Goal: Task Accomplishment & Management: Use online tool/utility

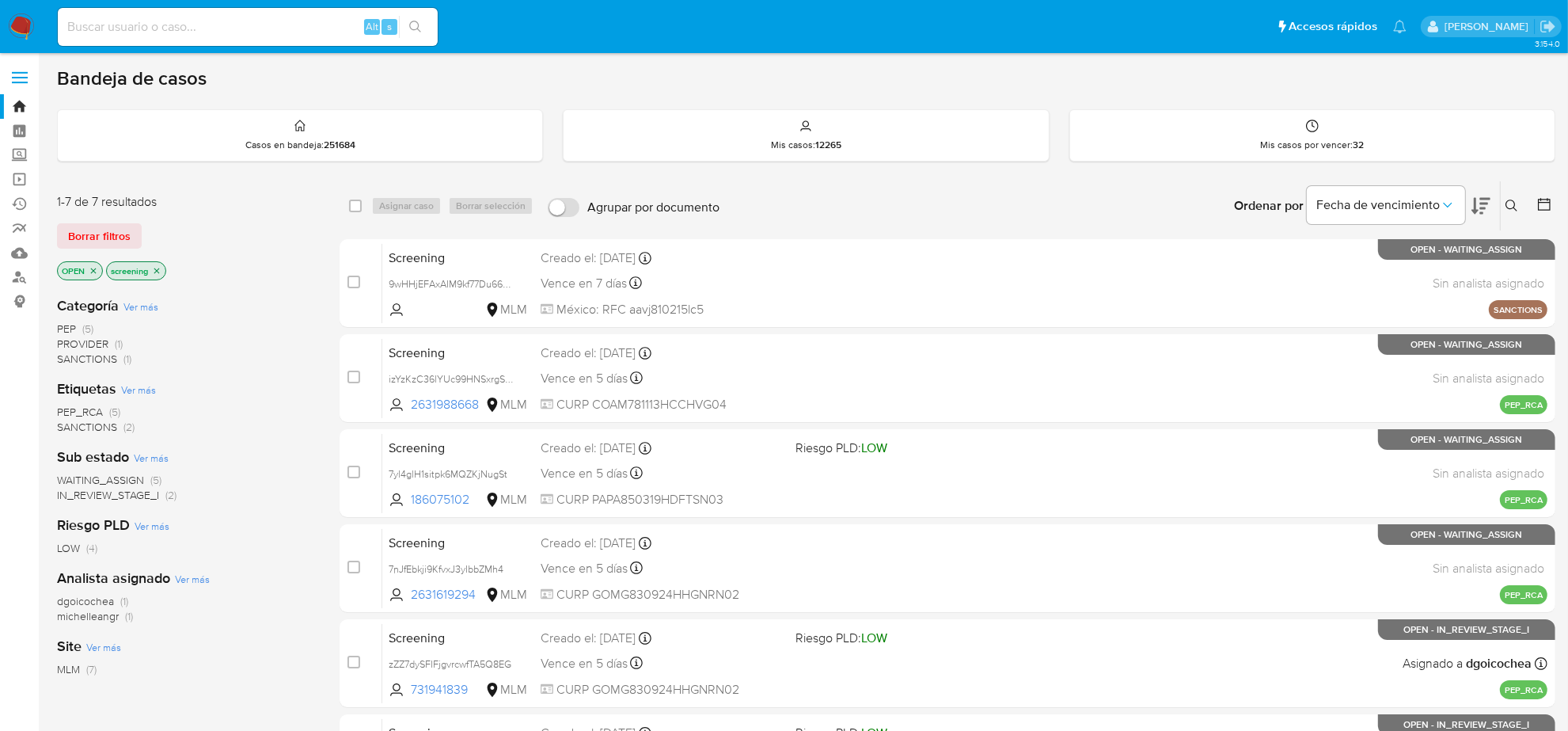
click at [154, 24] on input at bounding box center [247, 27] width 380 height 20
paste input "1280249919"
type input "1280249919"
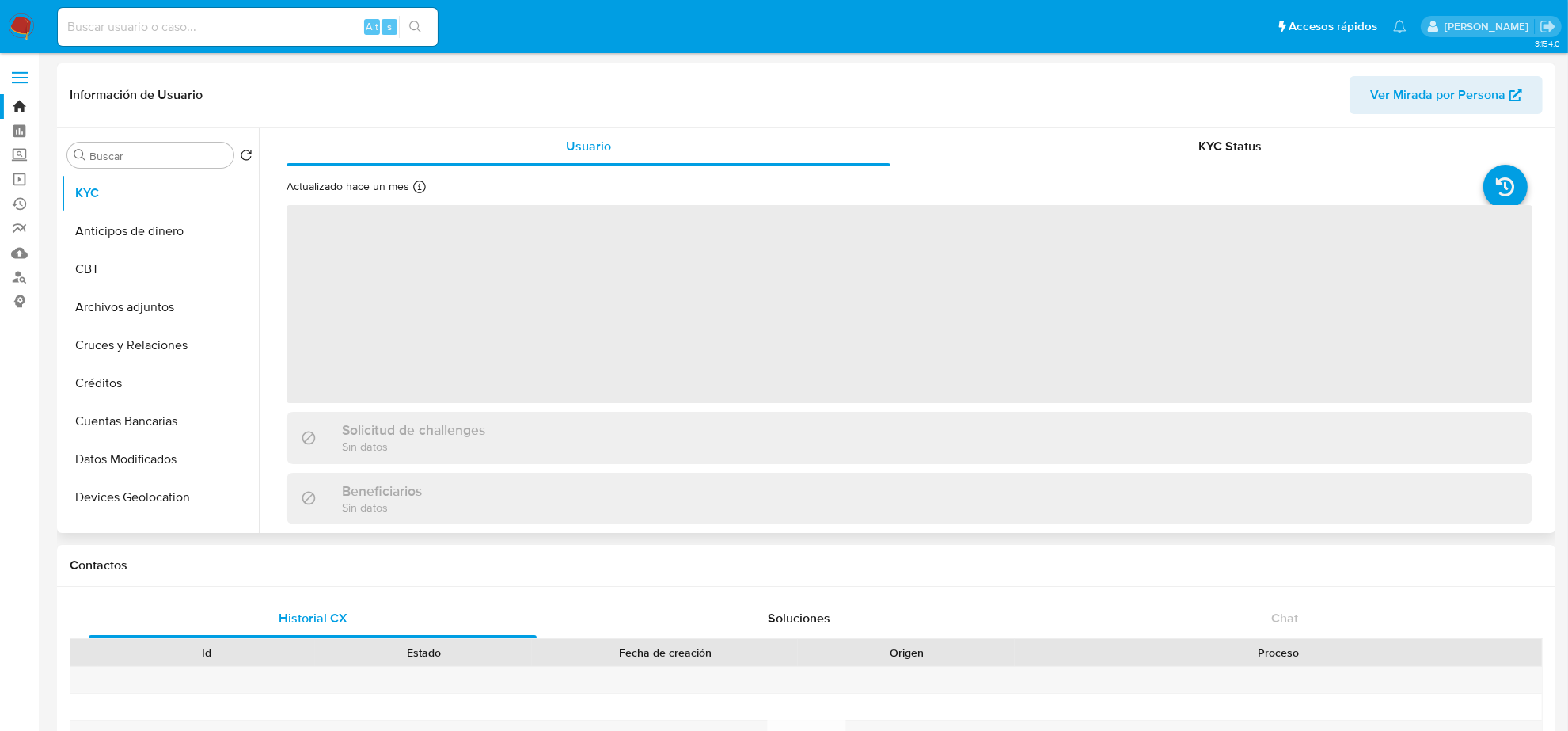
select select "10"
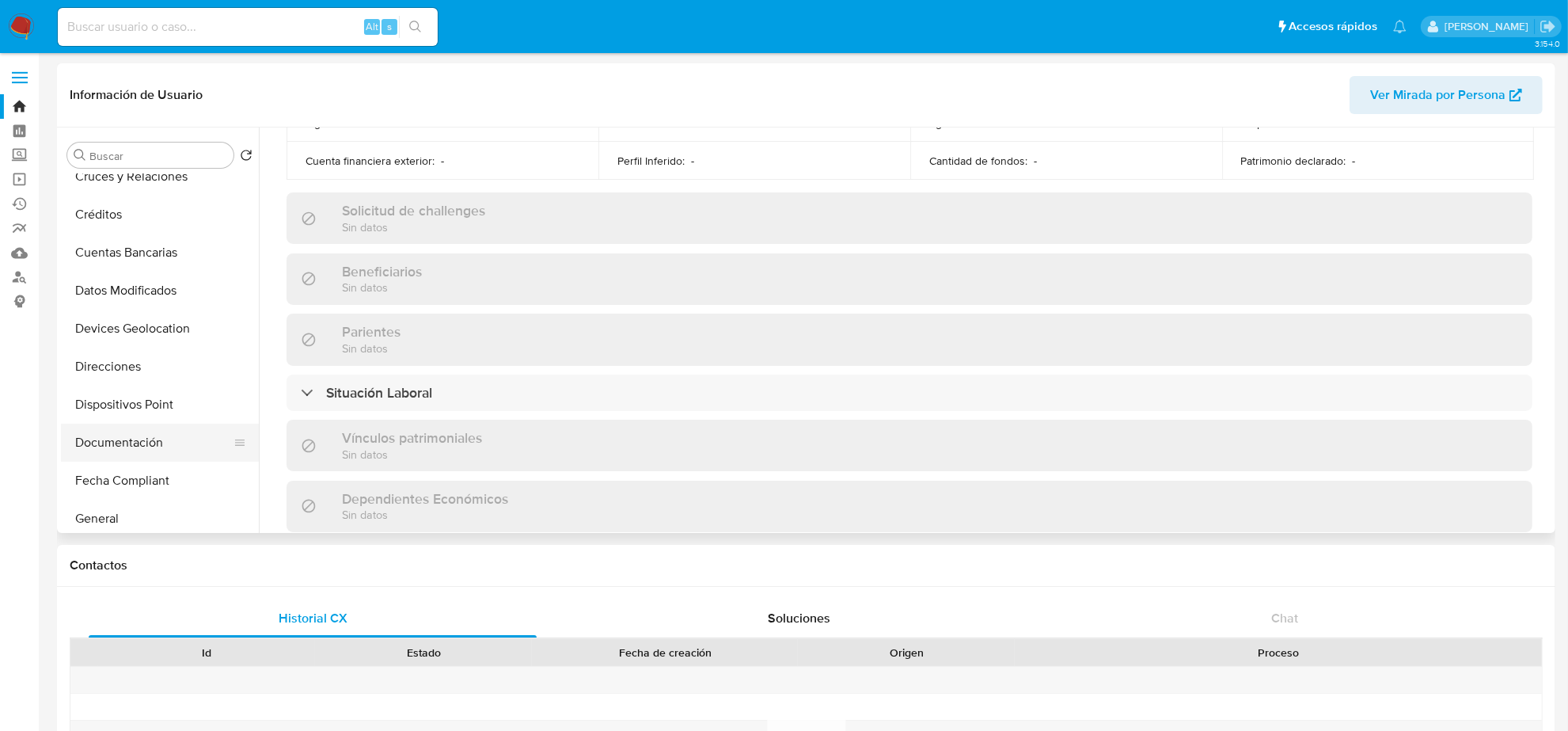
scroll to position [297, 0]
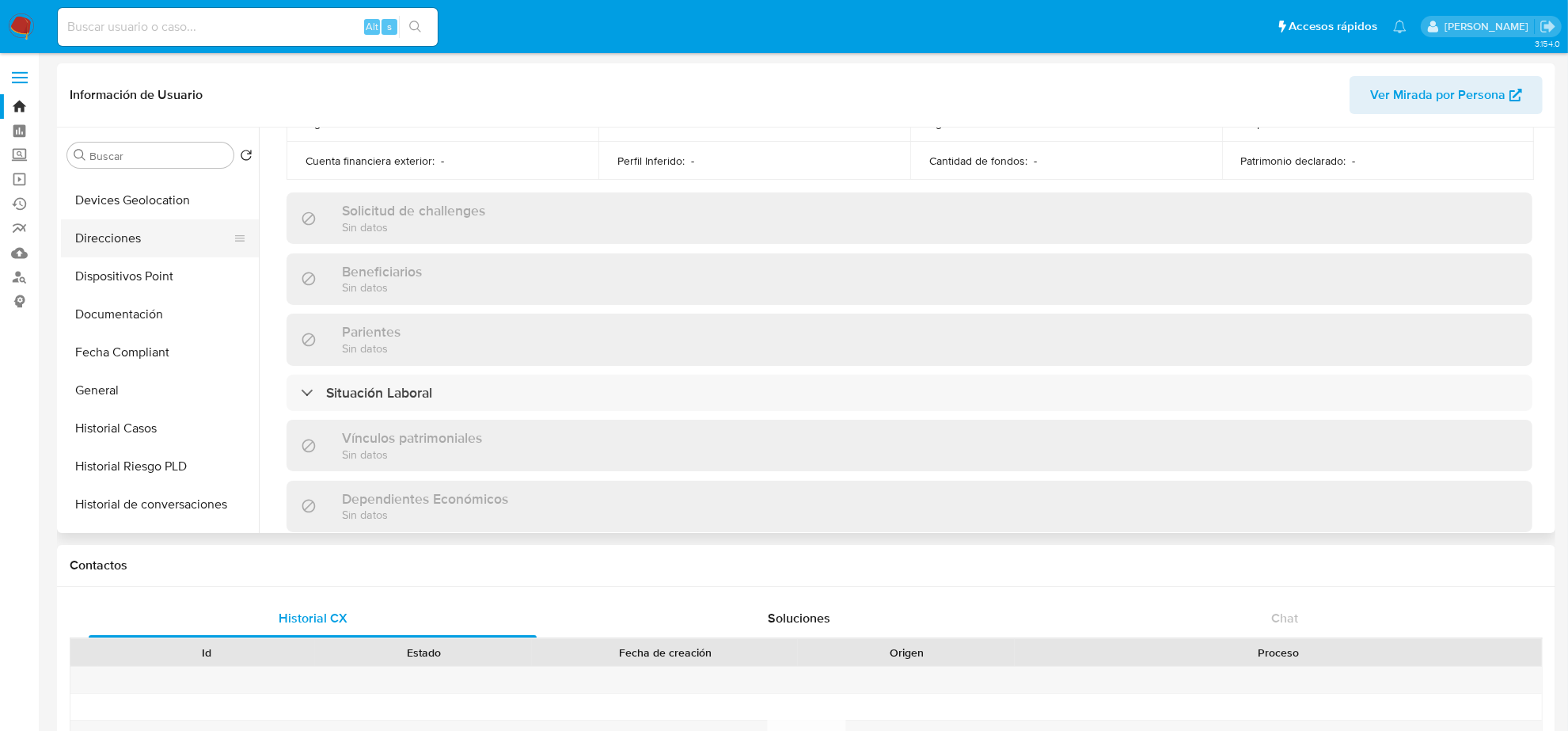
click at [140, 234] on button "Direcciones" at bounding box center [154, 238] width 186 height 38
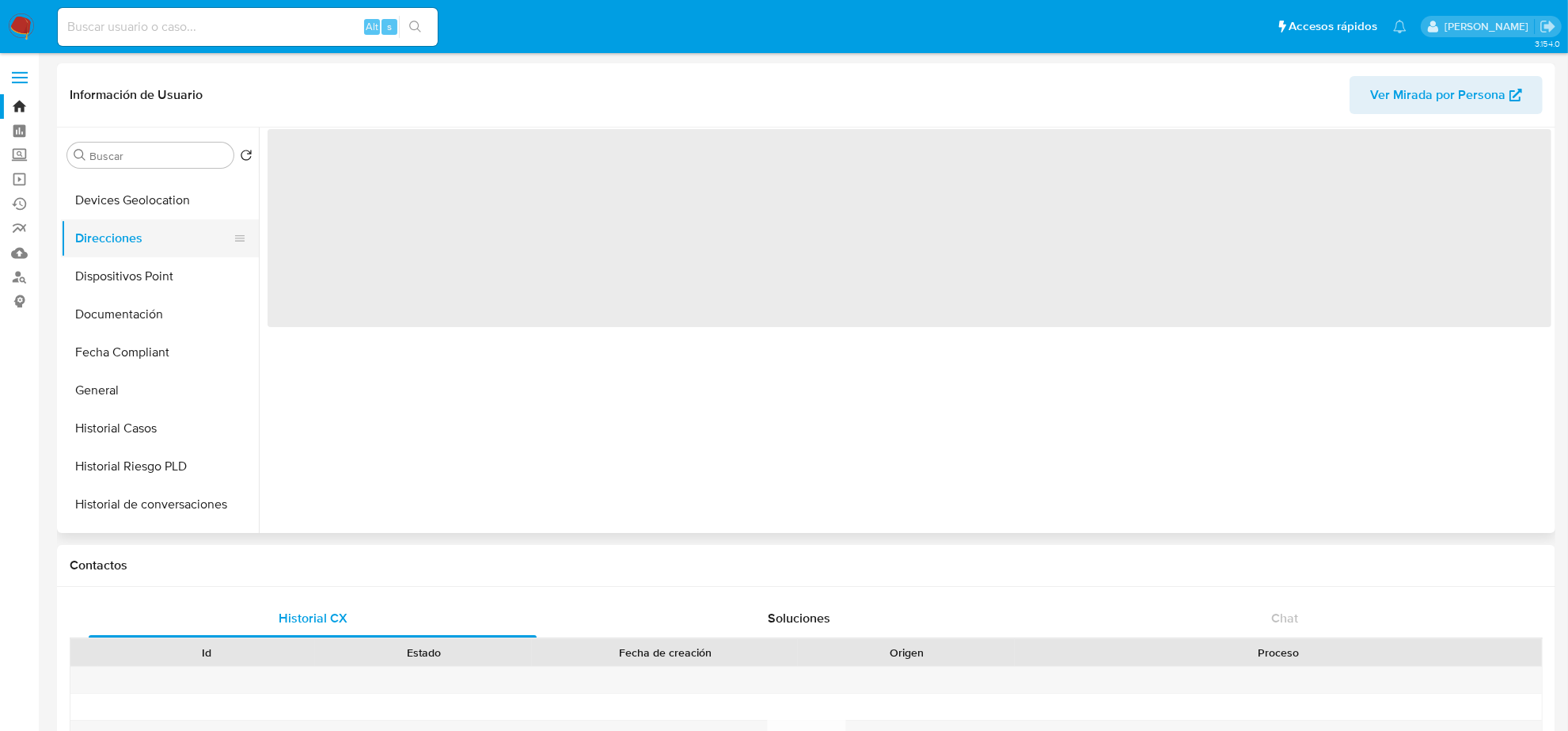
scroll to position [0, 0]
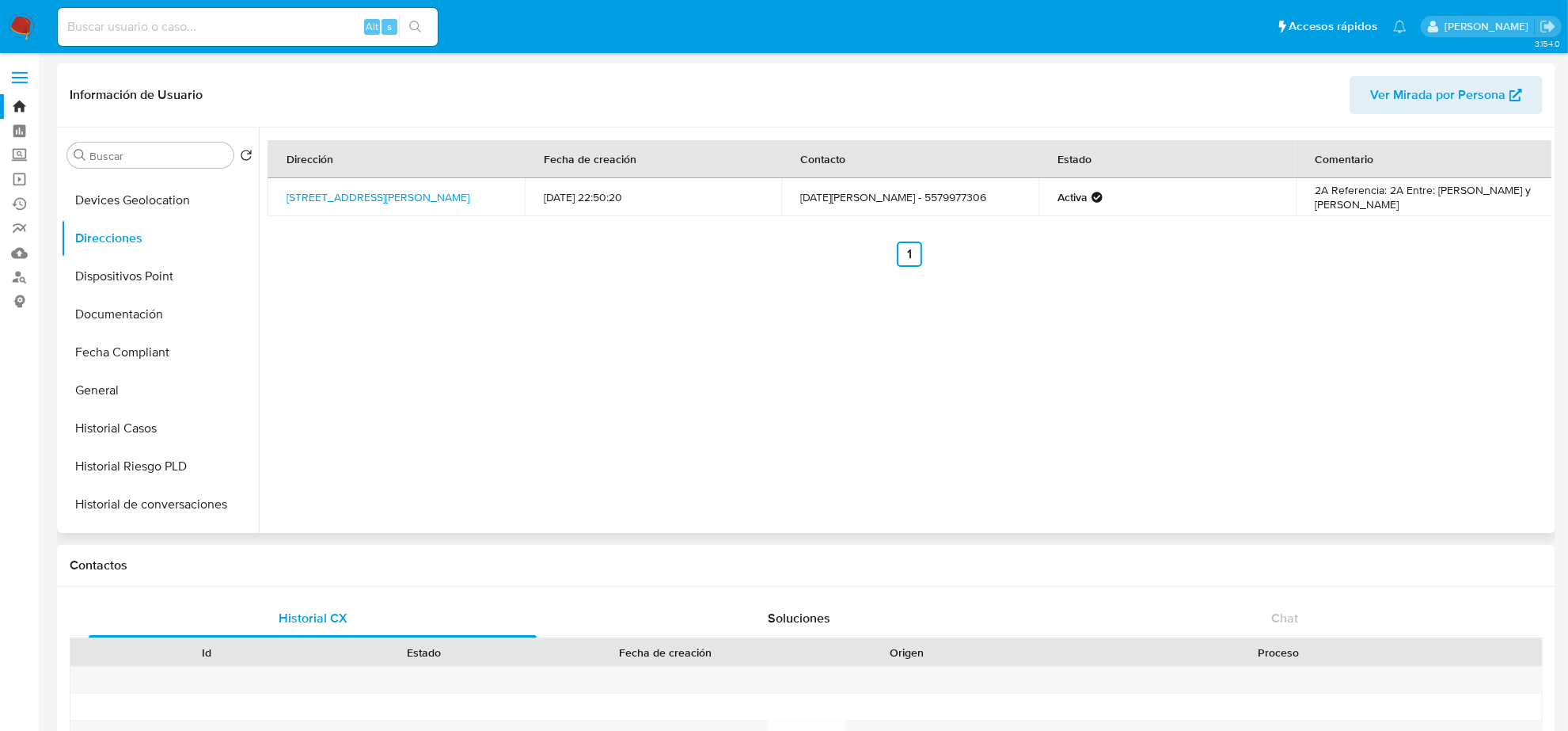
click at [943, 200] on td "NOEL SORIA PEÑA - 5579977306" at bounding box center [910, 197] width 257 height 38
copy td "5579977306"
click at [190, 29] on input at bounding box center [247, 27] width 380 height 20
paste input "1807090455"
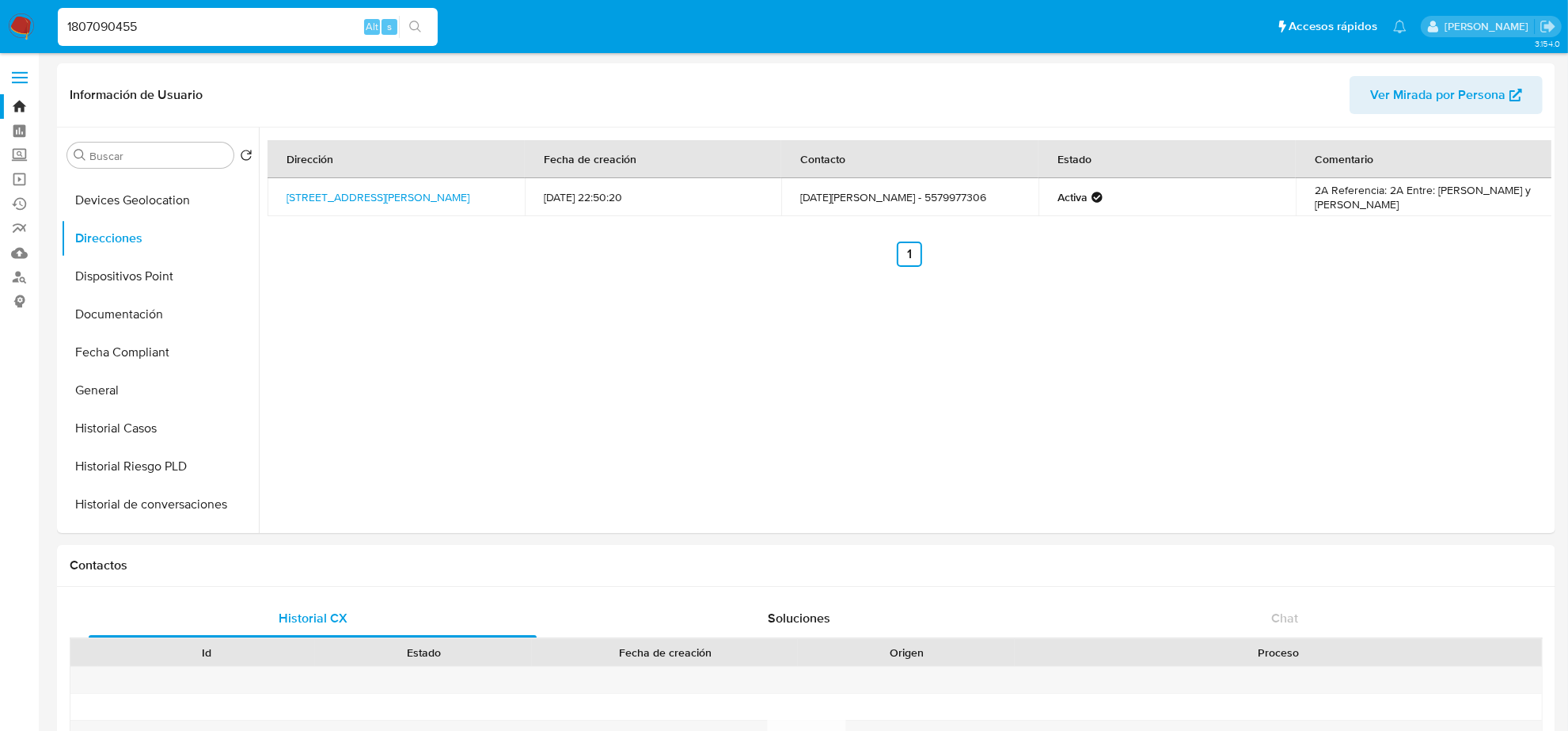
type input "1807090455"
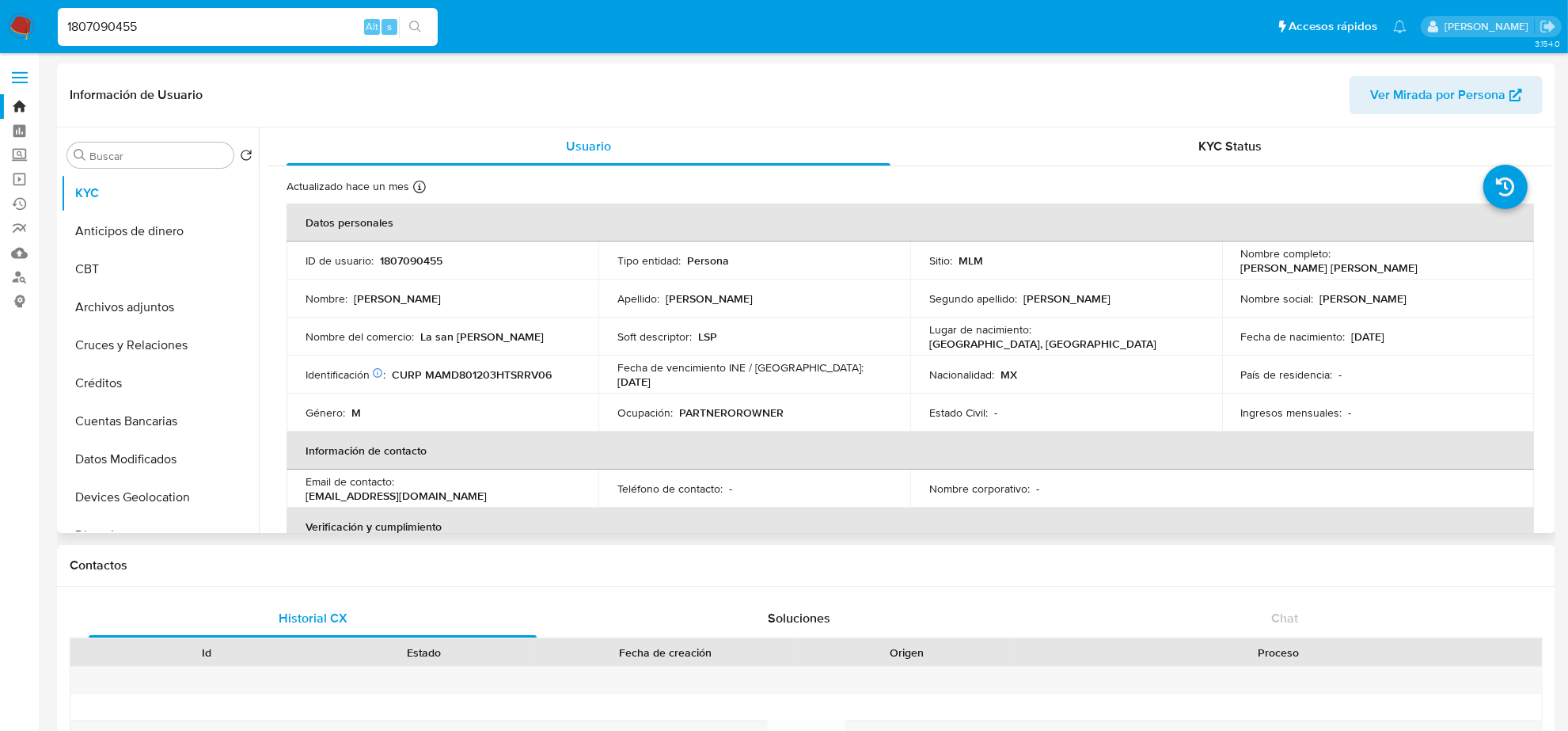
select select "10"
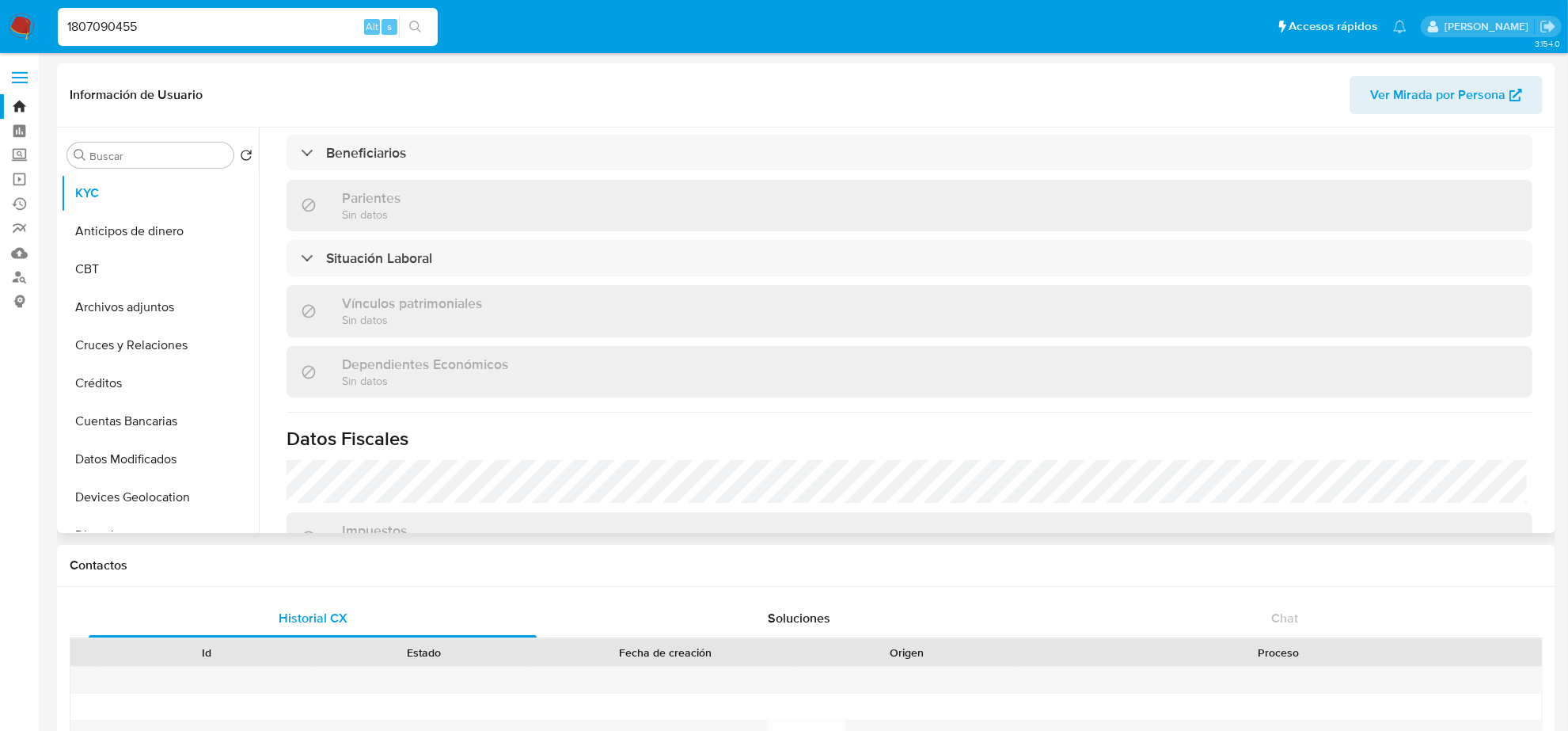
scroll to position [568, 0]
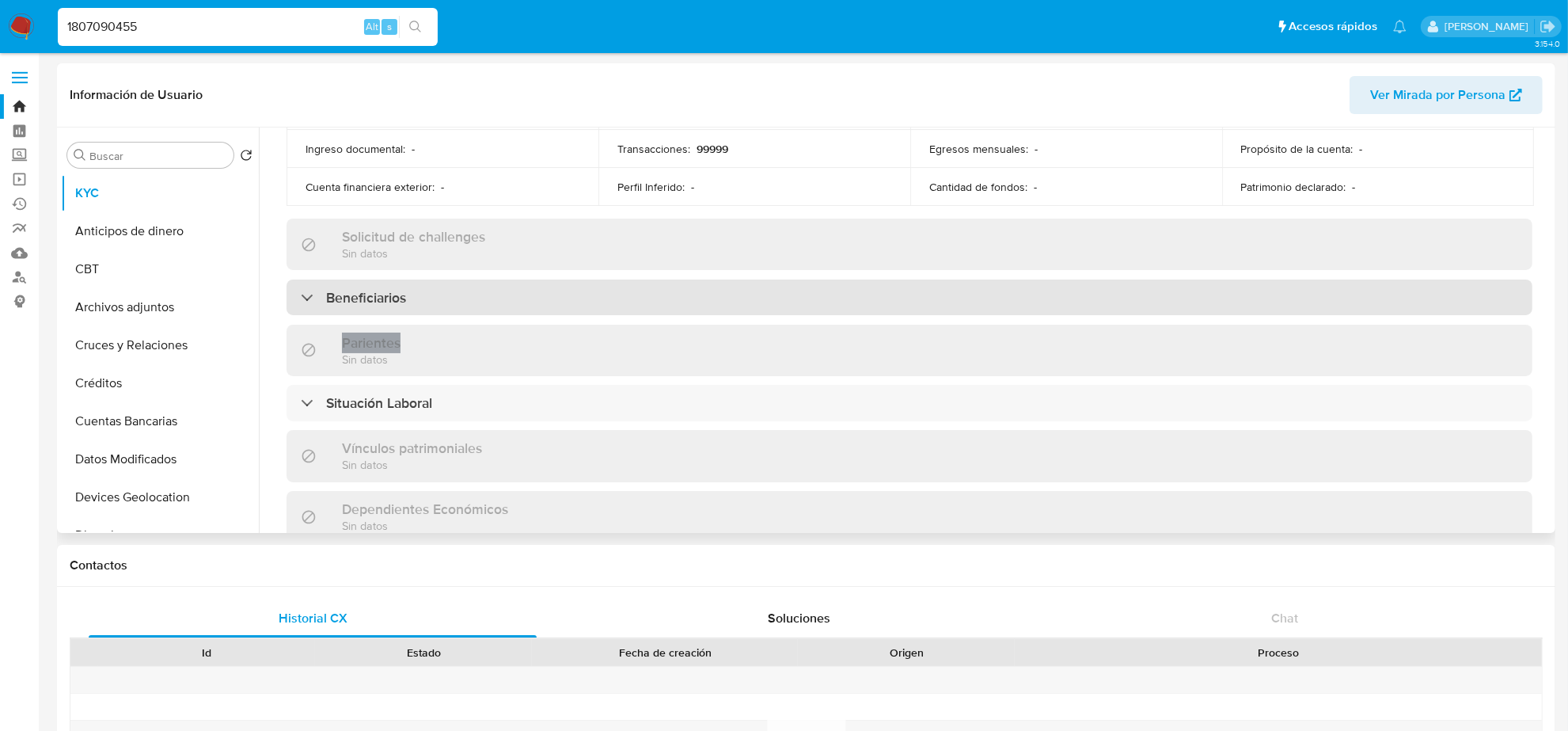
drag, startPoint x: 487, startPoint y: 317, endPoint x: 481, endPoint y: 281, distance: 36.5
click at [481, 294] on div "Actualizado hace un mes Creado: 11/05/2024 14:36:15 Actualizado: 11/07/2025 15:…" at bounding box center [909, 264] width 1284 height 1331
click at [481, 281] on div "Beneficiarios" at bounding box center [910, 297] width 1246 height 36
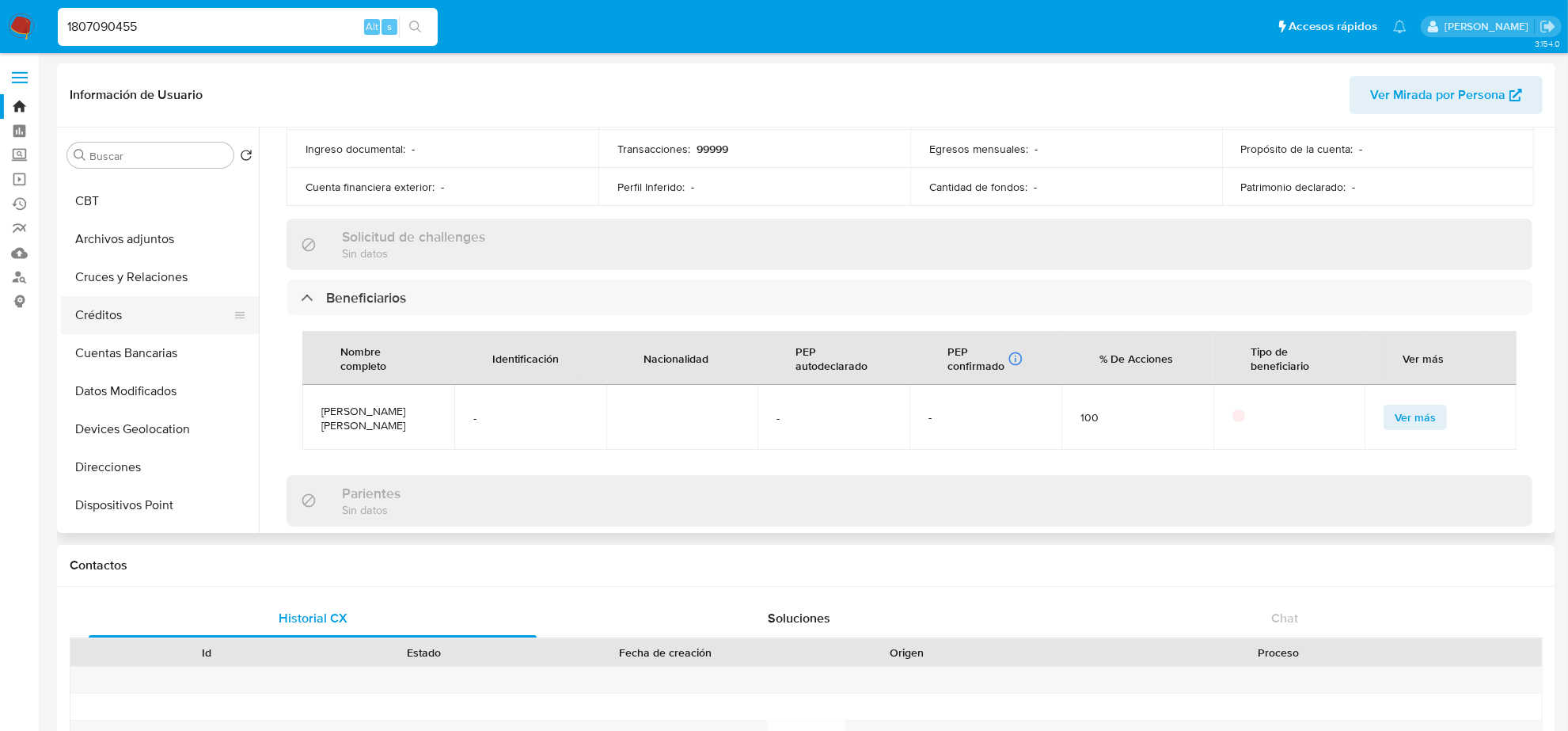
scroll to position [99, 0]
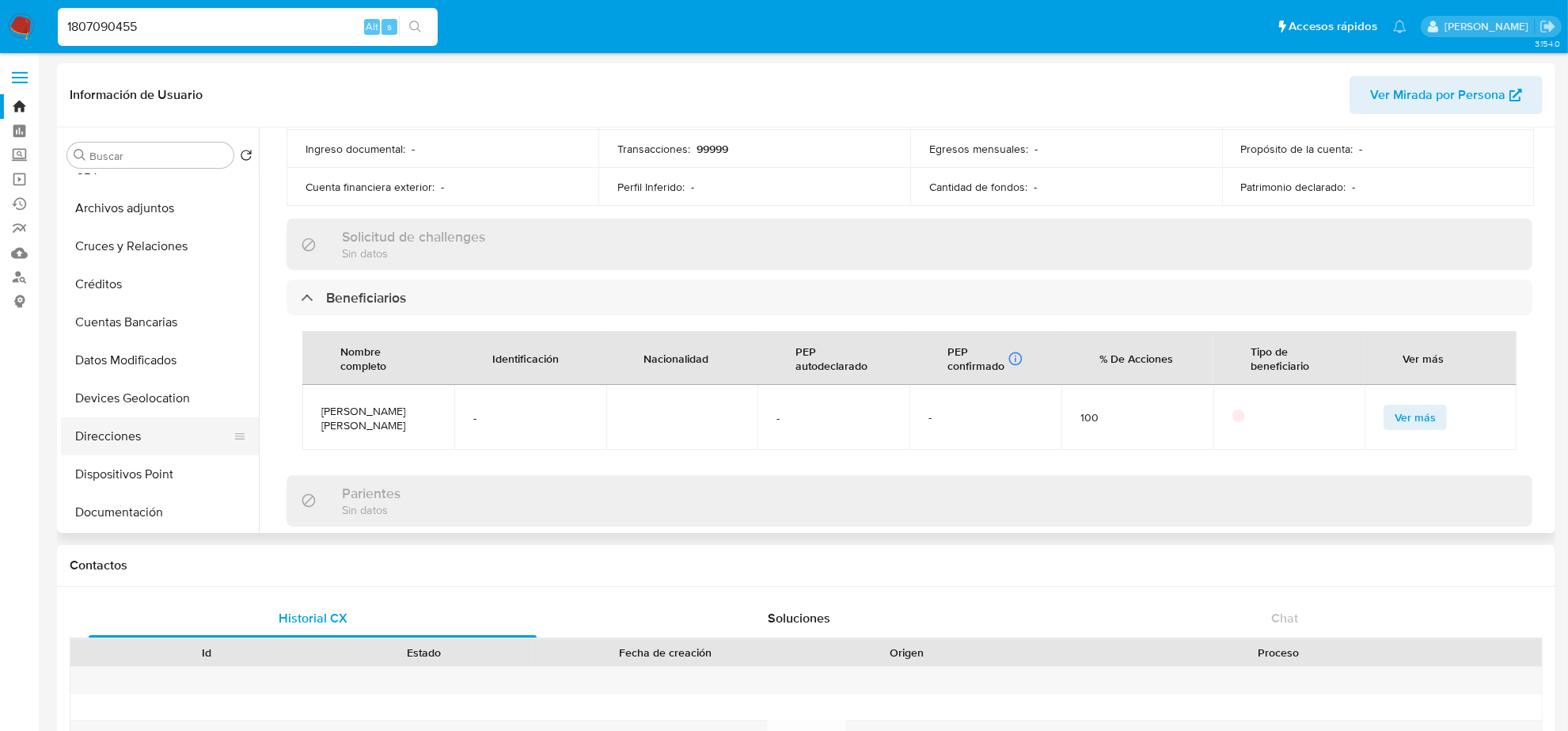
click at [110, 433] on button "Direcciones" at bounding box center [154, 436] width 186 height 38
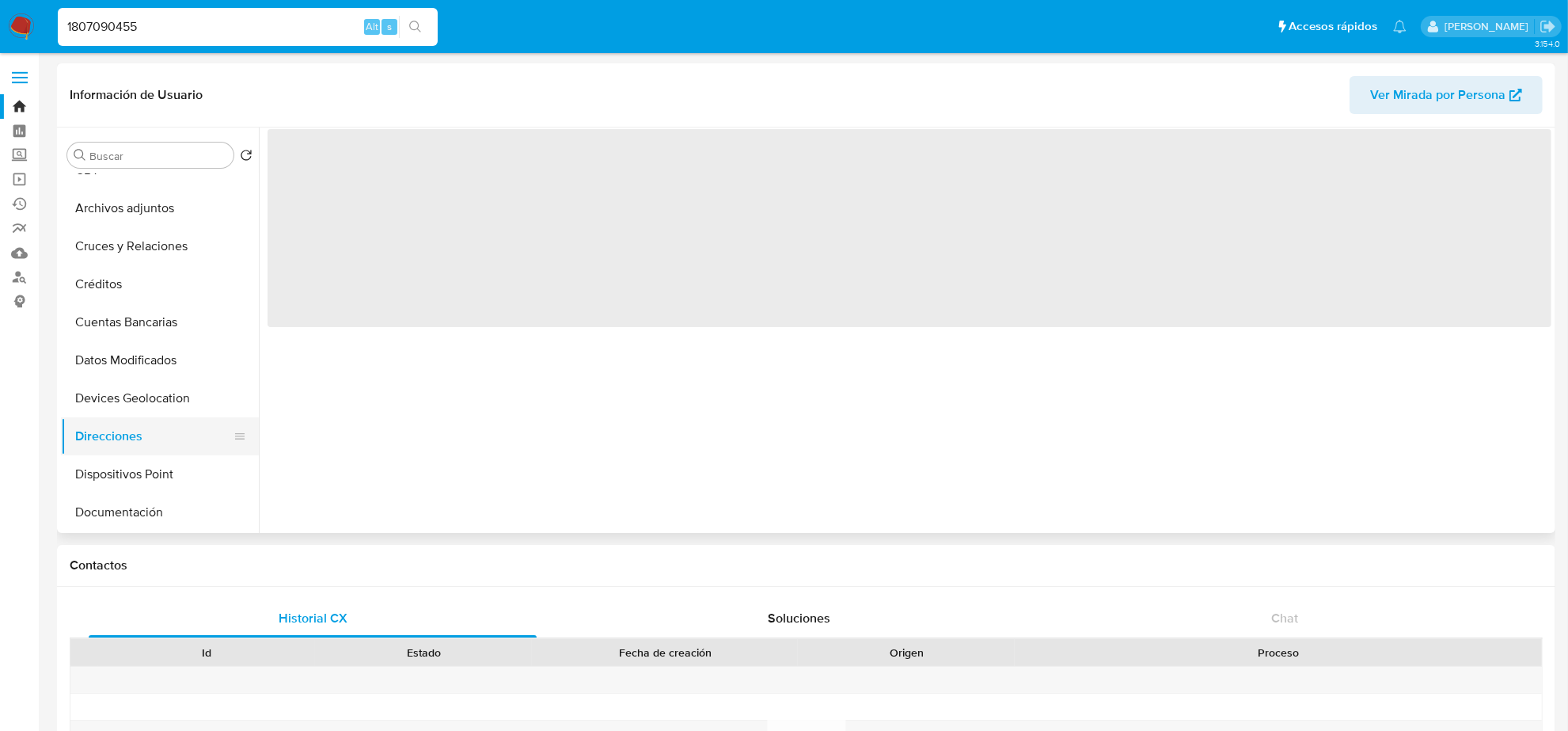
scroll to position [0, 0]
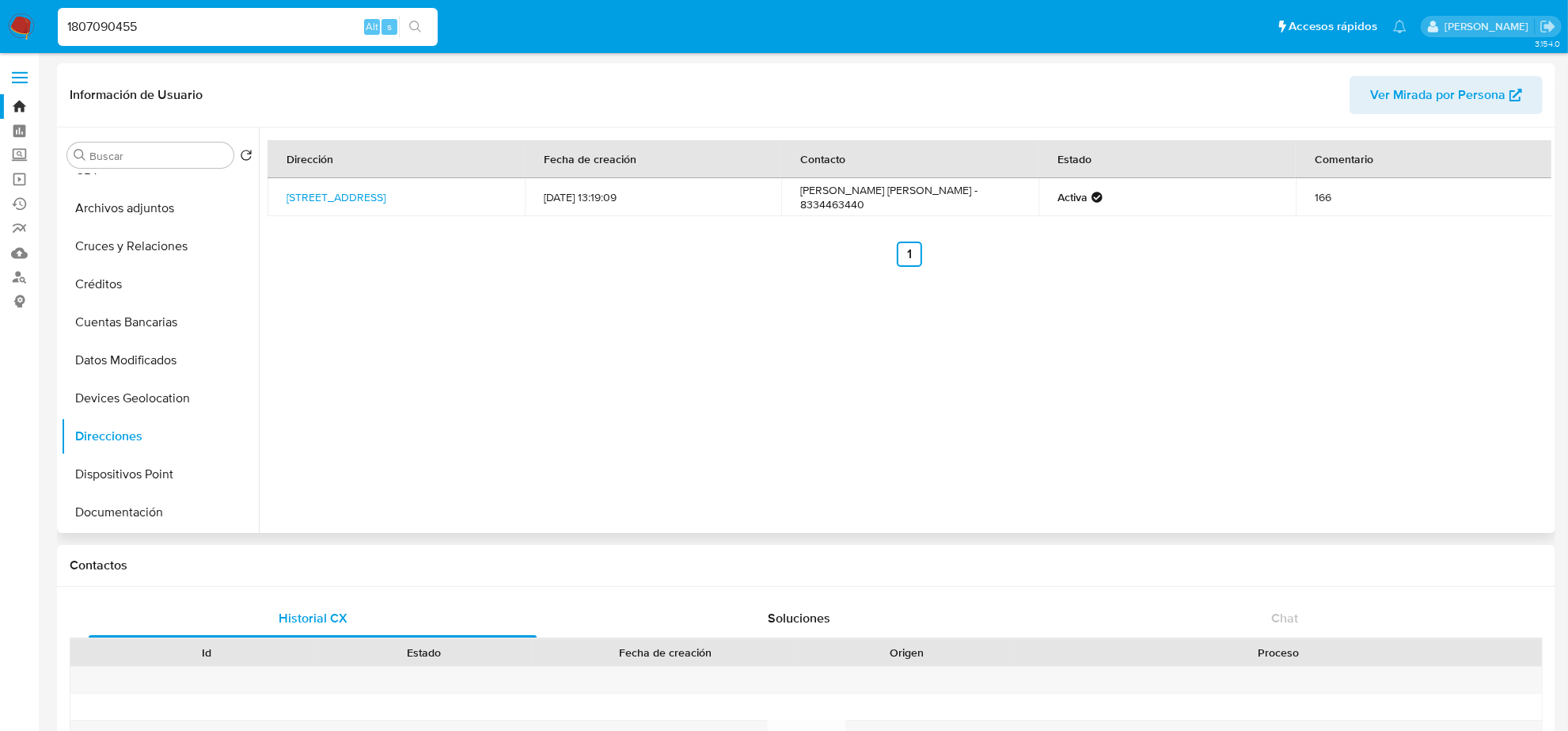
click at [981, 192] on td "David Martínez Martínez - 8334463440" at bounding box center [910, 197] width 257 height 38
copy td "8334463440"
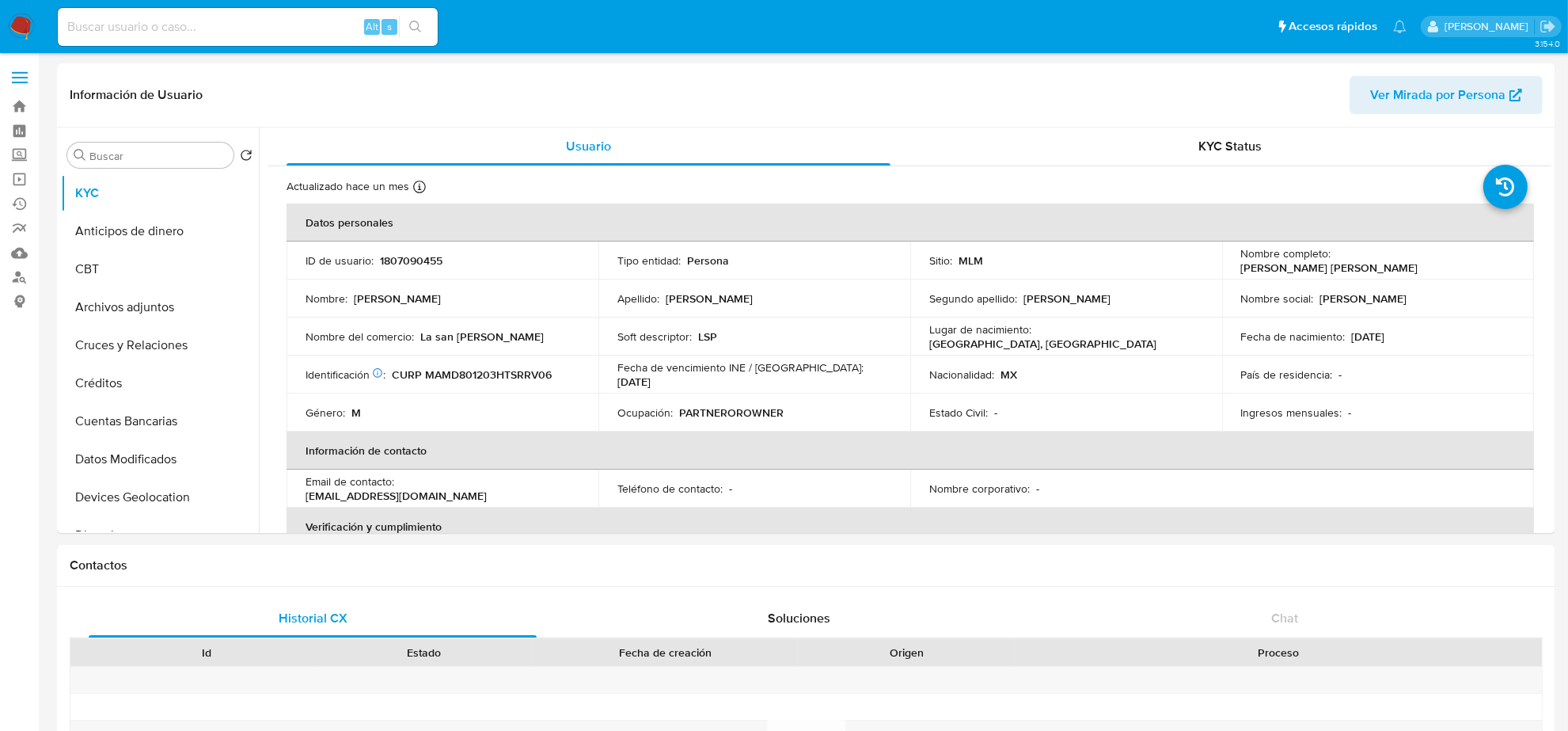
select select "10"
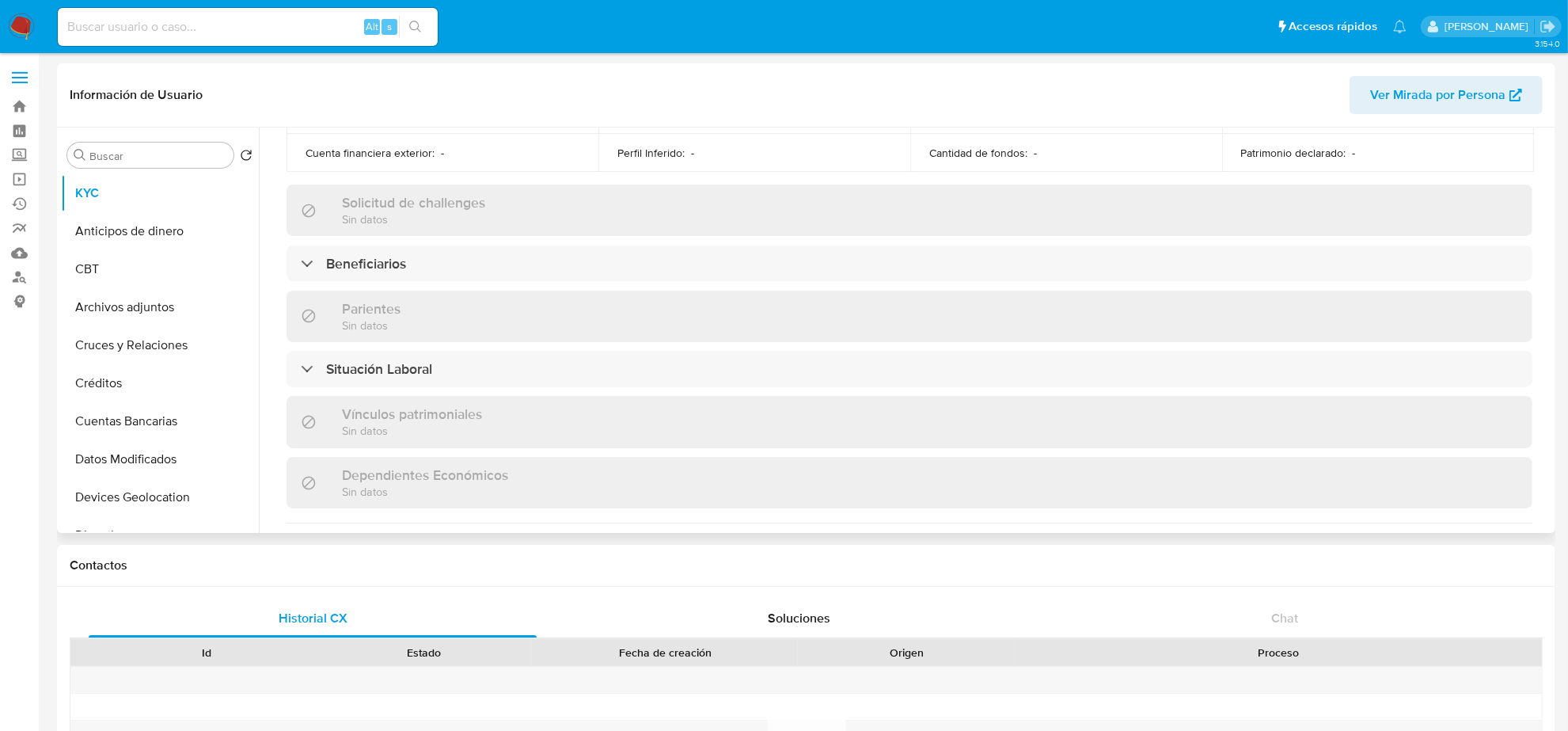
scroll to position [568, 0]
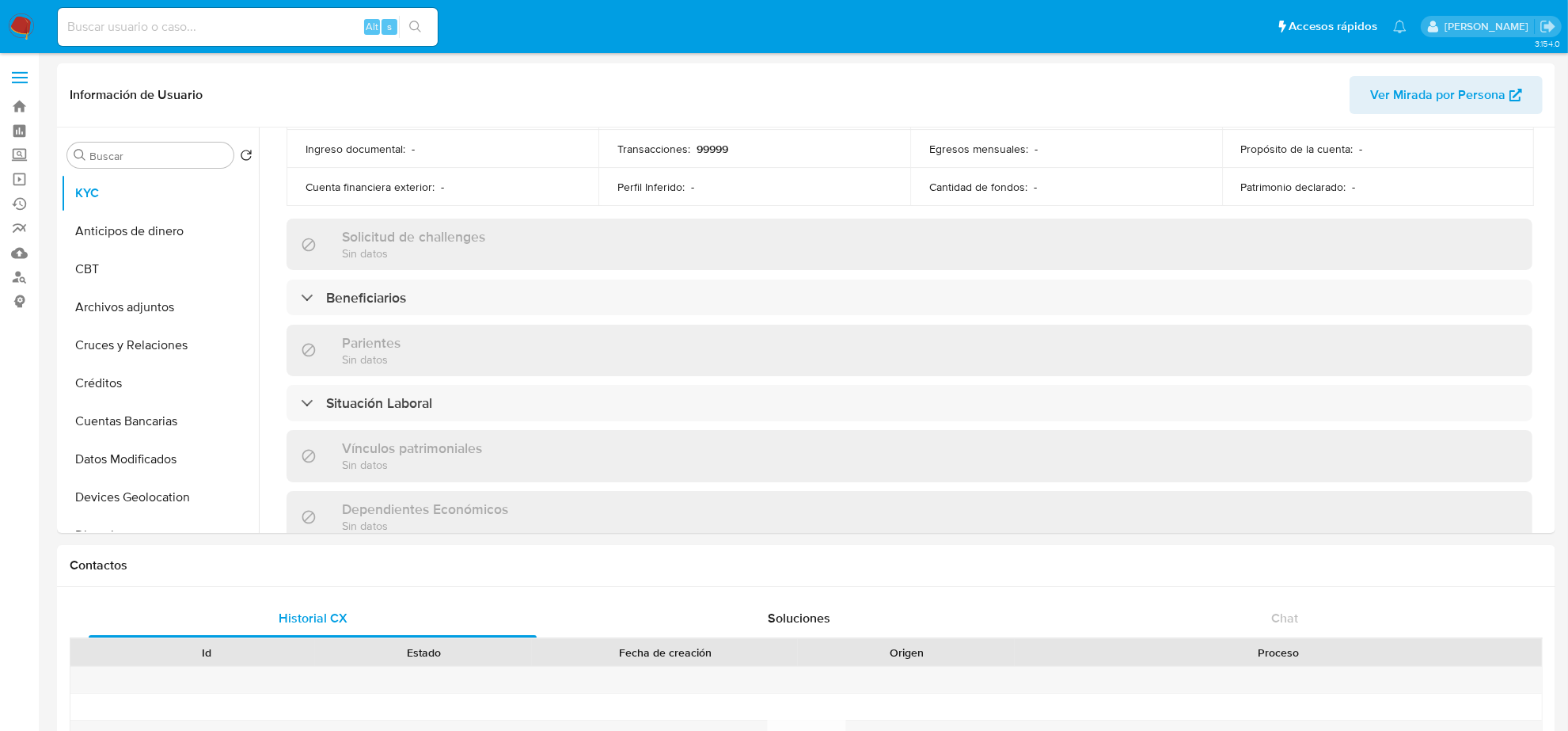
click at [291, 10] on div "Alt s" at bounding box center [247, 27] width 380 height 38
click at [145, 32] on input at bounding box center [247, 27] width 380 height 20
paste input "2623850"
type input "2623850"
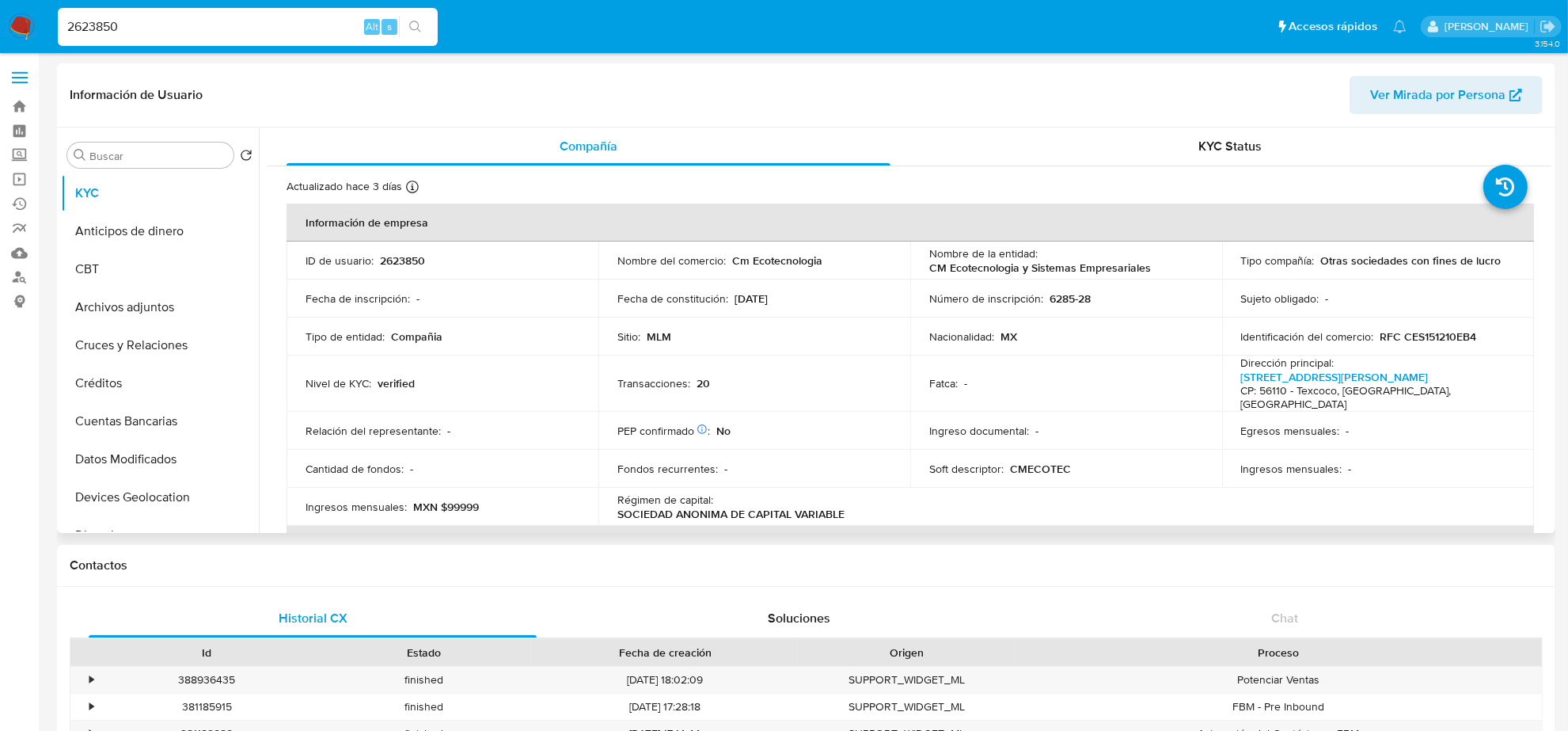
select select "10"
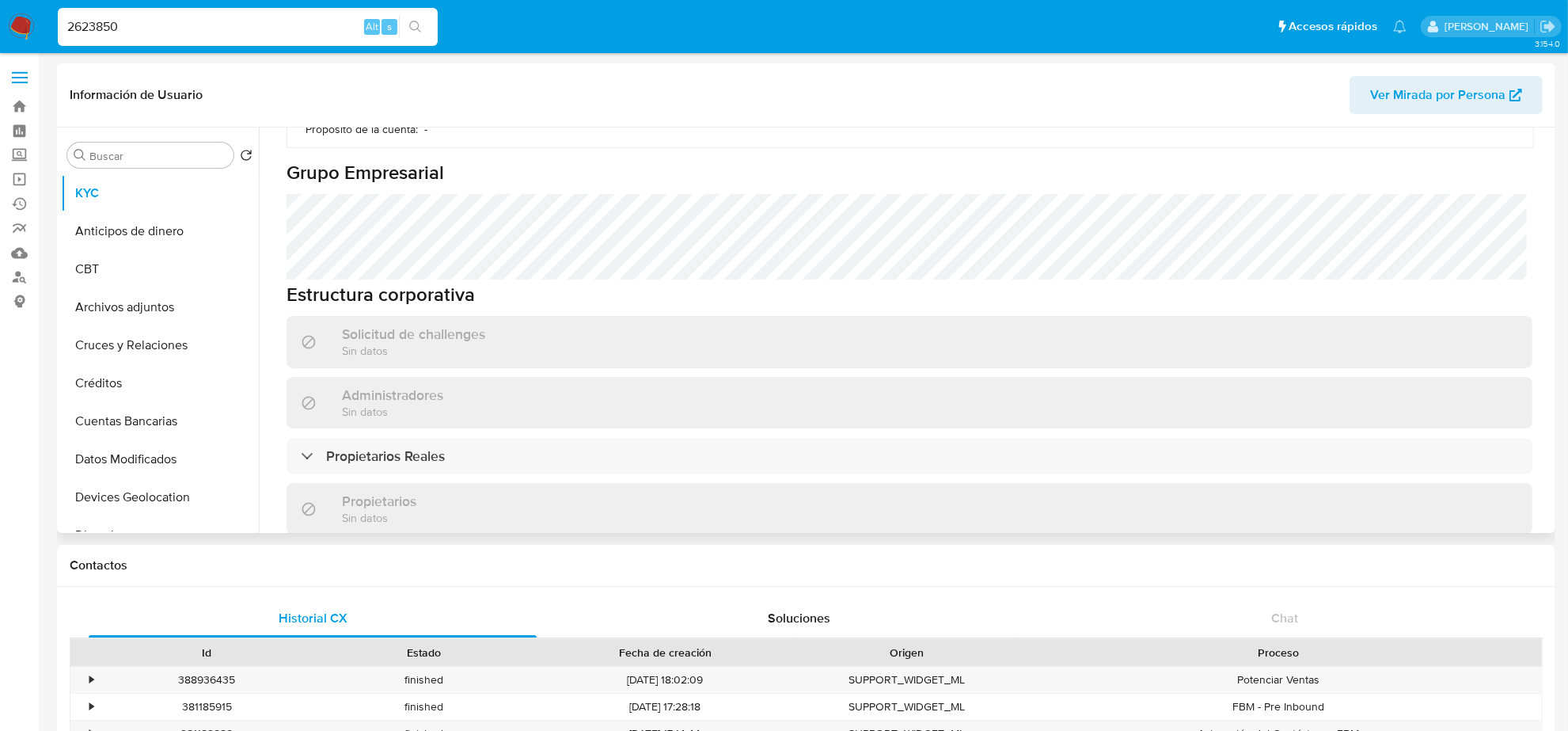
scroll to position [792, 0]
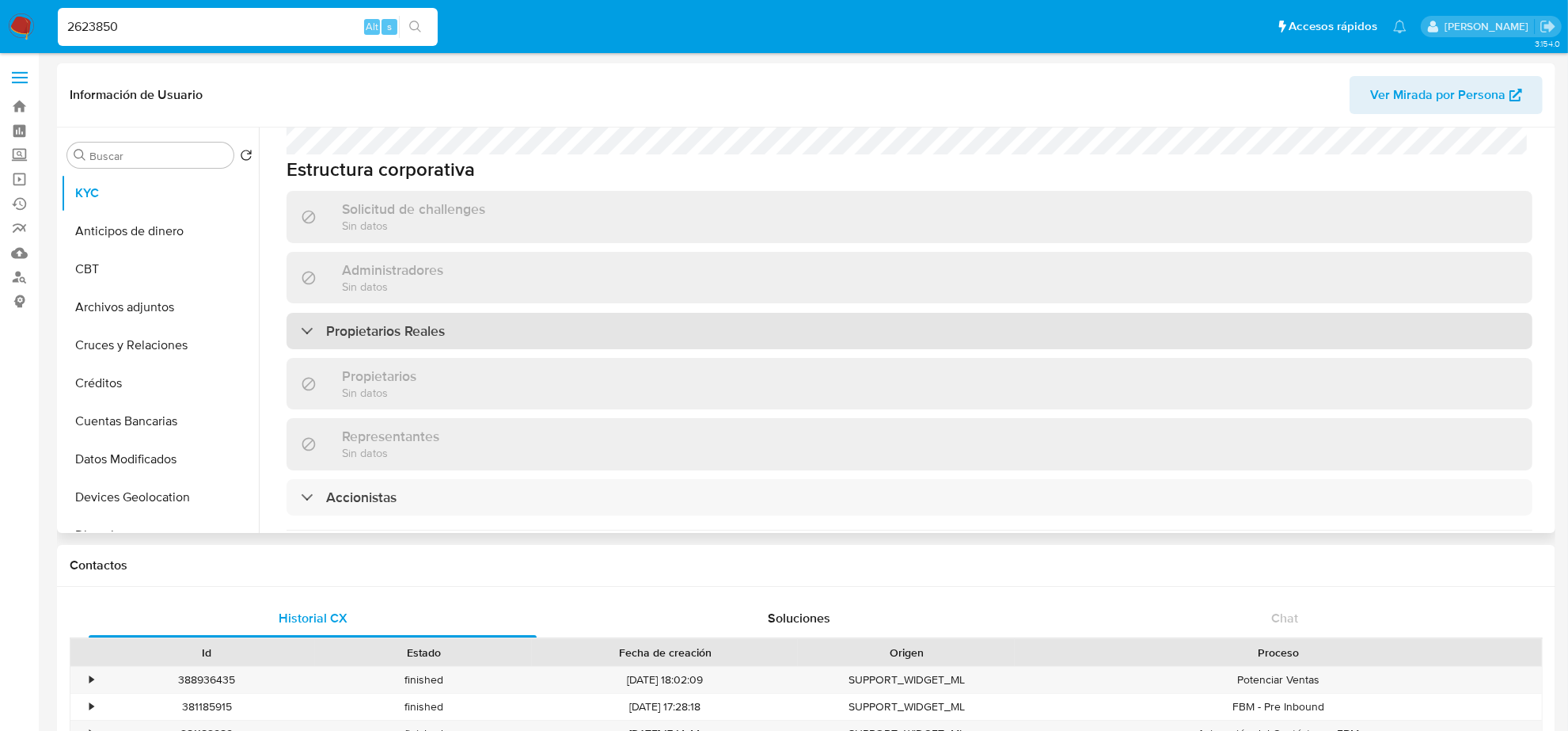
click at [425, 322] on h3 "Propietarios Reales" at bounding box center [385, 331] width 119 height 18
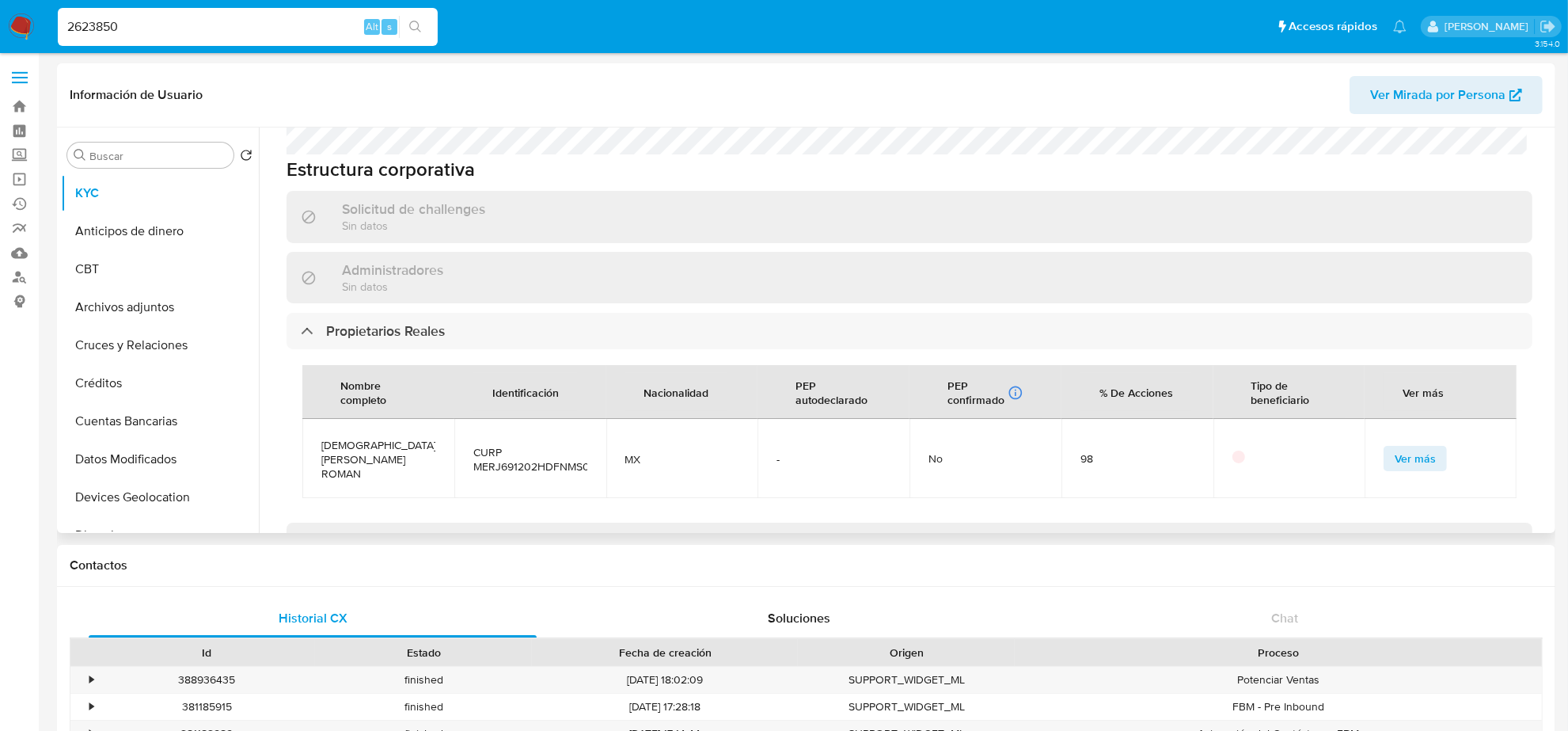
click at [1400, 448] on span "Ver más" at bounding box center [1415, 459] width 41 height 22
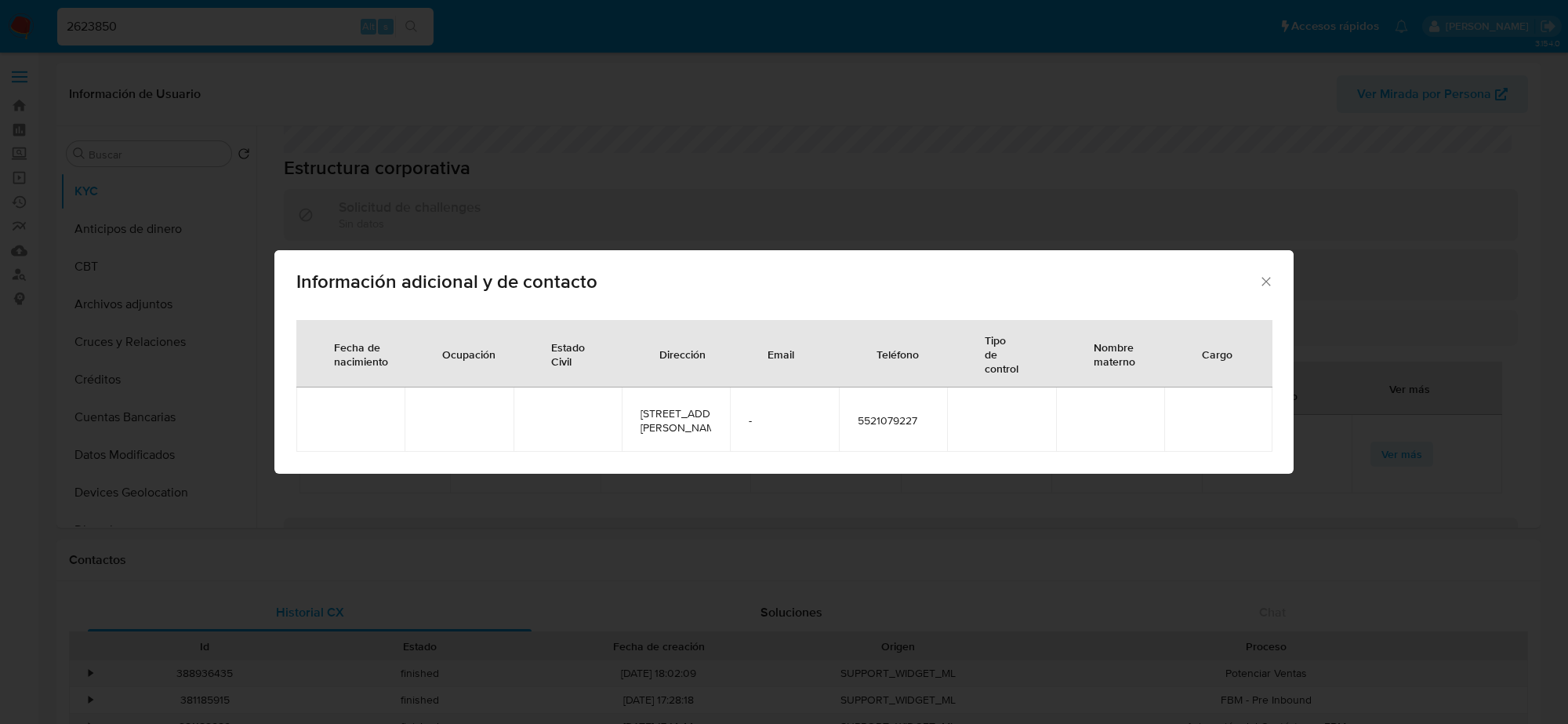
click at [898, 419] on span "5521079227" at bounding box center [893, 419] width 71 height 14
copy span "5521079227"
click at [1267, 274] on icon "Cerrar" at bounding box center [1266, 282] width 16 height 16
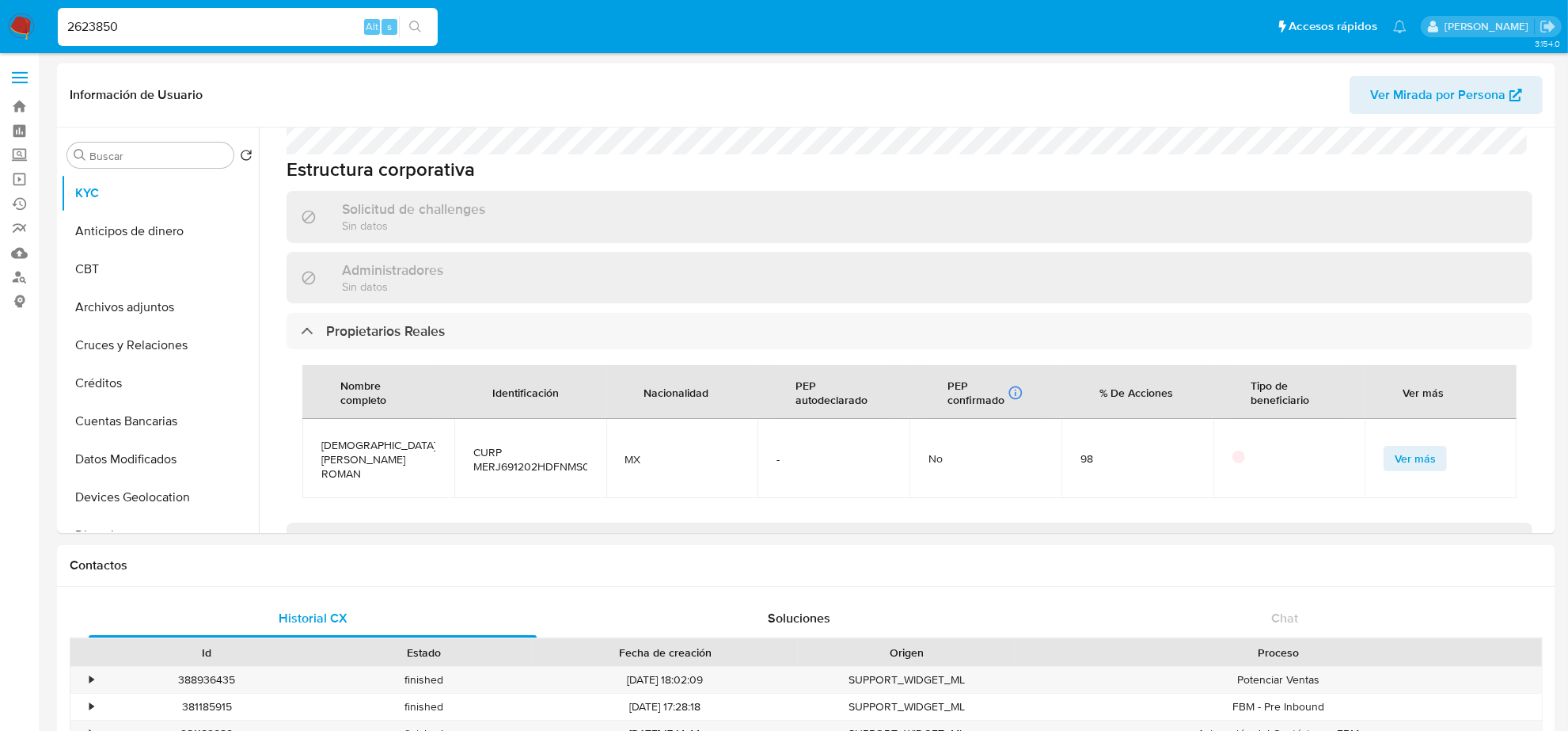
click at [125, 32] on input "2623850" at bounding box center [247, 27] width 380 height 20
paste input "1110223924"
type input "1110223924"
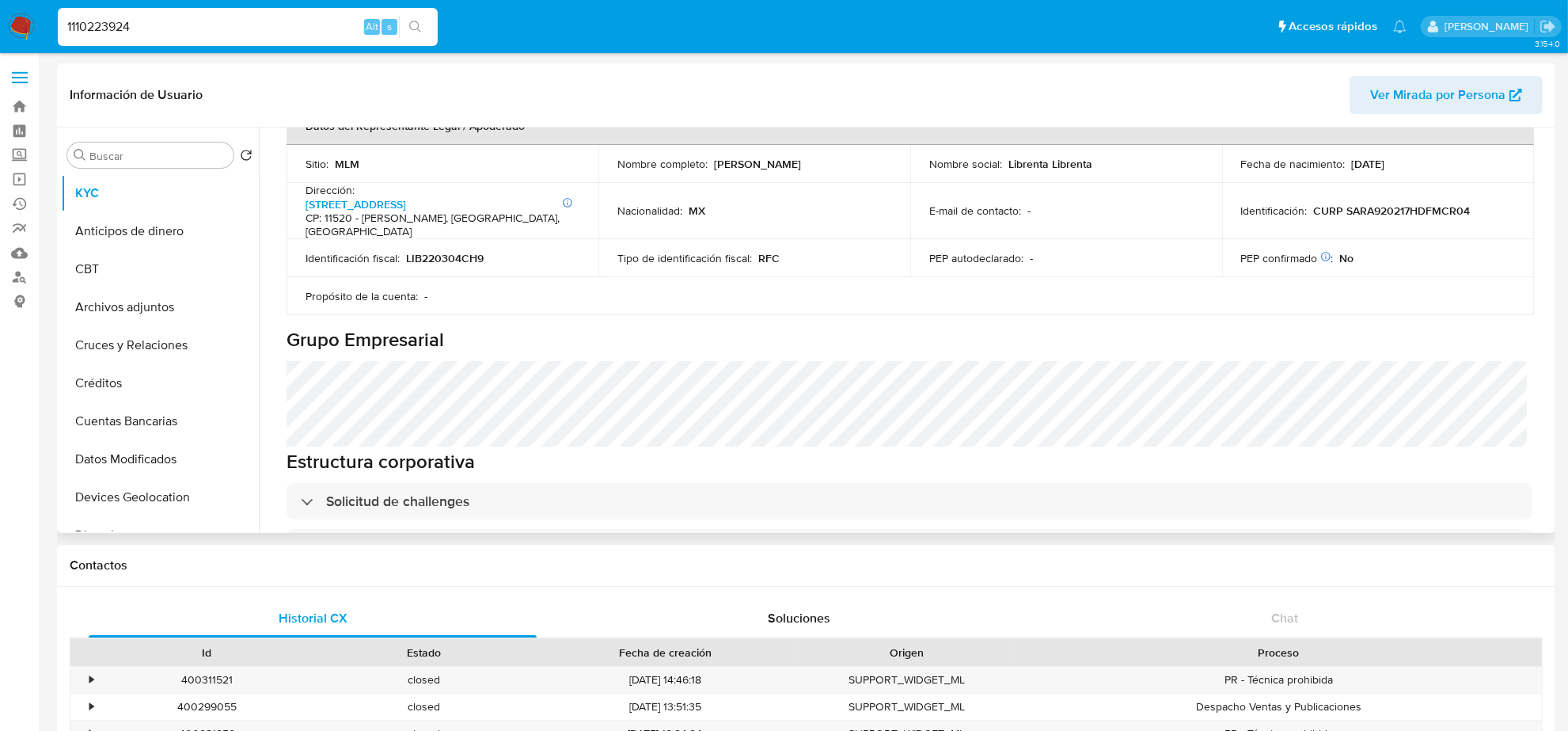
select select "10"
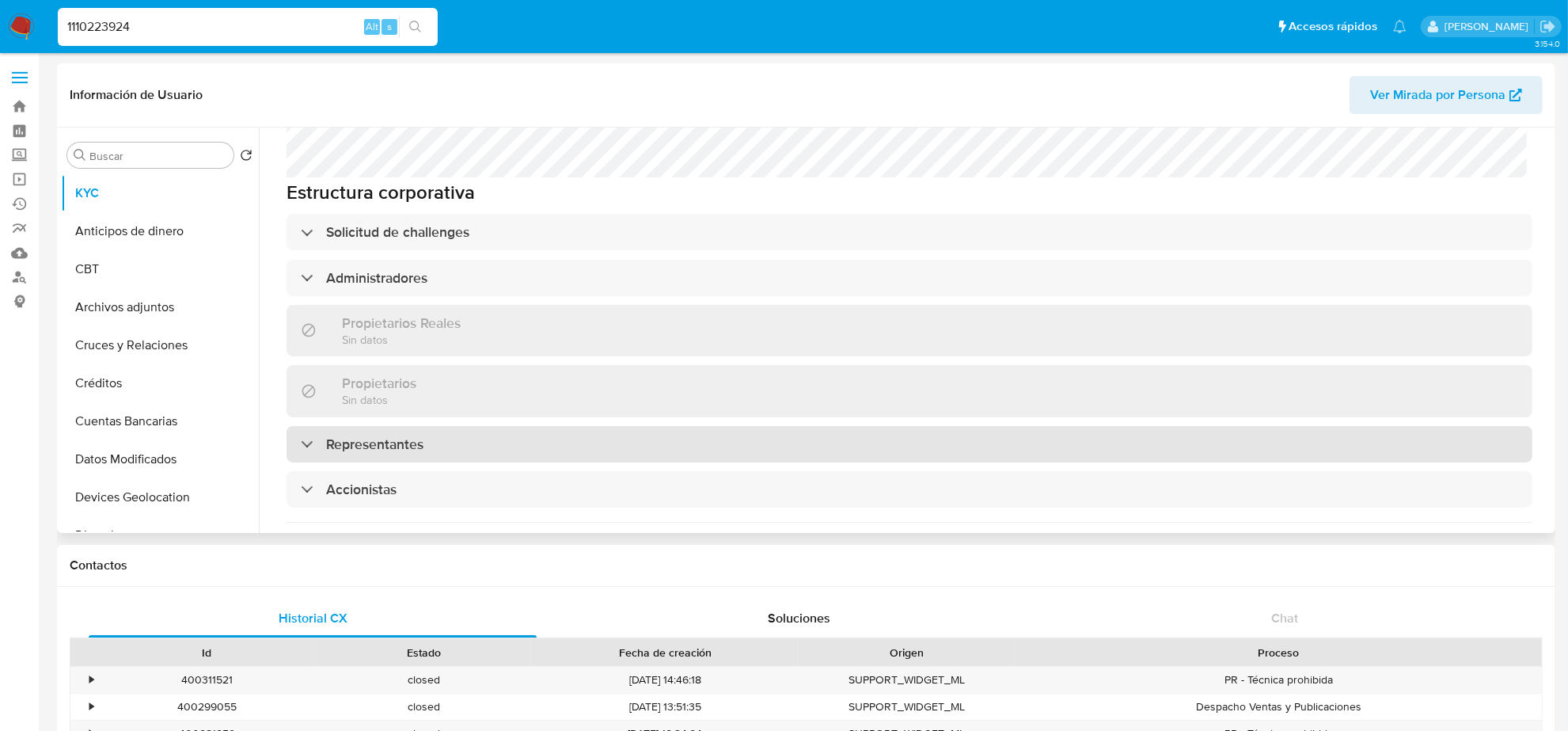
scroll to position [792, 0]
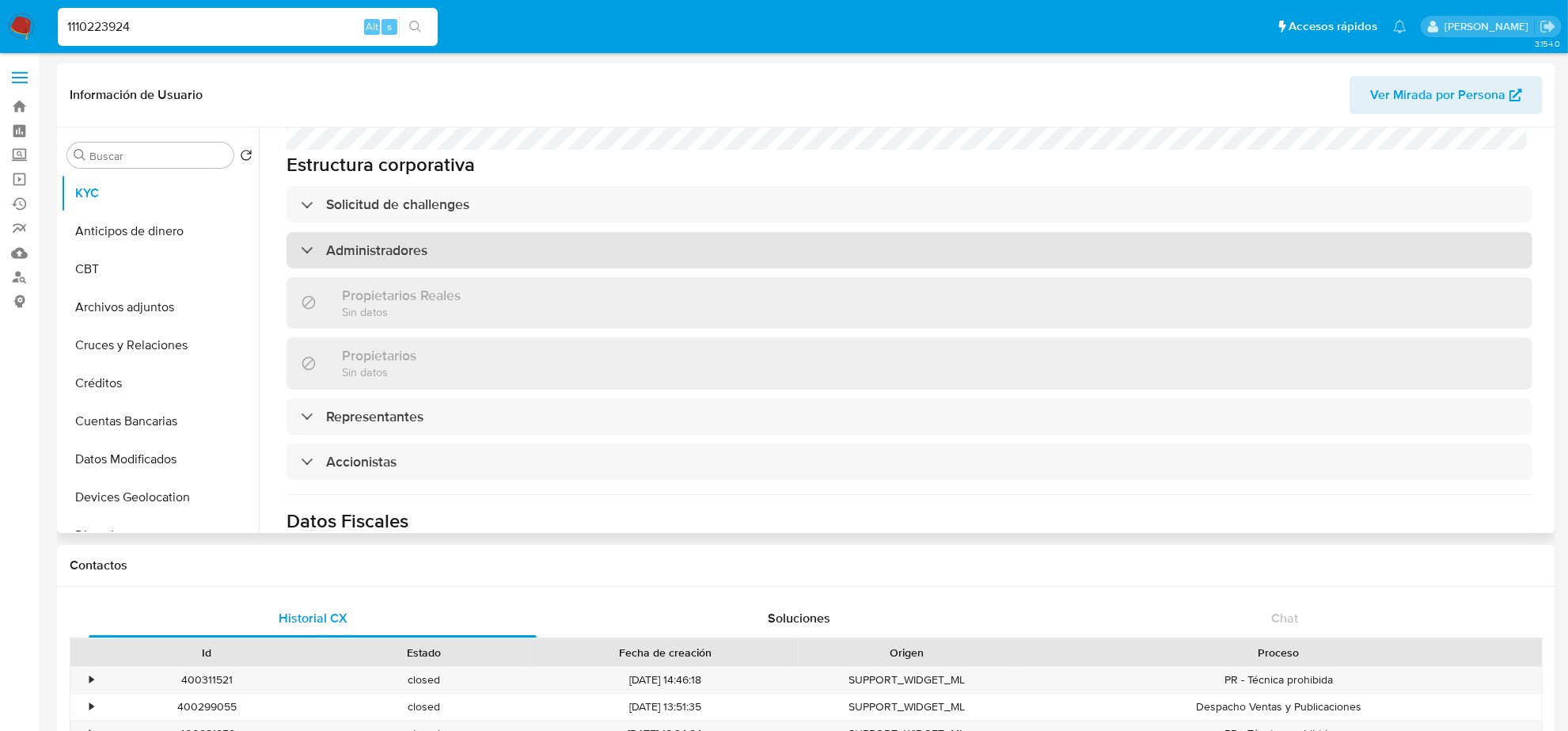
click at [438, 254] on div "Administradores" at bounding box center [910, 250] width 1246 height 36
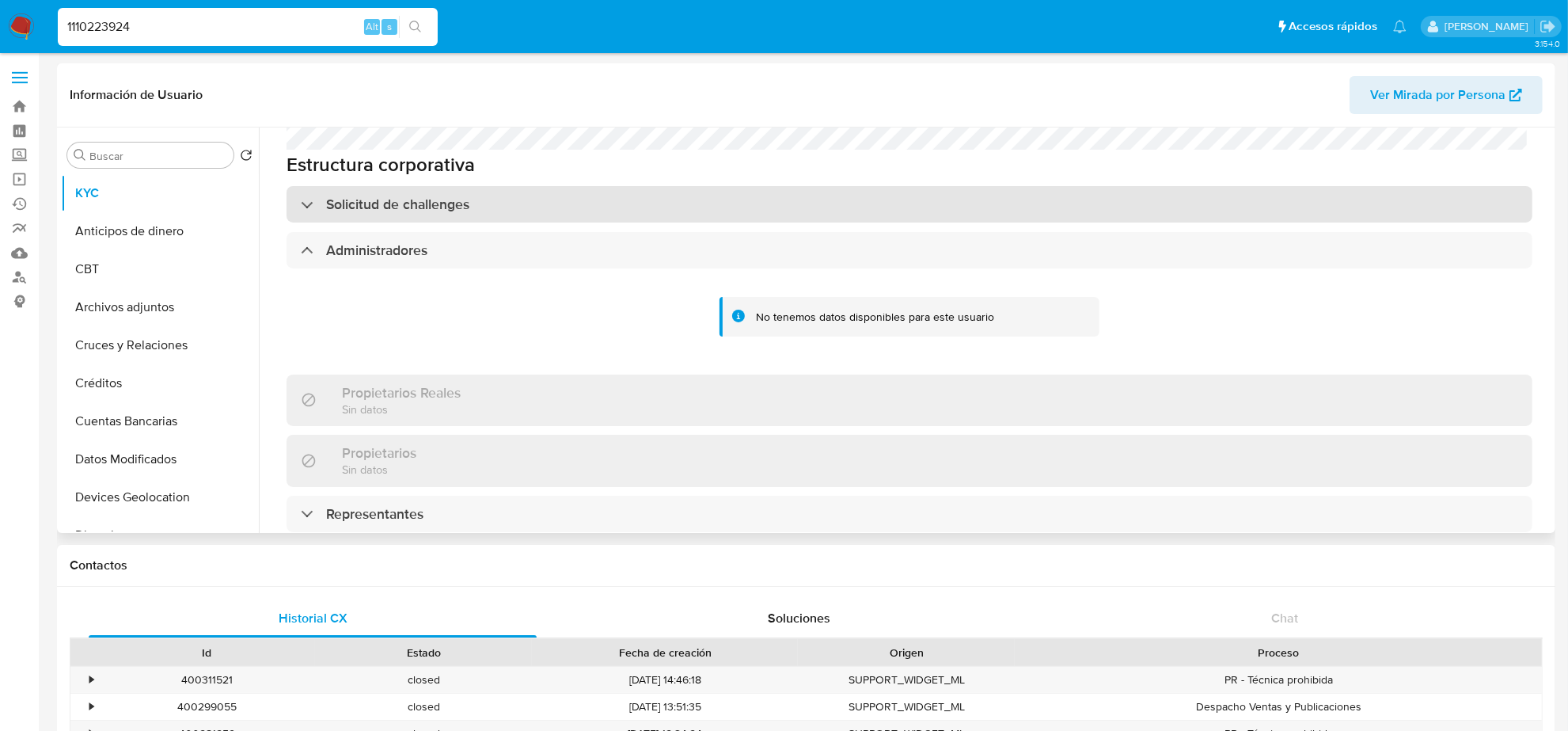
click at [377, 196] on h3 "Solicitud de challenges" at bounding box center [397, 204] width 143 height 18
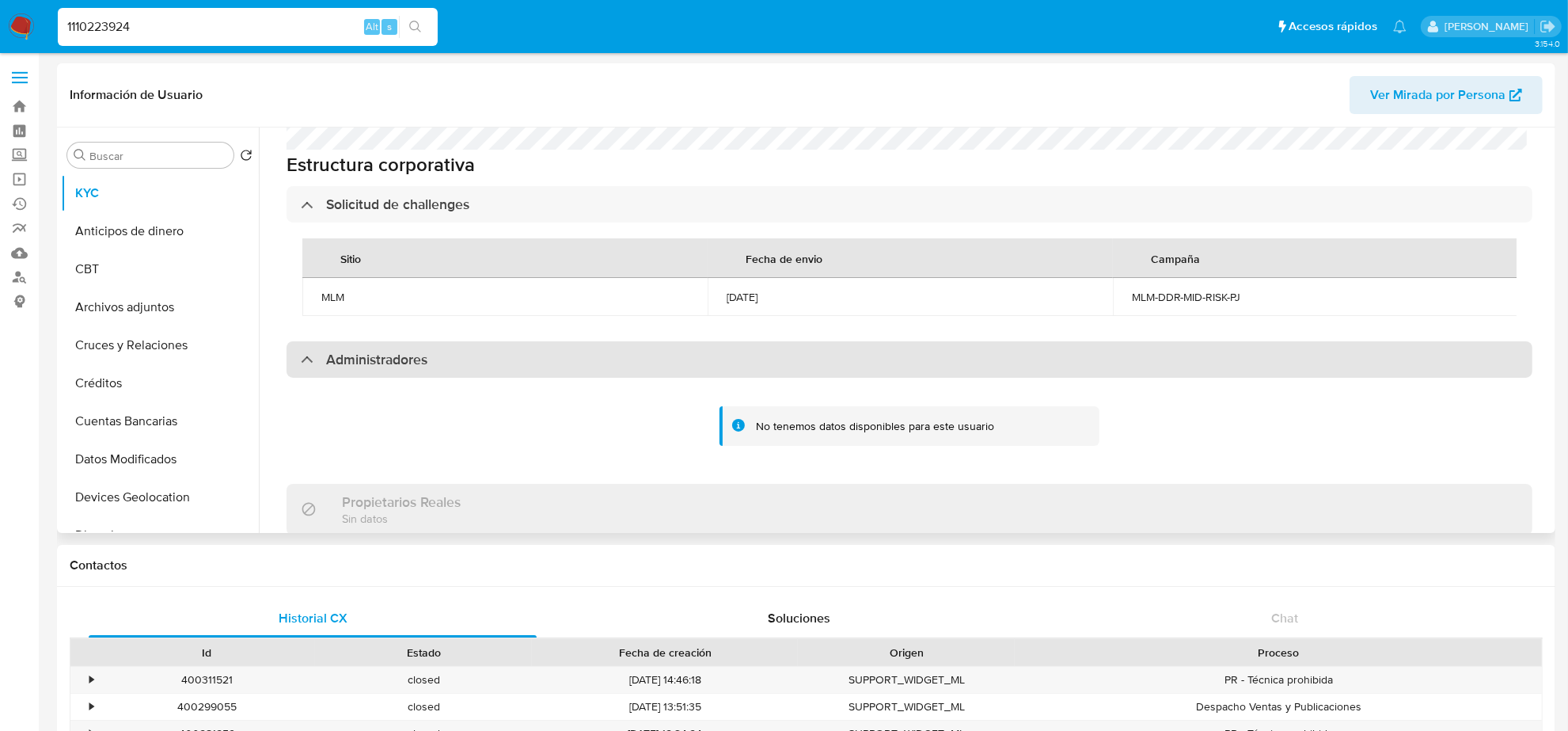
scroll to position [1188, 0]
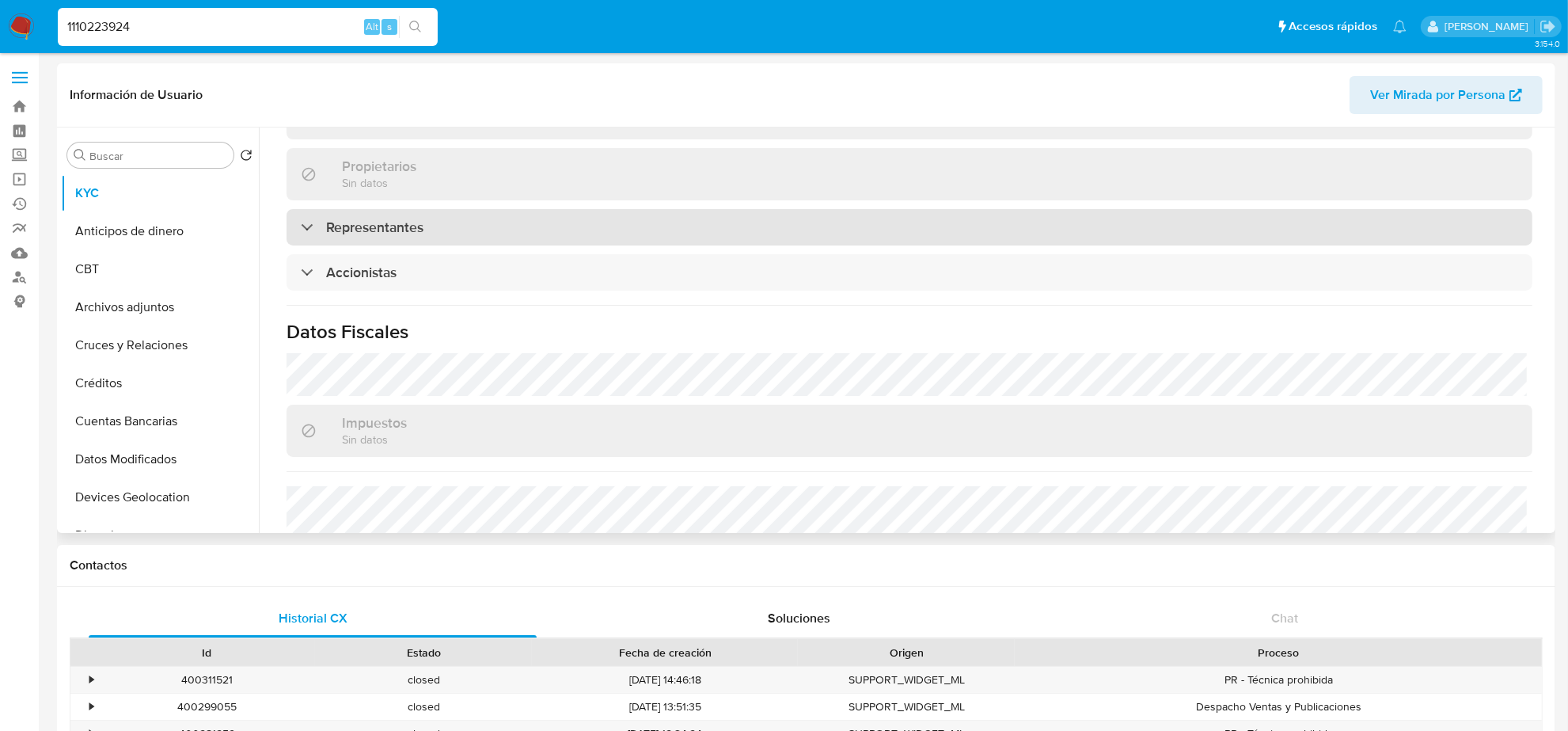
click at [392, 236] on h3 "Representantes" at bounding box center [374, 227] width 97 height 18
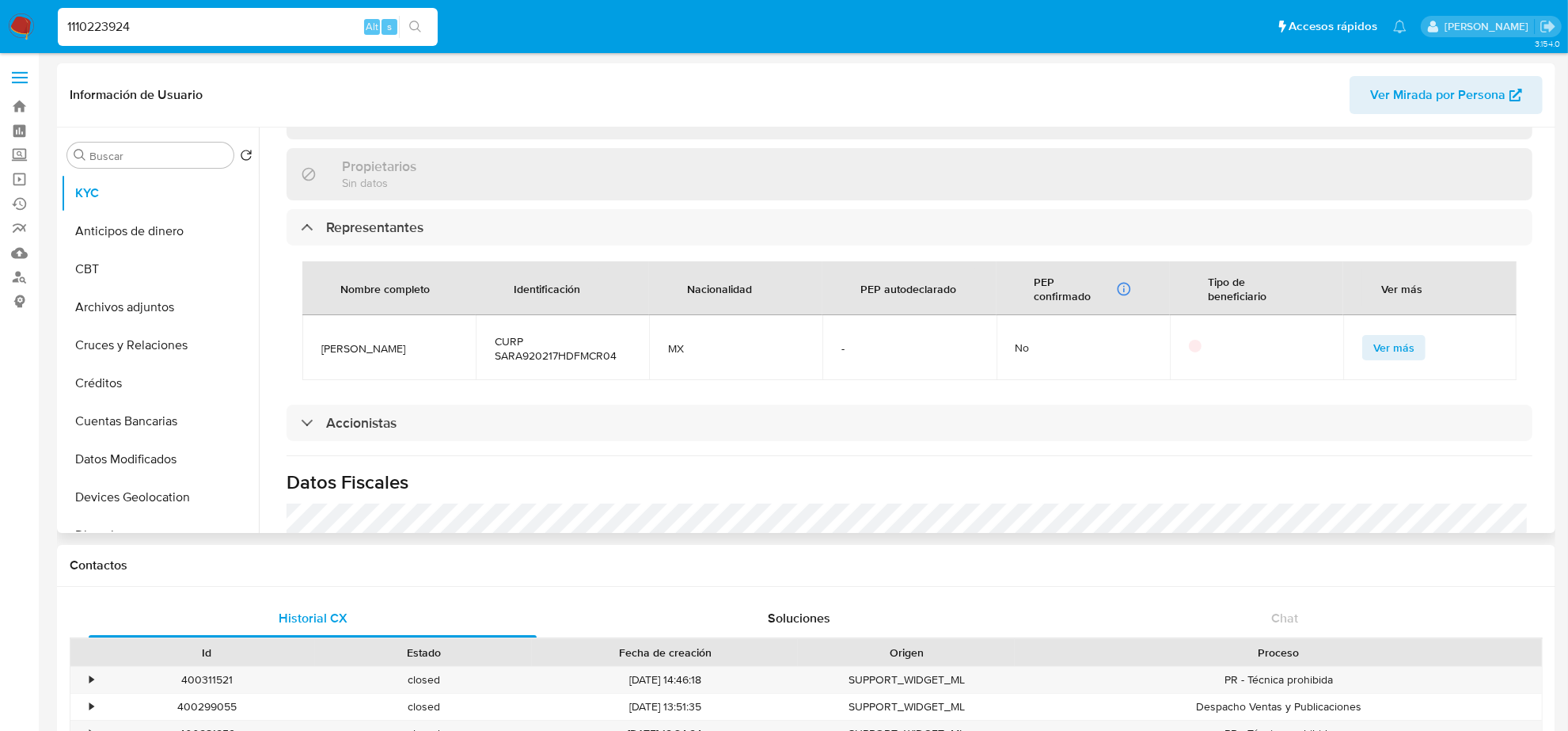
click at [1379, 359] on span "Ver más" at bounding box center [1393, 347] width 41 height 22
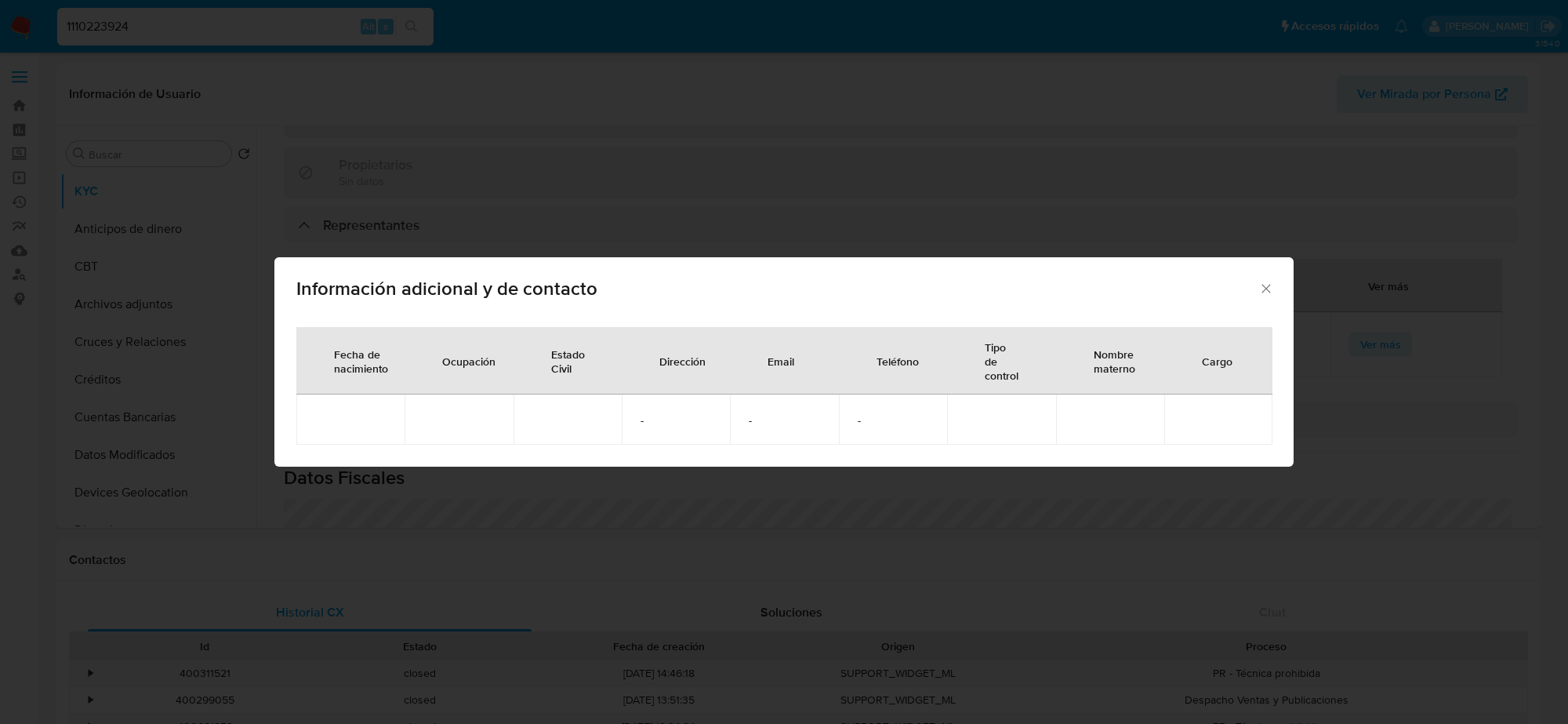
click at [463, 178] on div "Información adicional y de contacto Fecha de nacimiento Ocupación Estado Civil …" at bounding box center [784, 362] width 1568 height 724
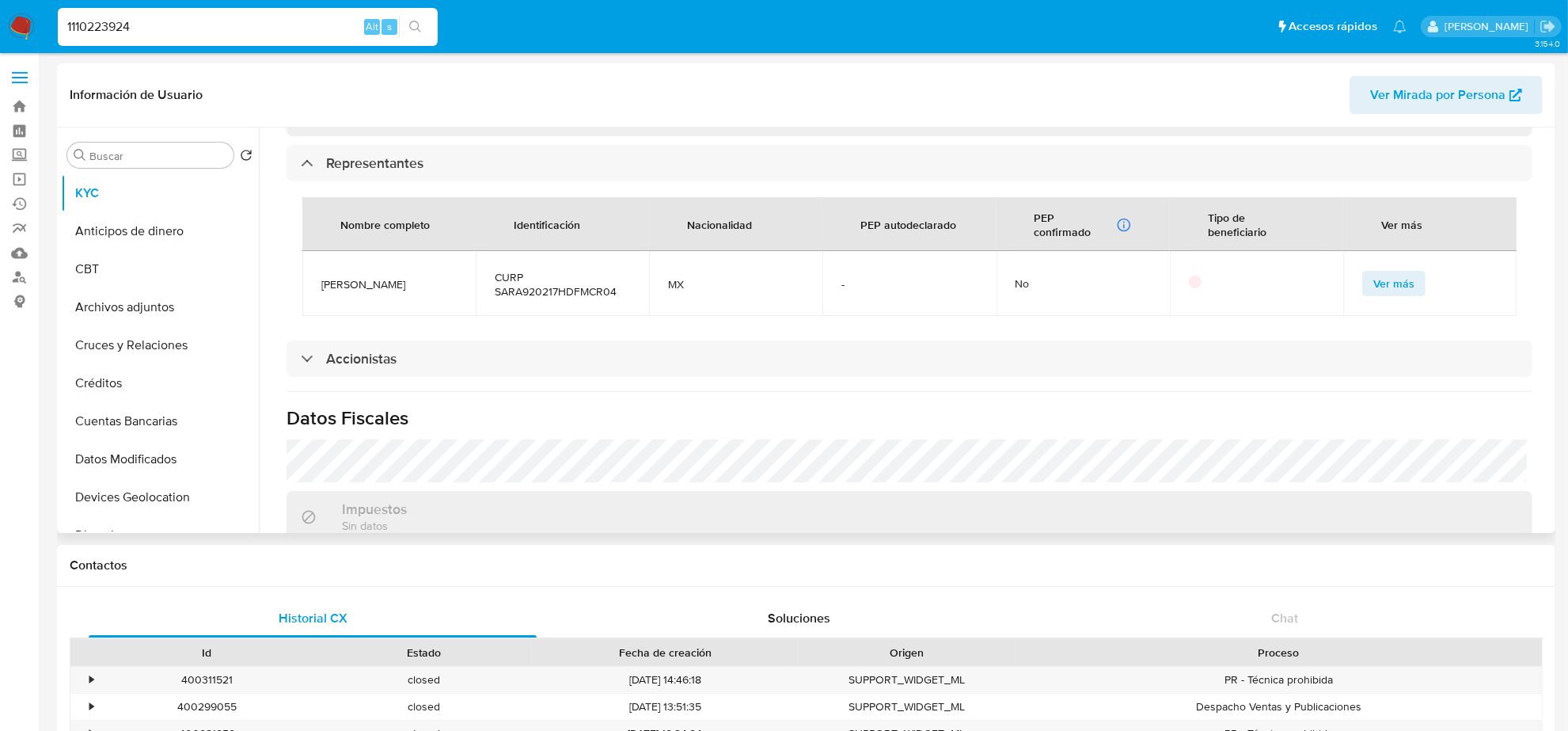
scroll to position [1287, 0]
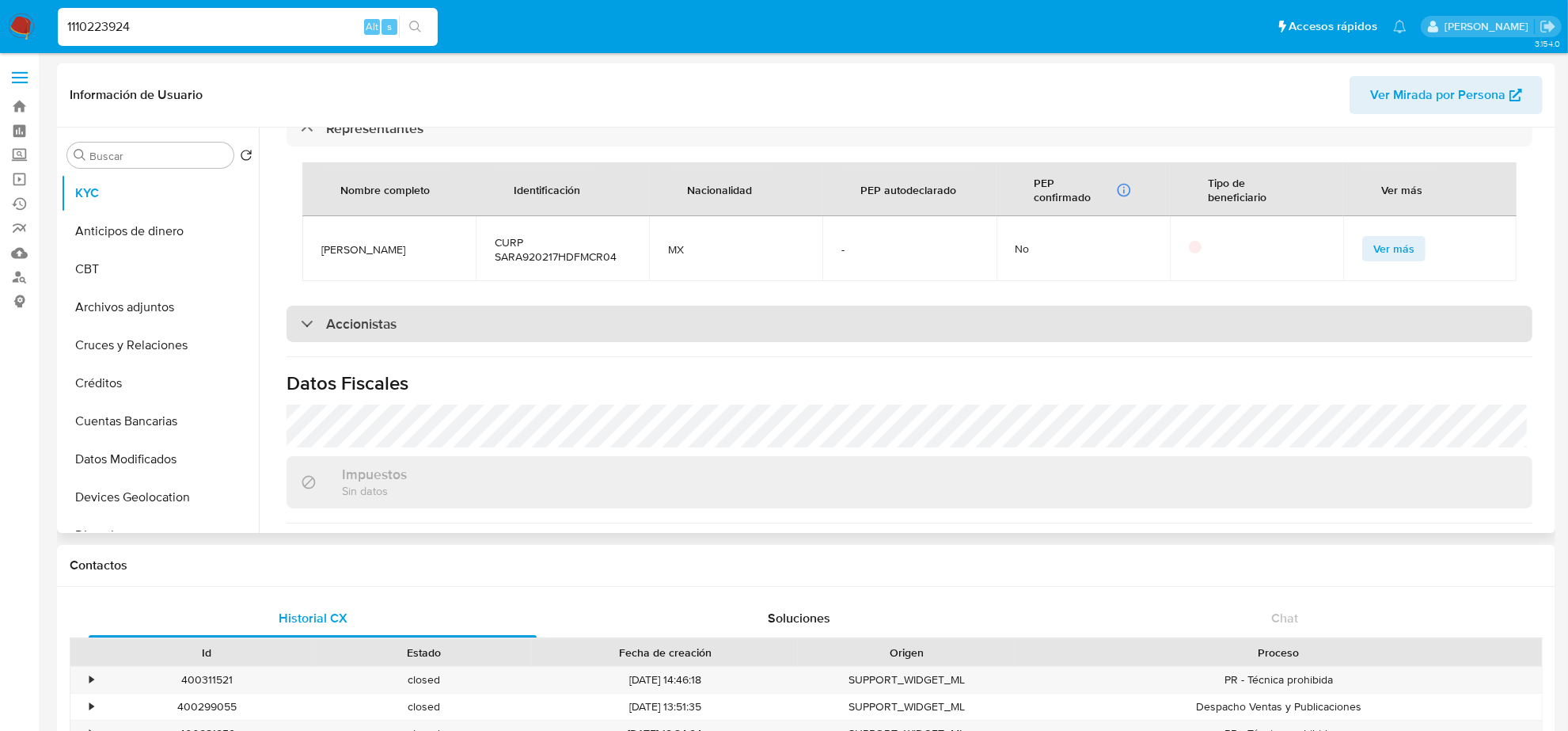
click at [496, 342] on div "Accionistas" at bounding box center [910, 323] width 1246 height 36
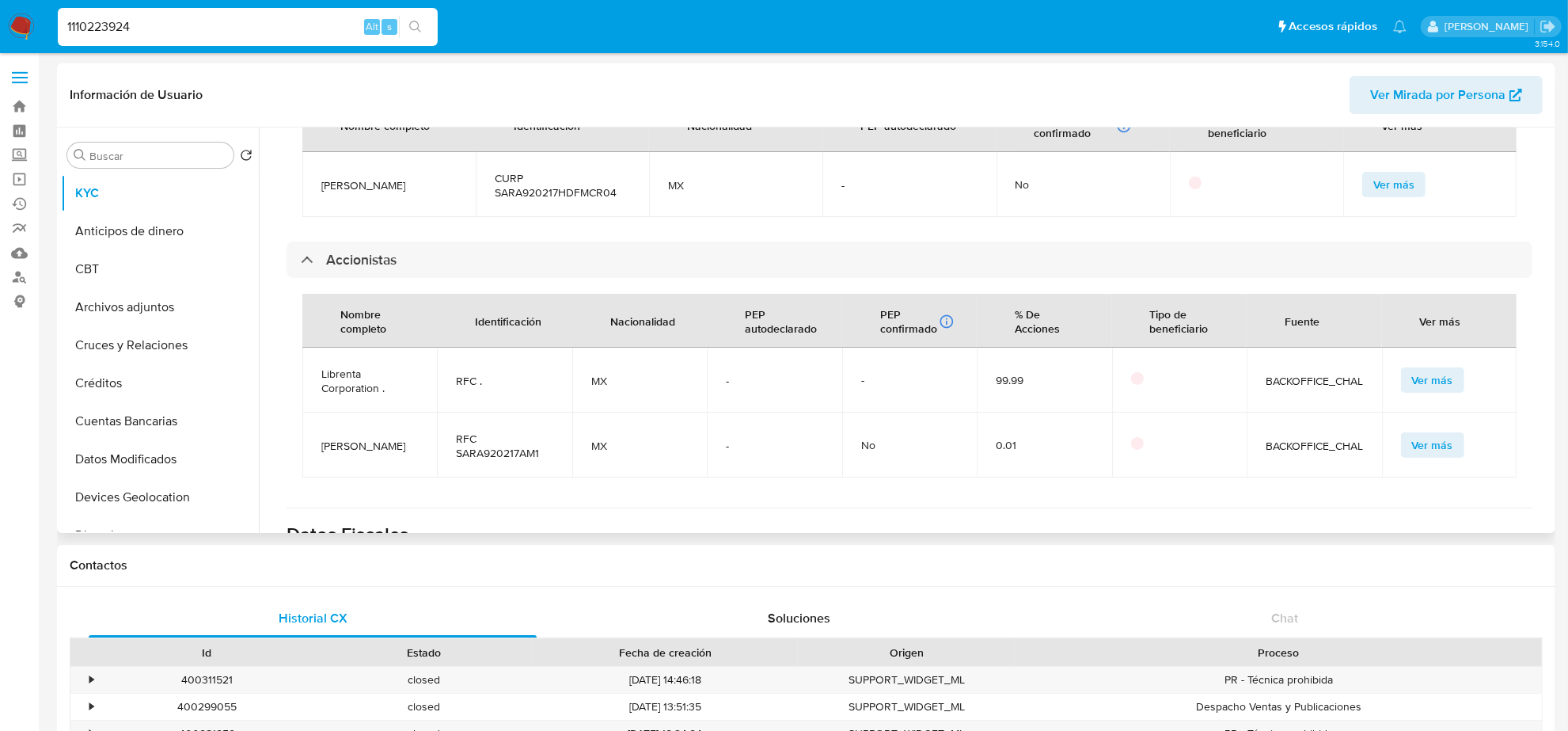
scroll to position [1386, 0]
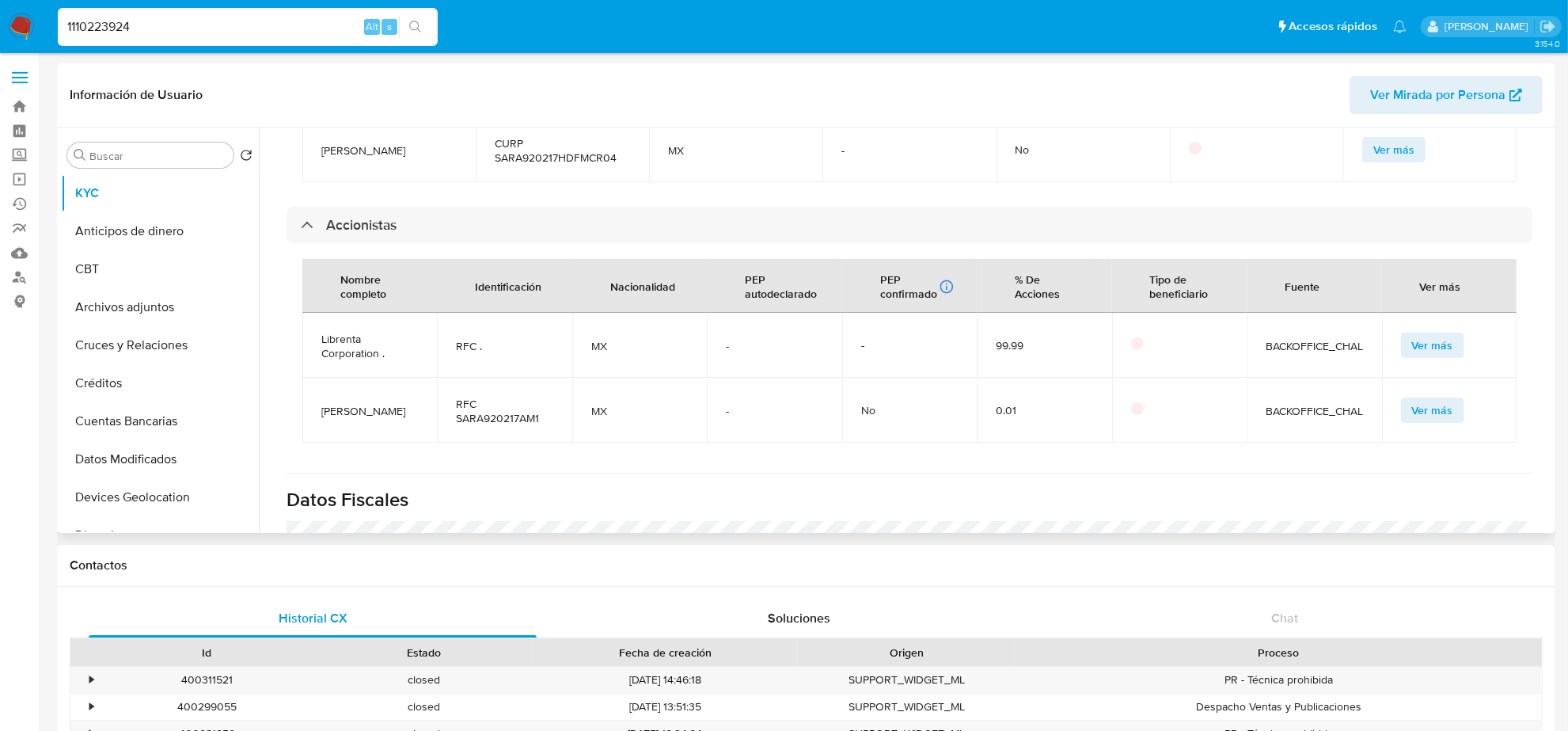
click at [1437, 357] on span "Ver más" at bounding box center [1432, 346] width 41 height 22
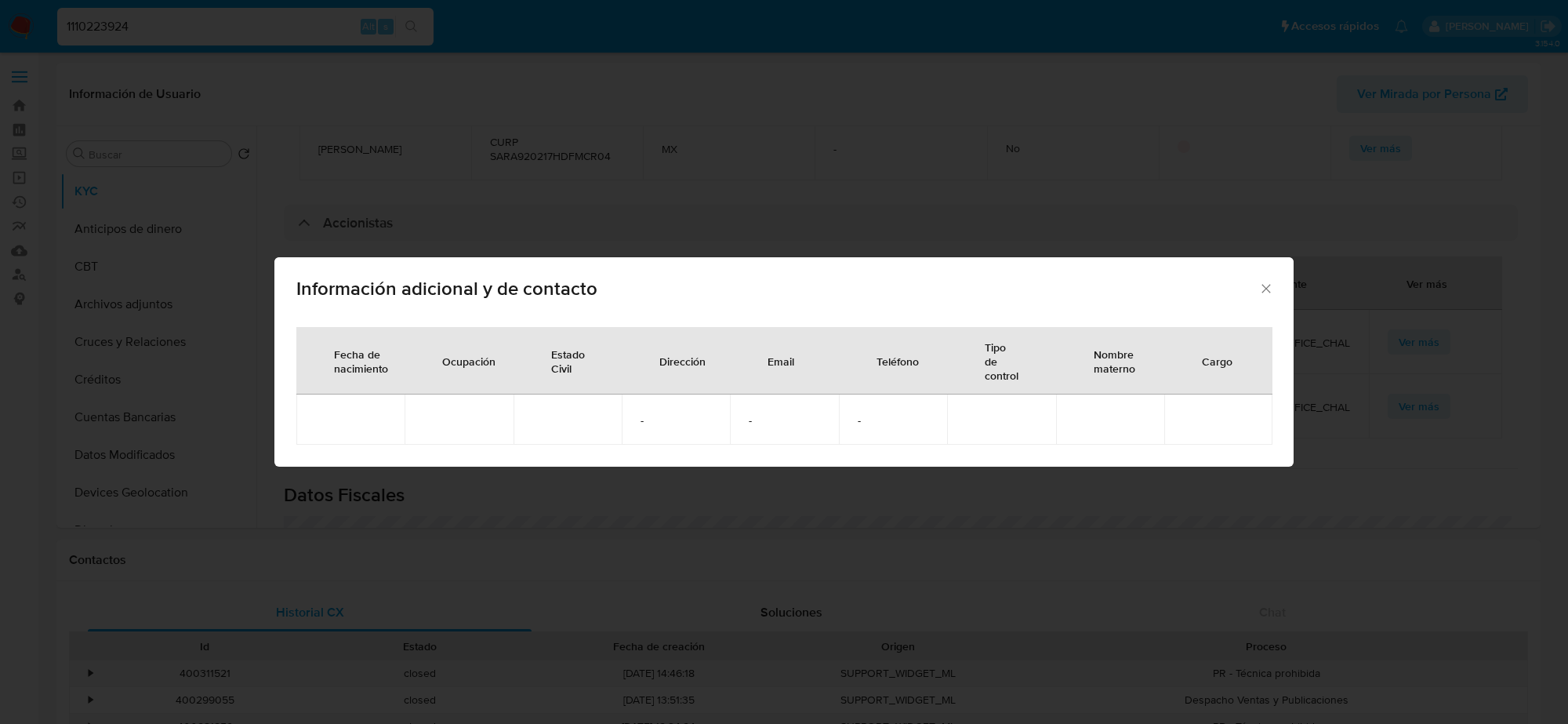
click at [1266, 291] on icon "Cerrar" at bounding box center [1266, 288] width 16 height 16
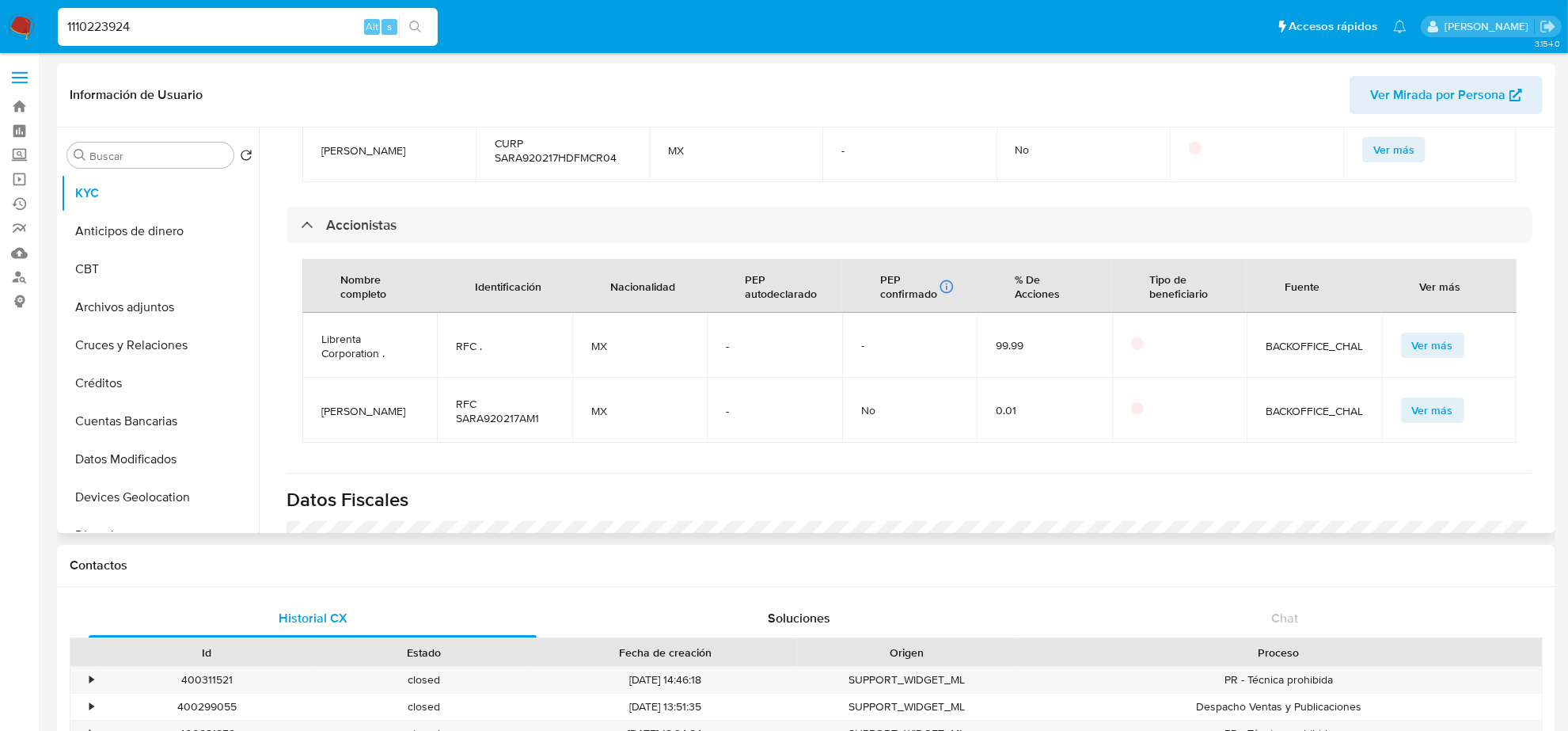
click at [1426, 422] on span "Ver más" at bounding box center [1432, 411] width 41 height 22
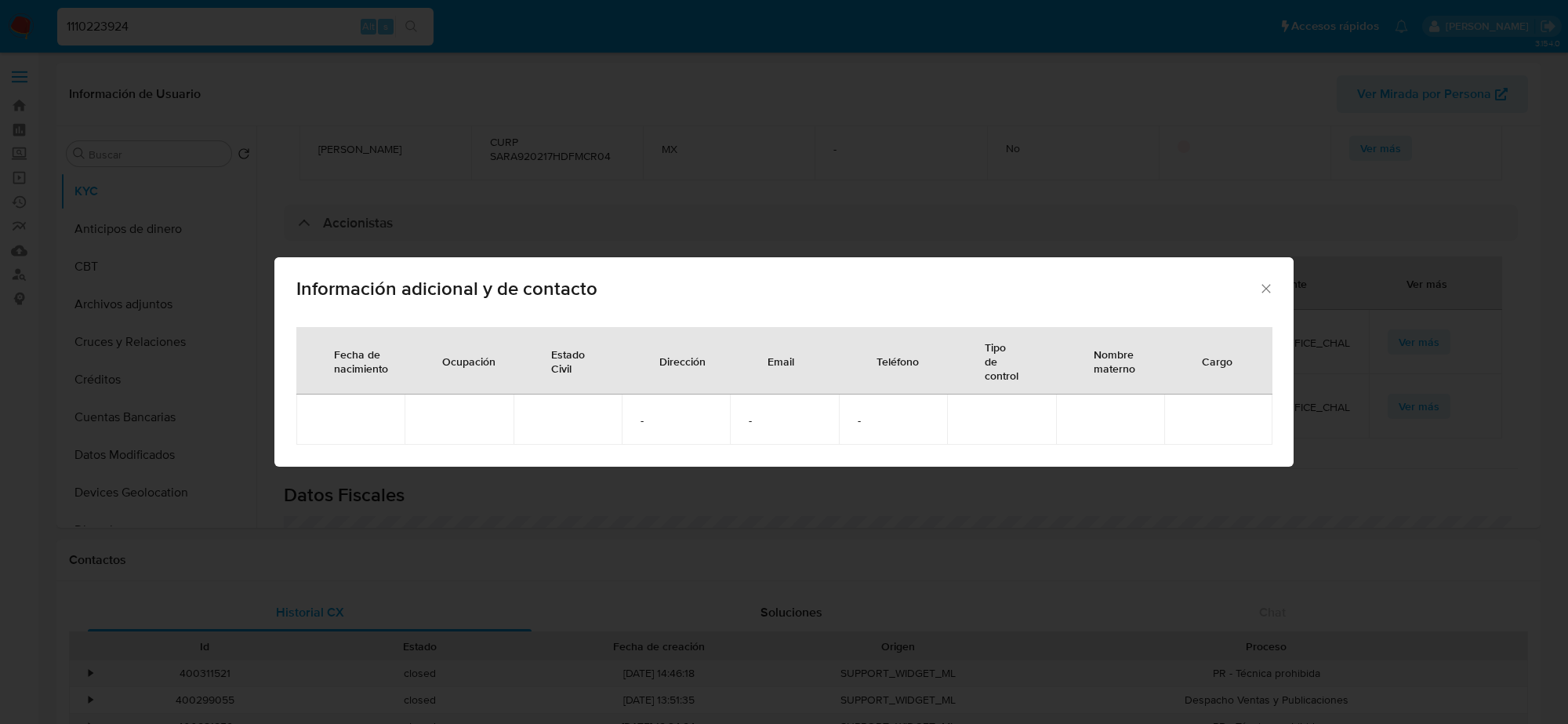
click at [1266, 292] on icon "Cerrar" at bounding box center [1266, 288] width 16 height 16
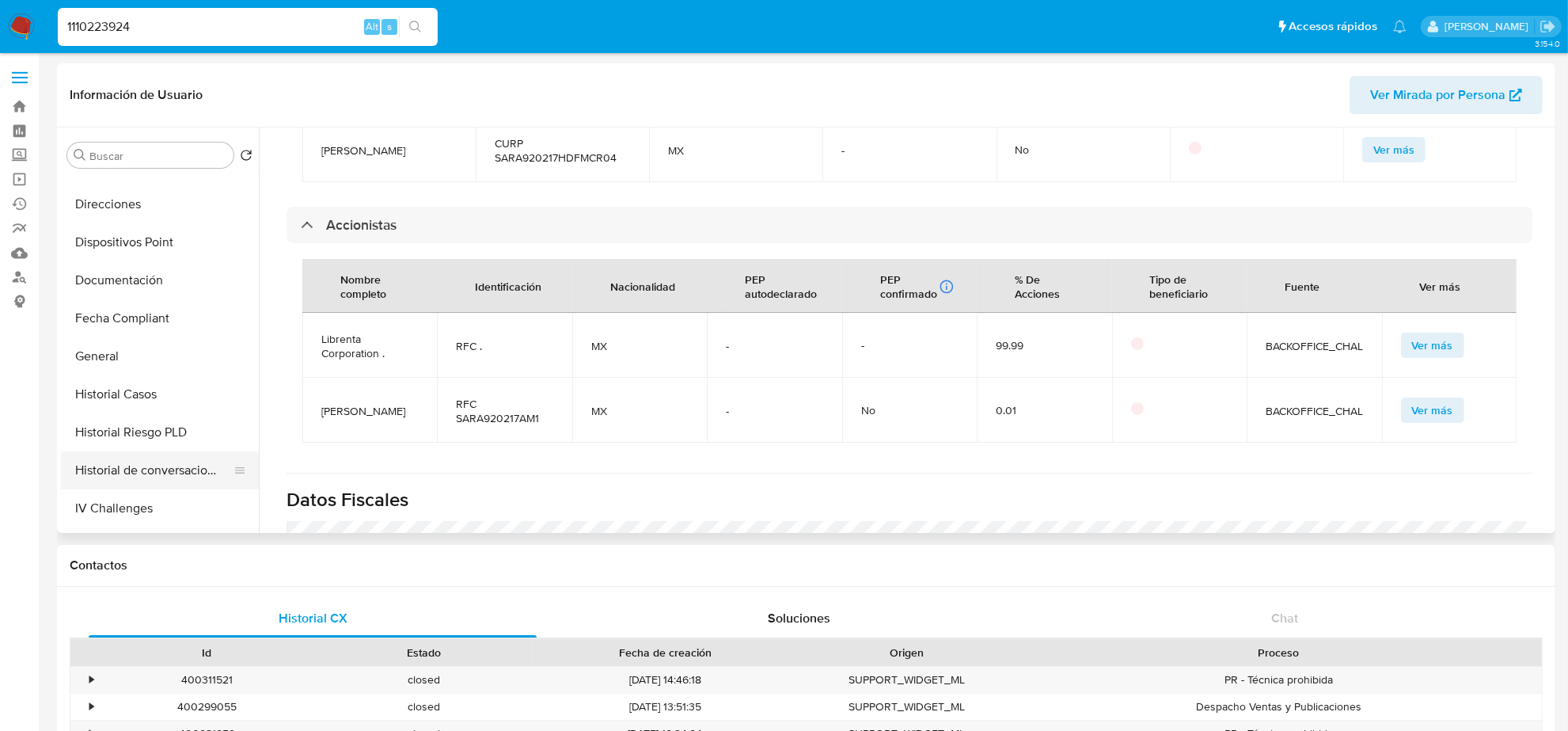
scroll to position [297, 0]
click at [139, 254] on button "Direcciones" at bounding box center [154, 238] width 186 height 38
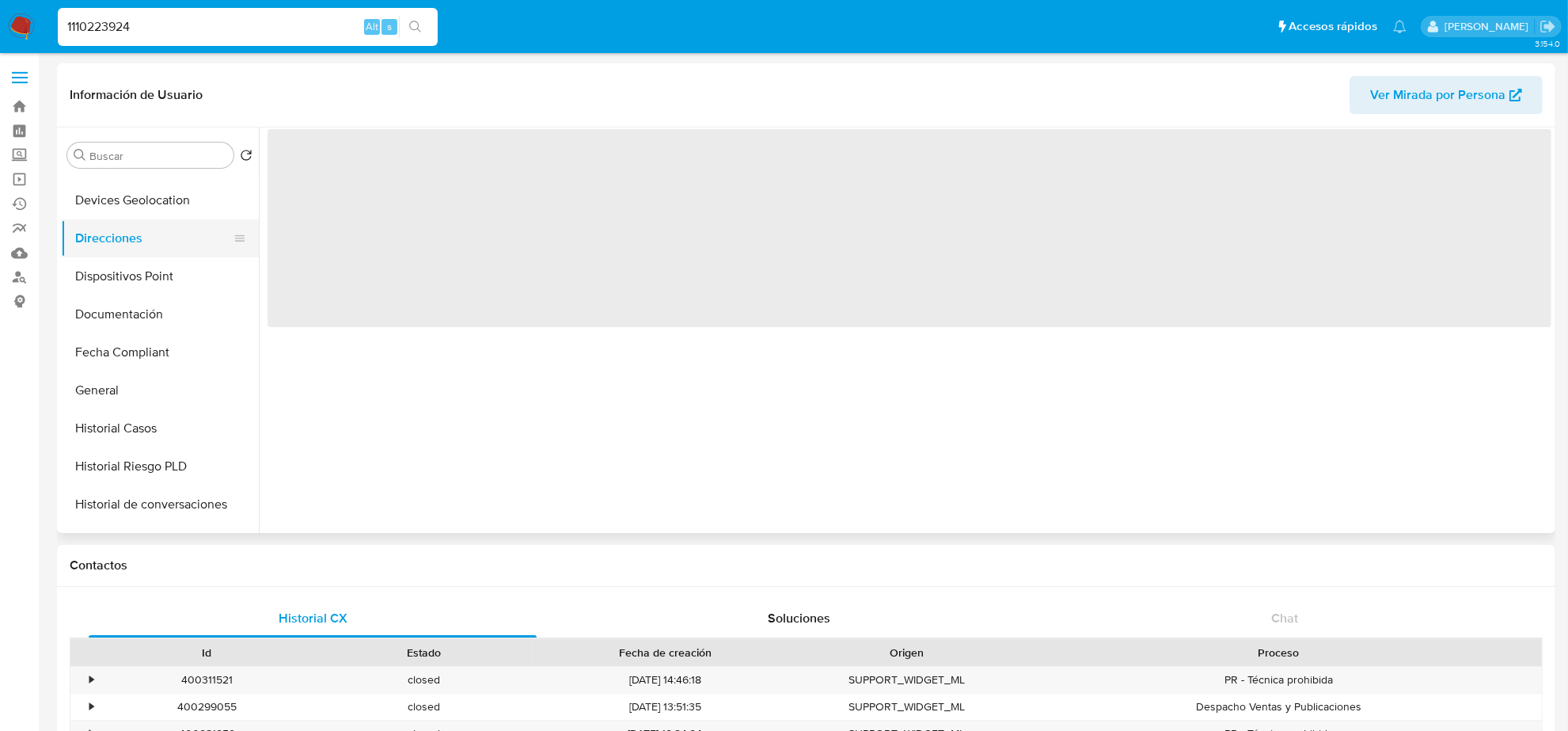
scroll to position [0, 0]
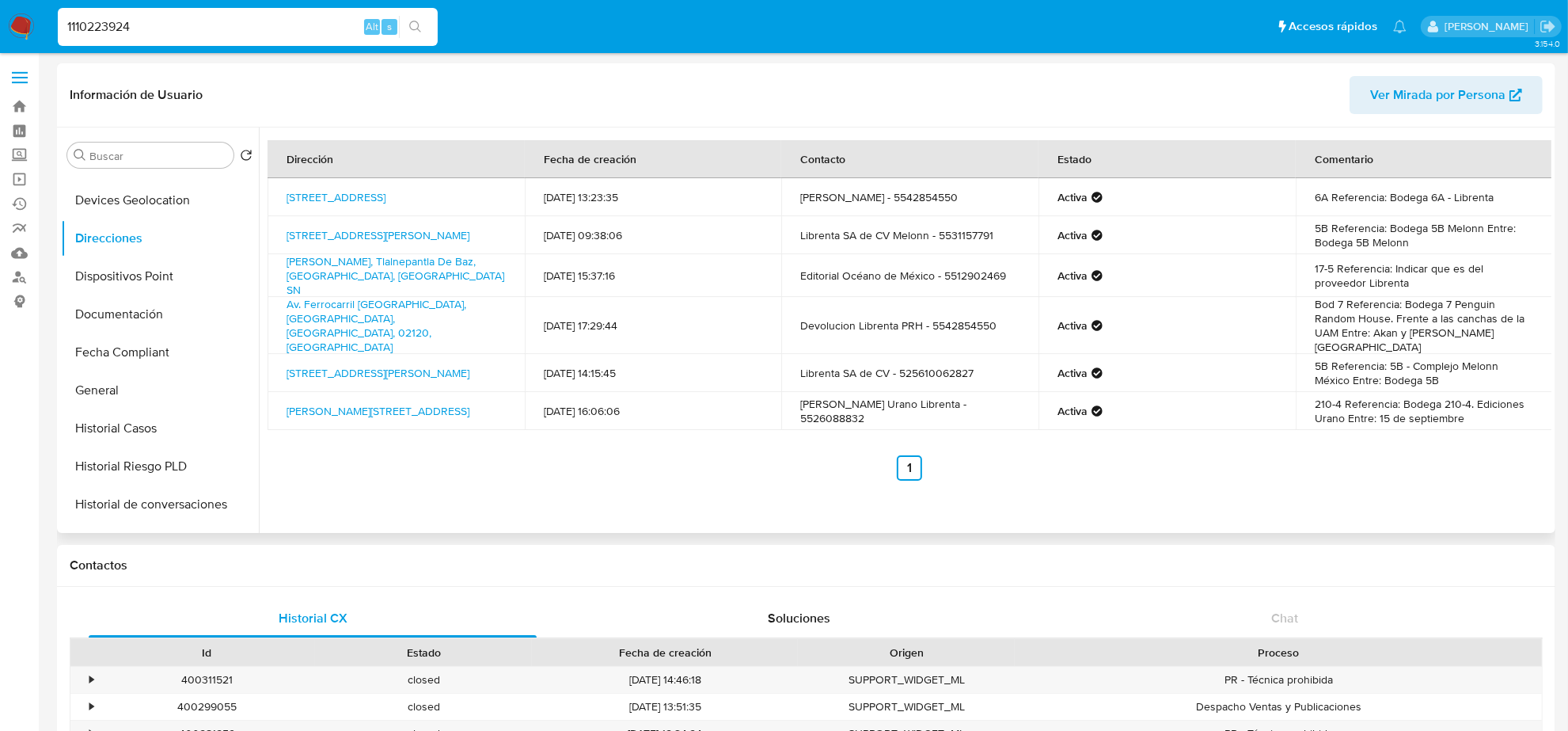
click at [919, 198] on td "Martin Marcone - 5542854550" at bounding box center [910, 197] width 257 height 38
copy td "5542854550"
click at [196, 20] on input "1110223924" at bounding box center [247, 27] width 380 height 20
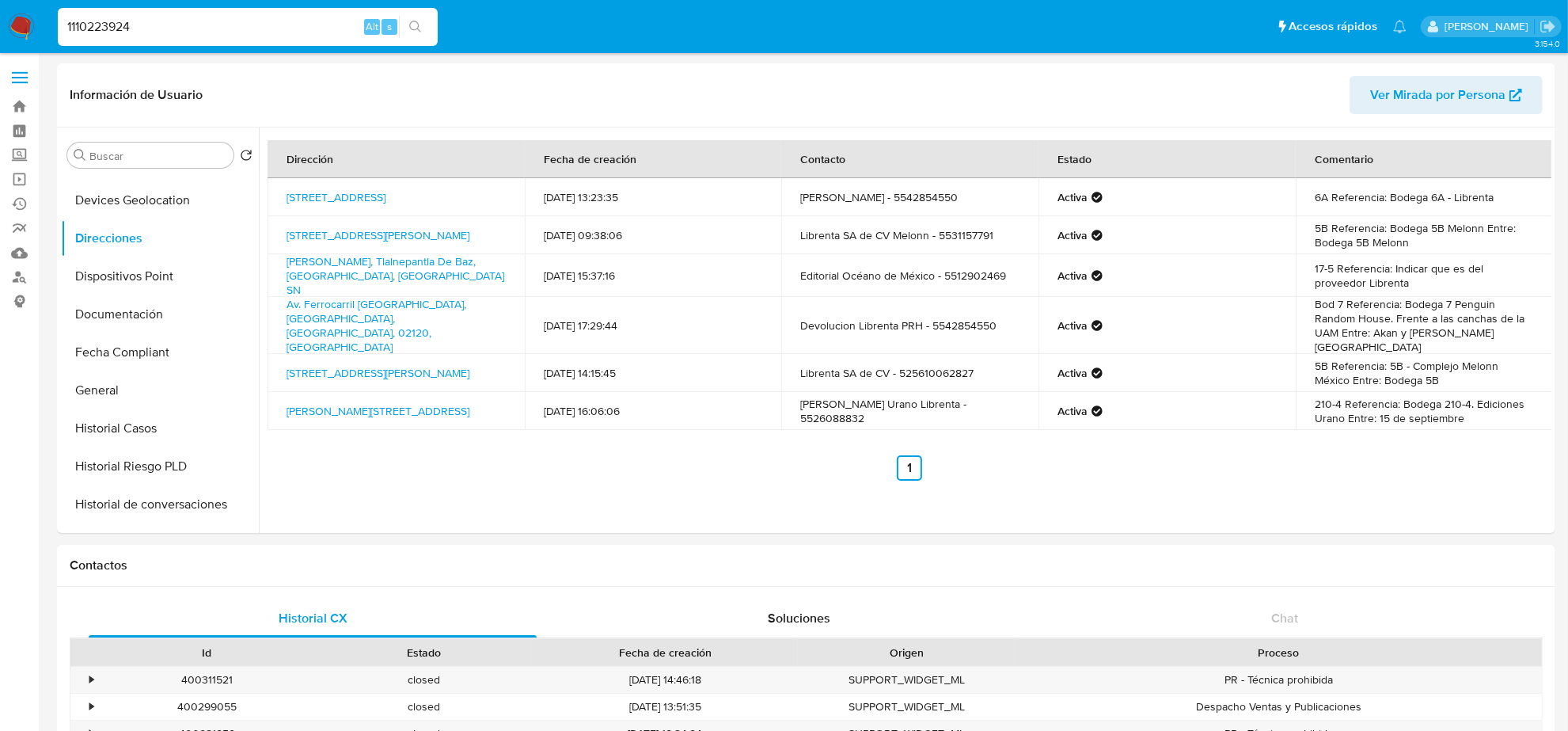
click at [196, 20] on input "1110223924" at bounding box center [247, 27] width 380 height 20
click at [19, 24] on img at bounding box center [21, 26] width 27 height 27
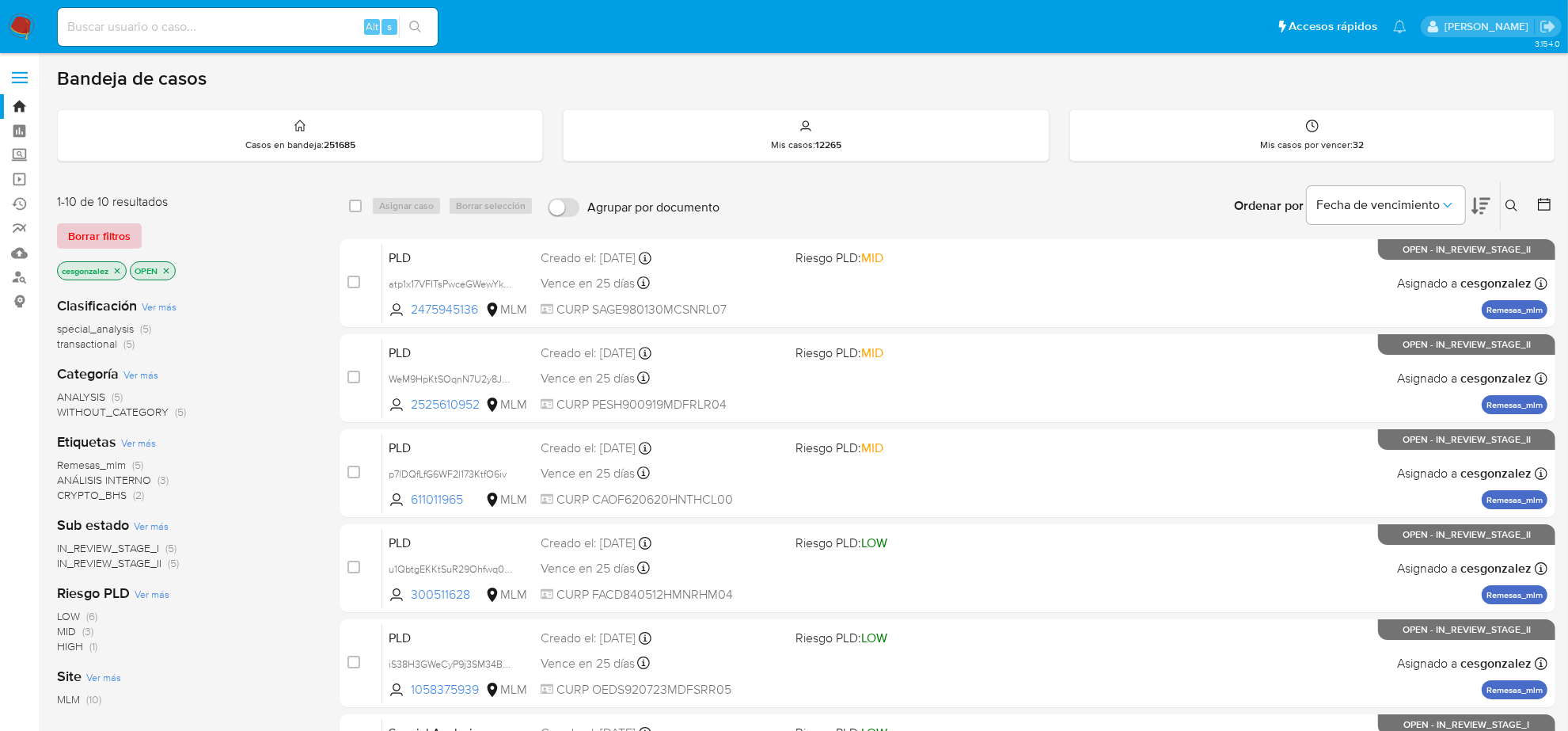
click at [117, 240] on span "Borrar filtros" at bounding box center [98, 236] width 62 height 22
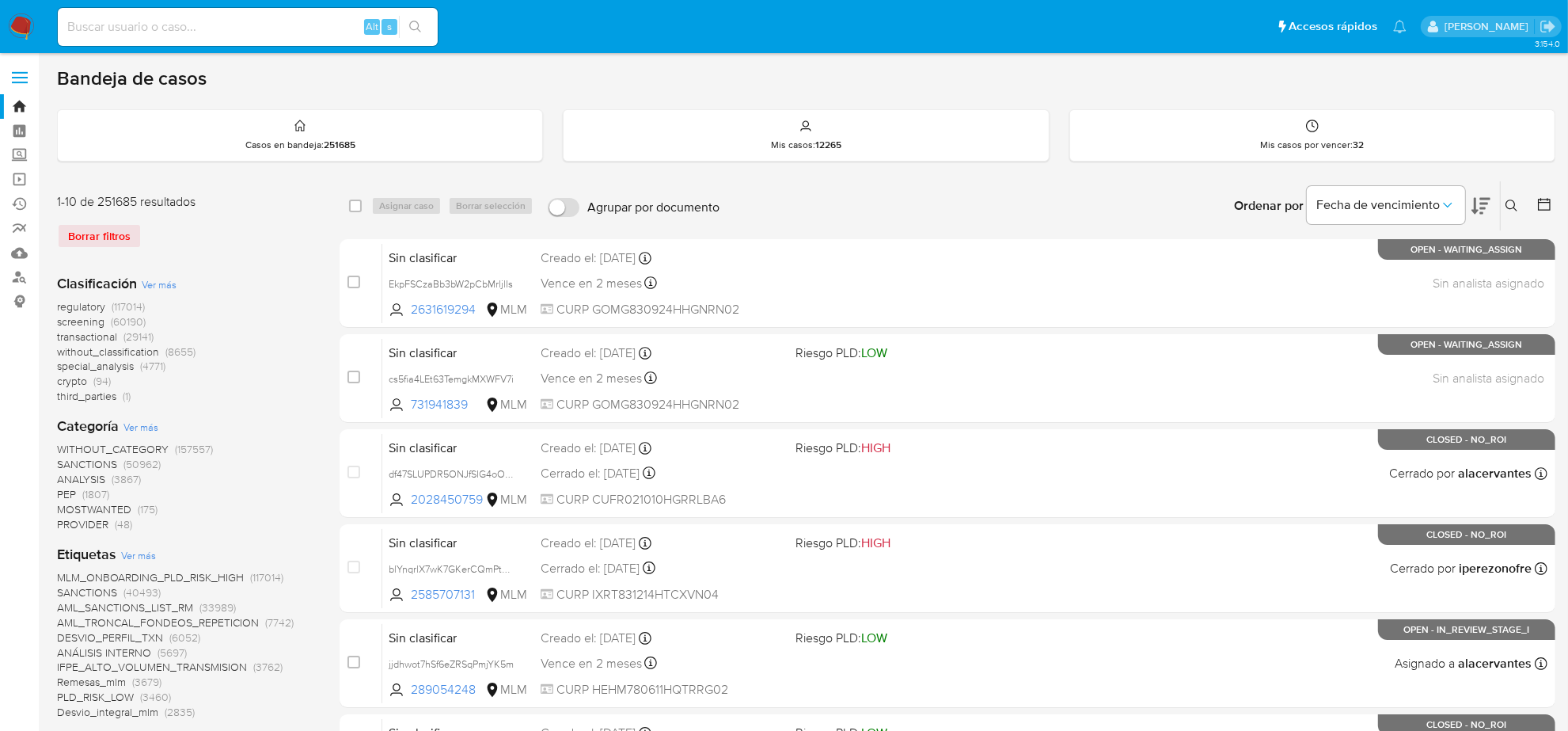
click at [87, 321] on span "screening" at bounding box center [80, 321] width 47 height 16
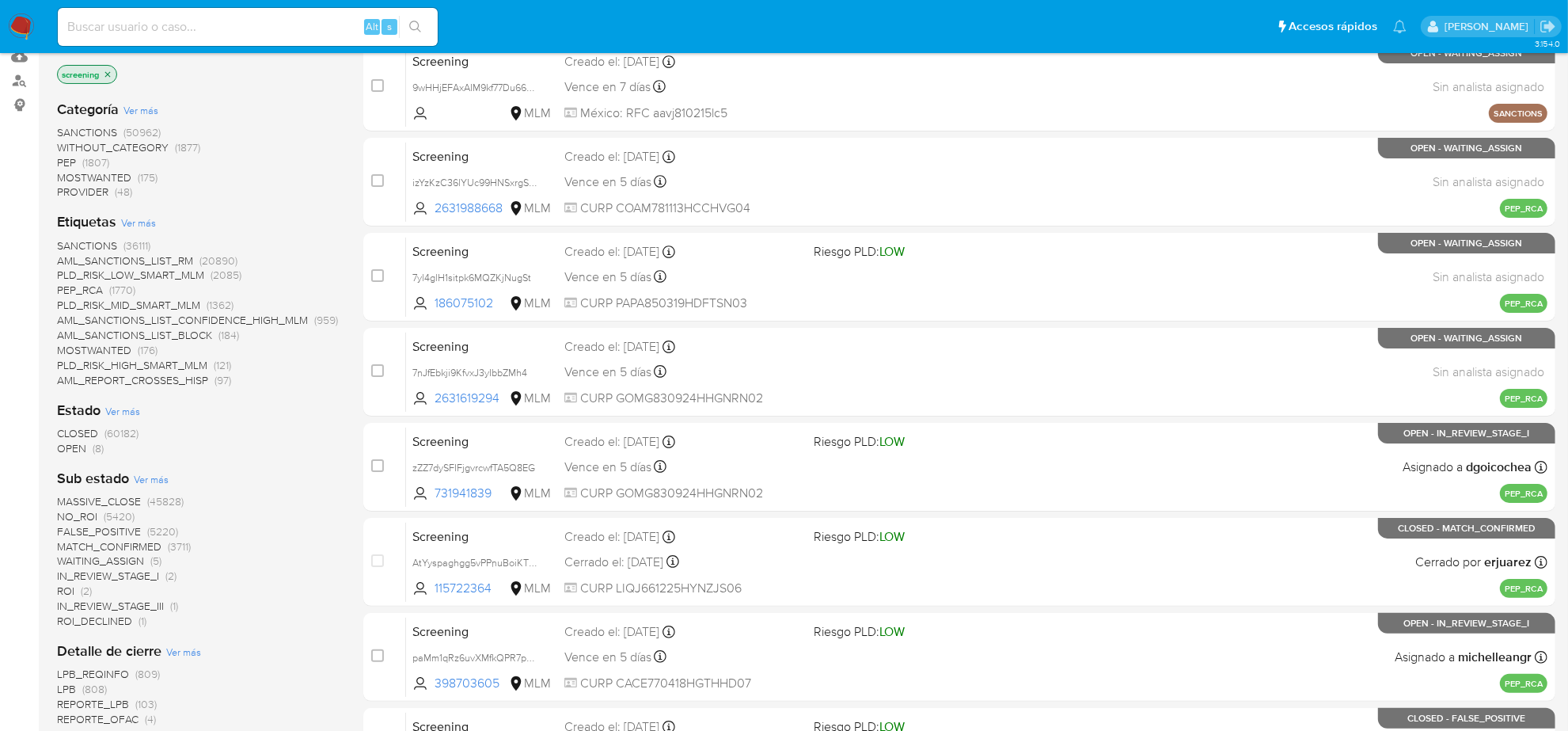
scroll to position [198, 0]
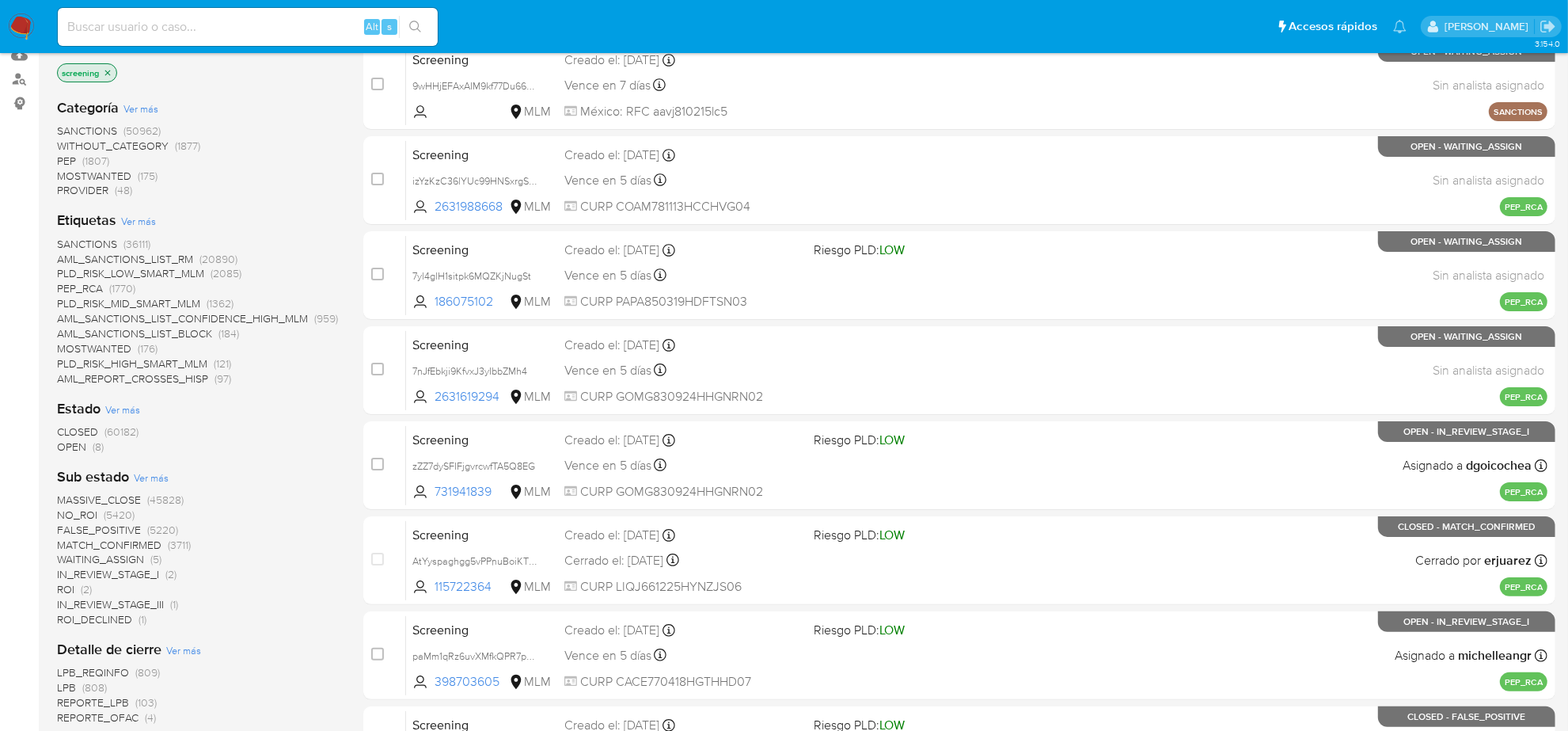
click at [62, 444] on span "OPEN" at bounding box center [71, 446] width 30 height 16
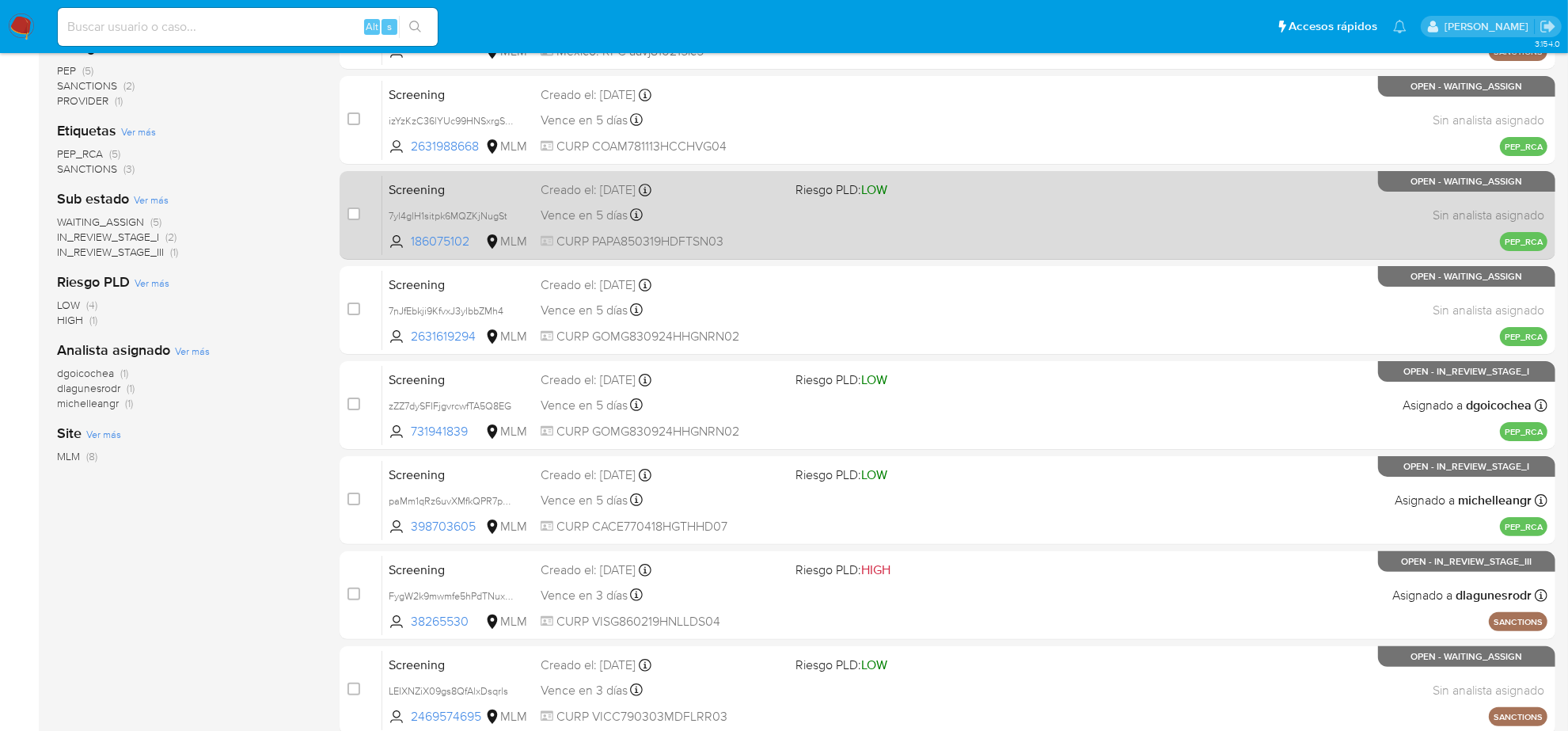
scroll to position [327, 0]
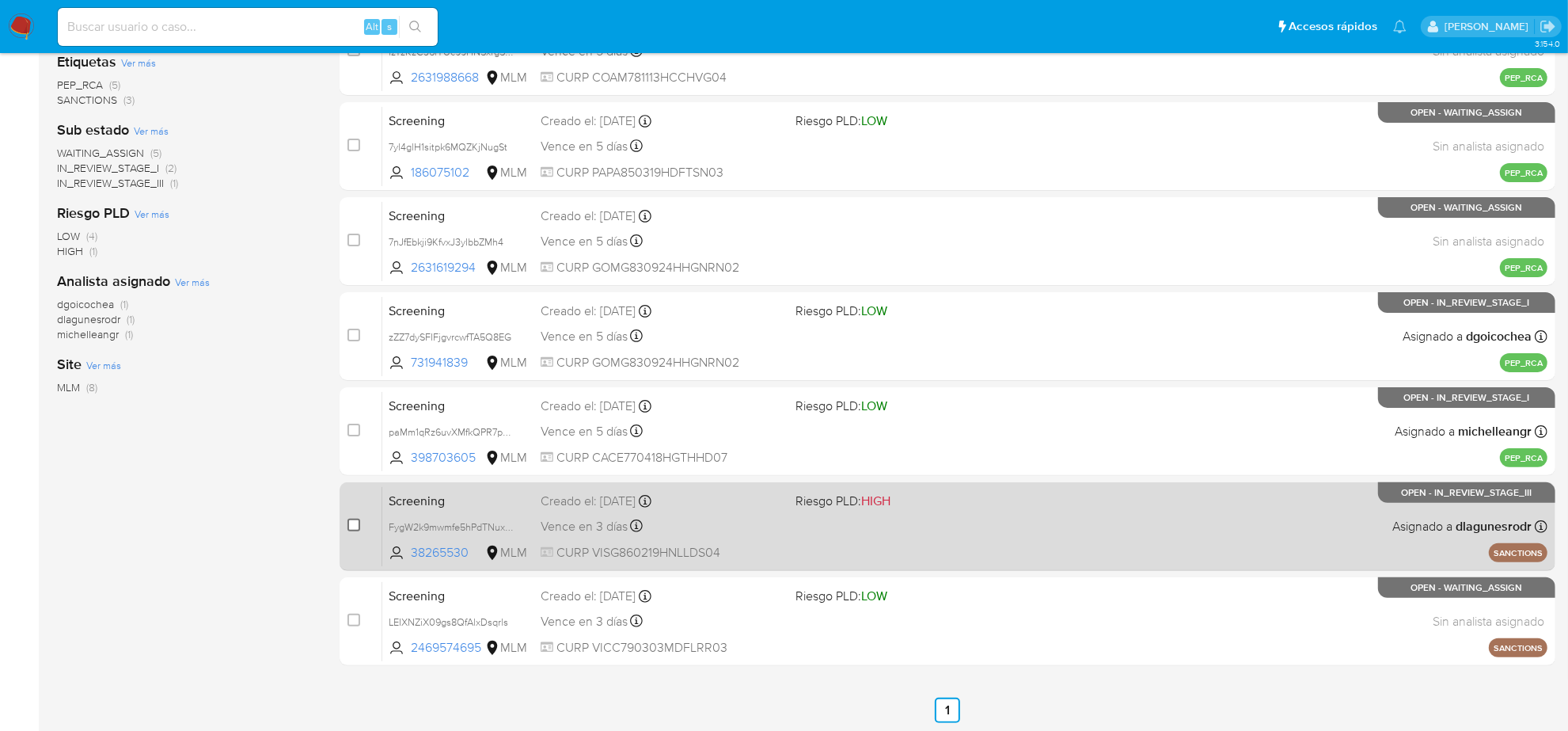
click at [358, 529] on input "checkbox" at bounding box center [354, 526] width 13 height 13
checkbox input "true"
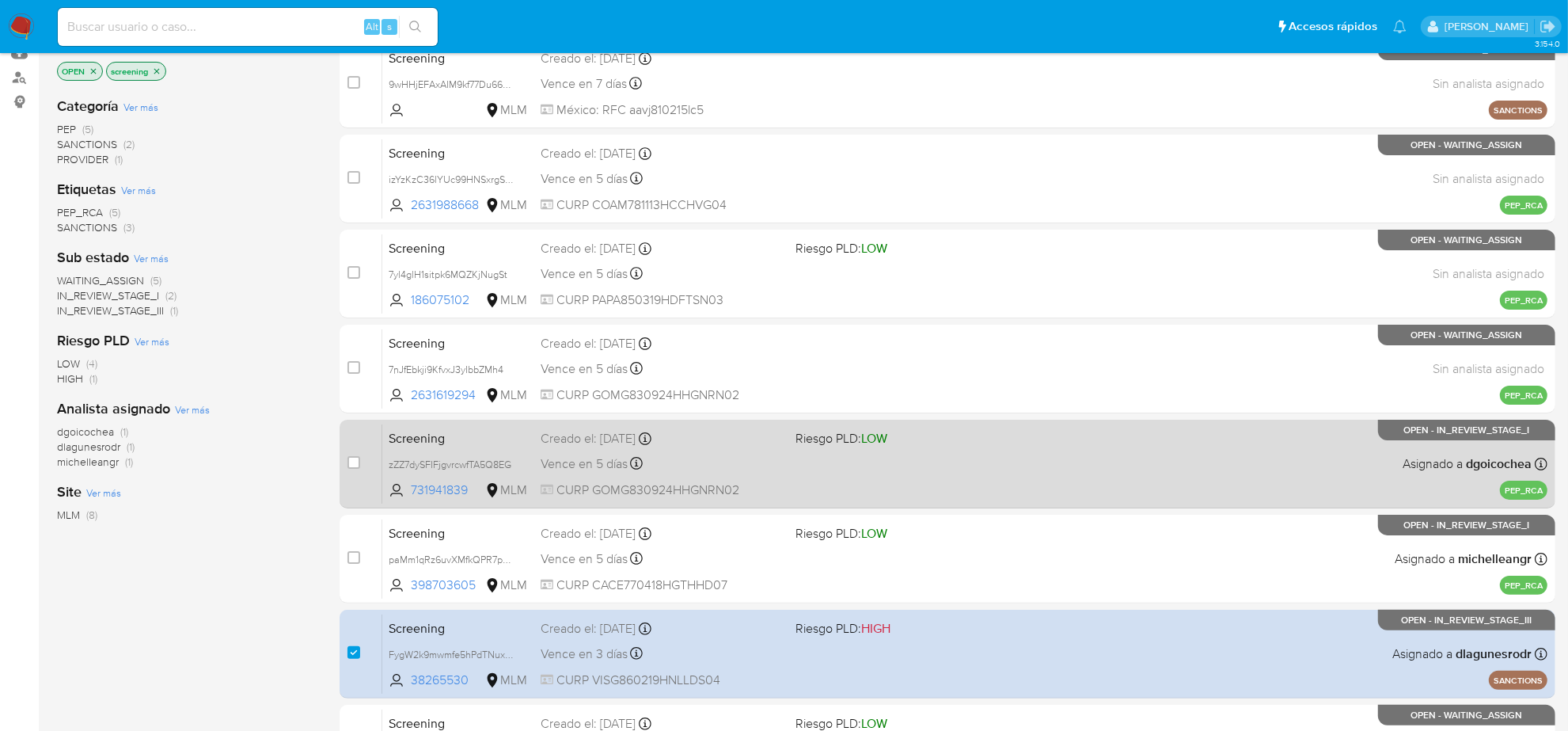
scroll to position [30, 0]
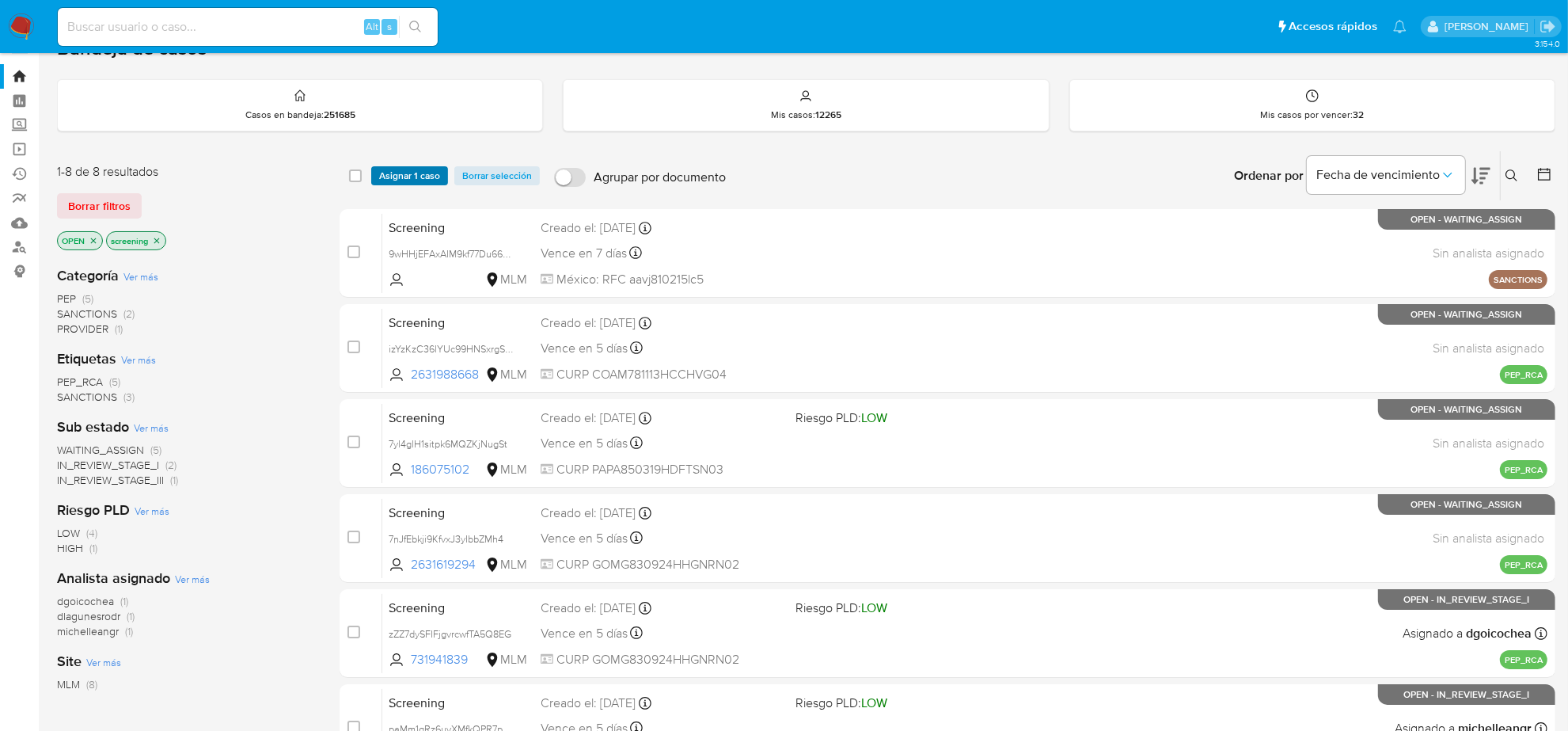
click at [420, 173] on span "Asignar 1 caso" at bounding box center [409, 176] width 61 height 16
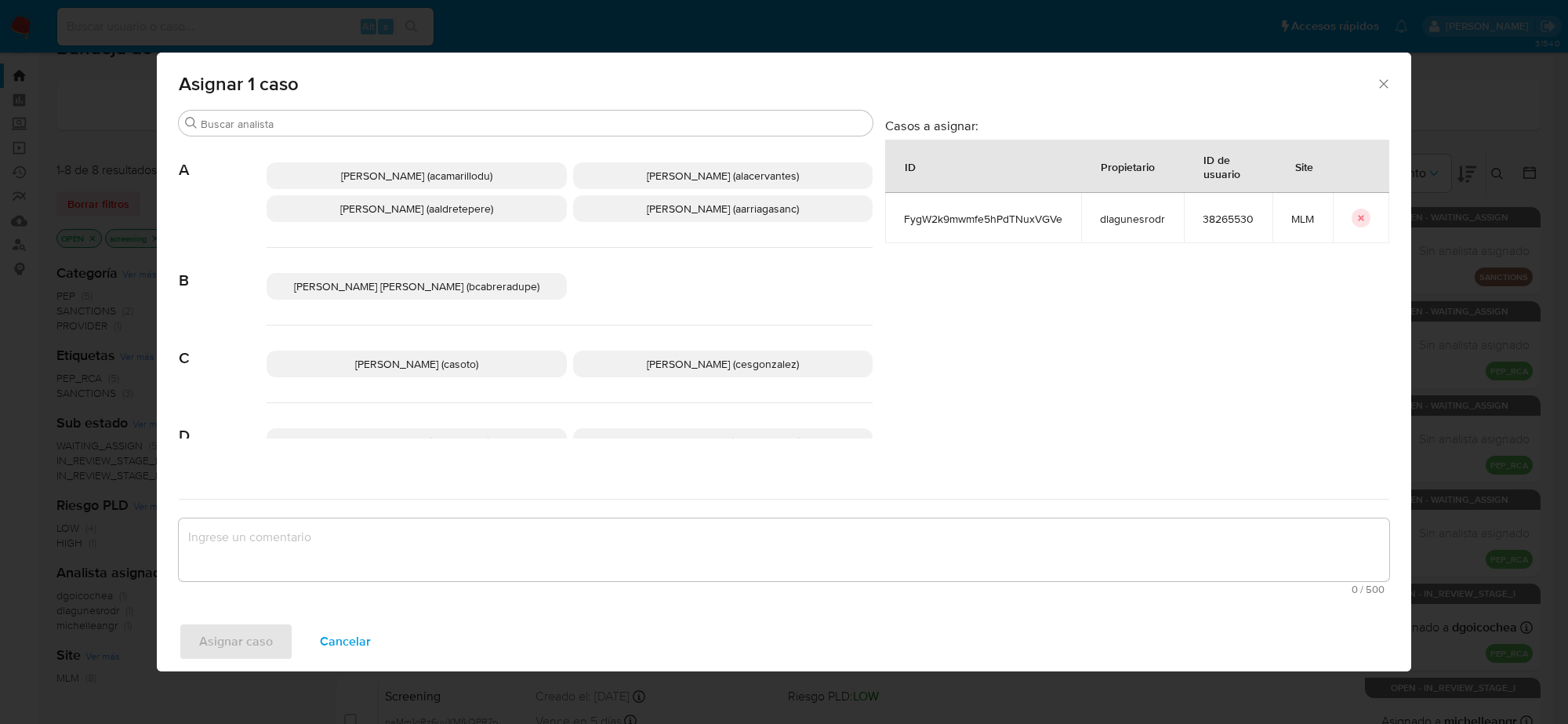
click at [707, 371] on span "Cesar Gonzalez (cesgonzalez)" at bounding box center [722, 363] width 152 height 16
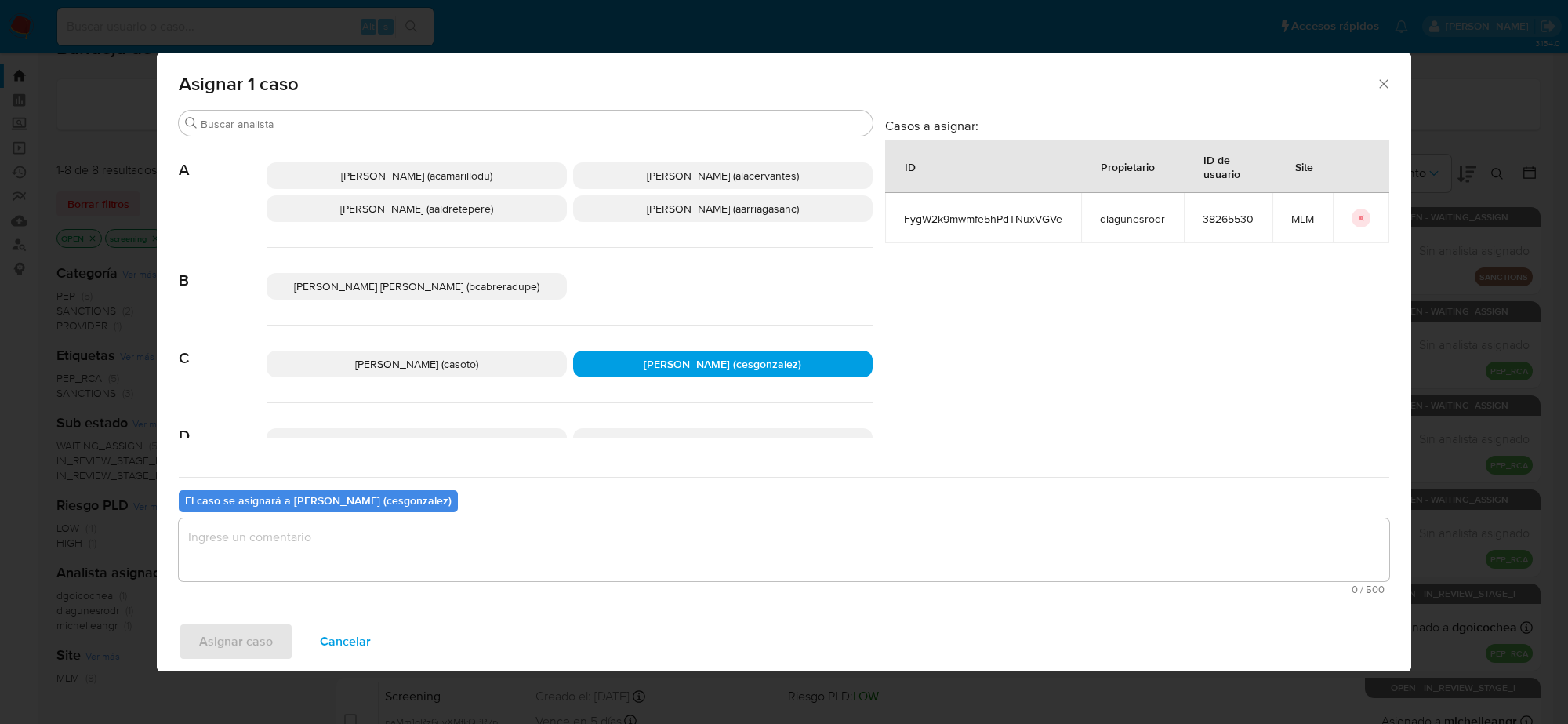
click at [419, 534] on textarea "assign-modal" at bounding box center [784, 550] width 1211 height 63
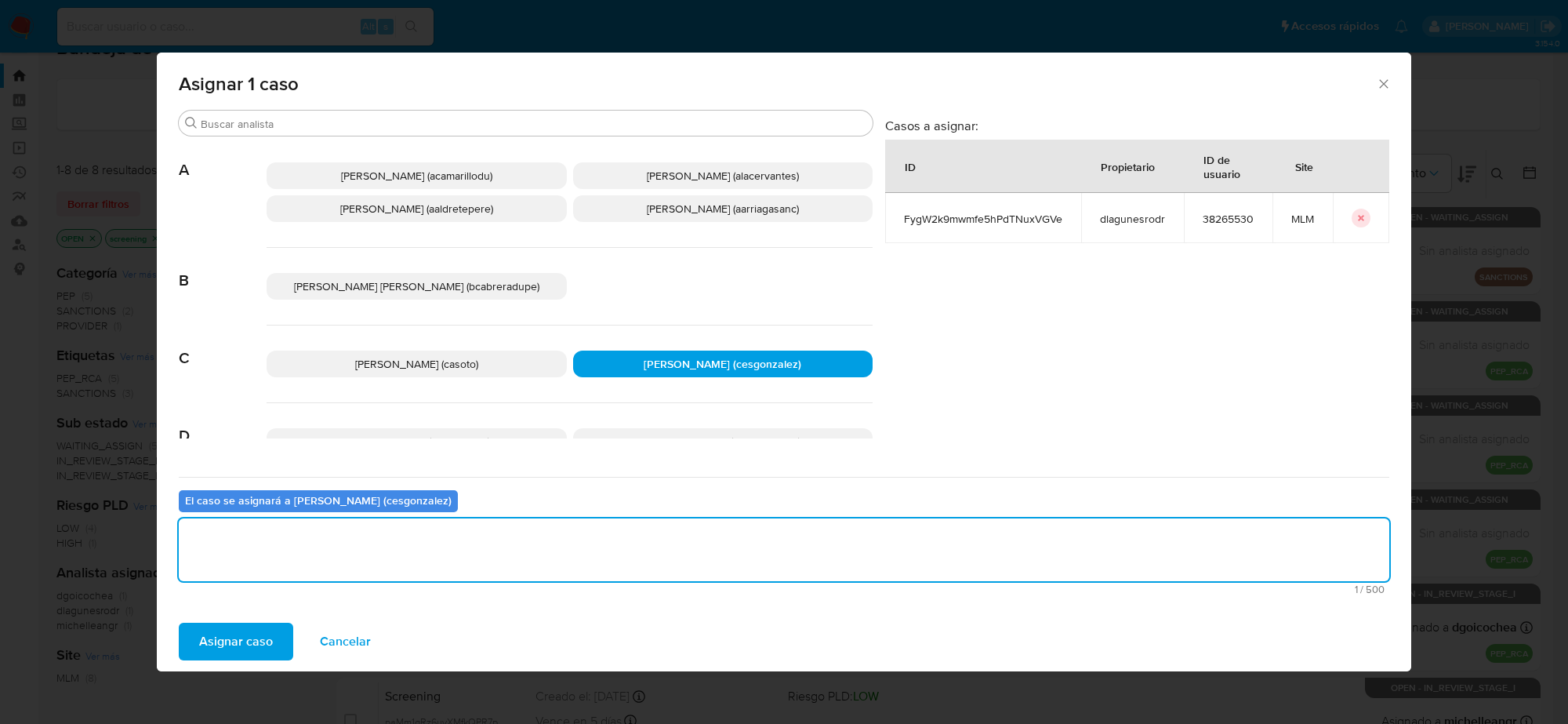
click at [214, 644] on span "Asignar caso" at bounding box center [236, 642] width 74 height 35
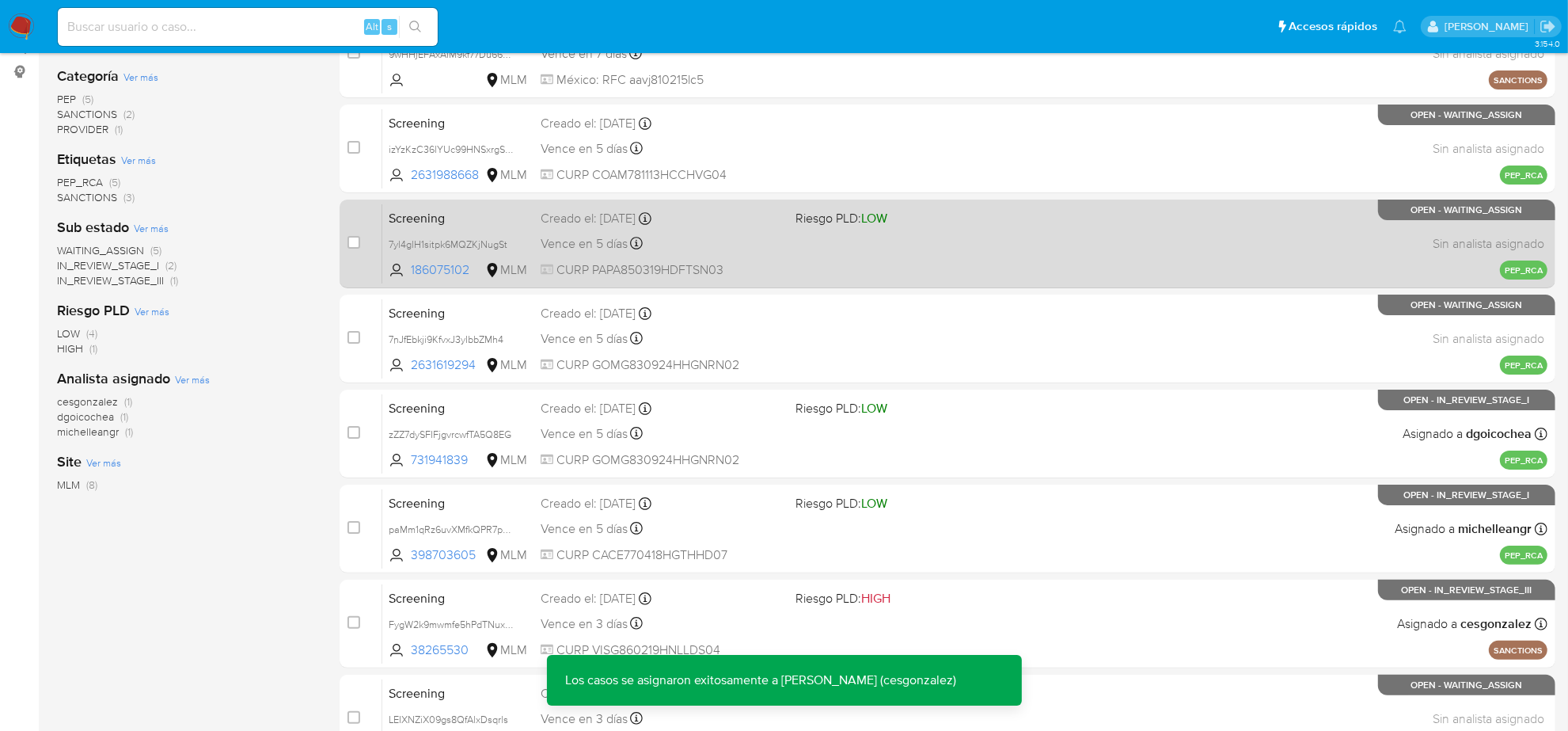
scroll to position [327, 0]
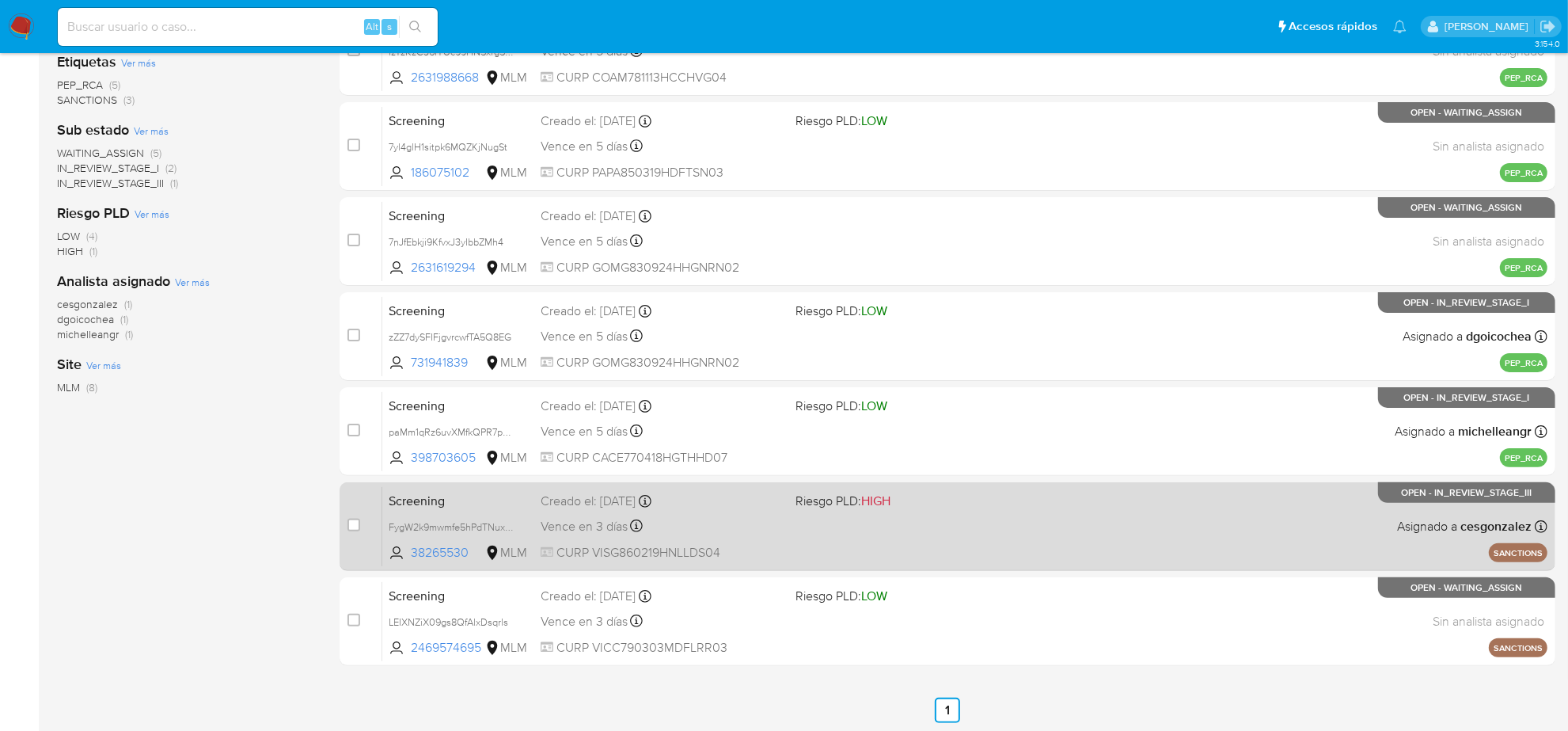
click at [590, 521] on span "Vence en 3 días" at bounding box center [584, 527] width 87 height 18
click at [610, 535] on div "Screening FygW2k9mwmfe5hPdTNuxVGVe 38265530 MLM Riesgo PLD: HIGH Creado el: 15/…" at bounding box center [965, 527] width 1165 height 80
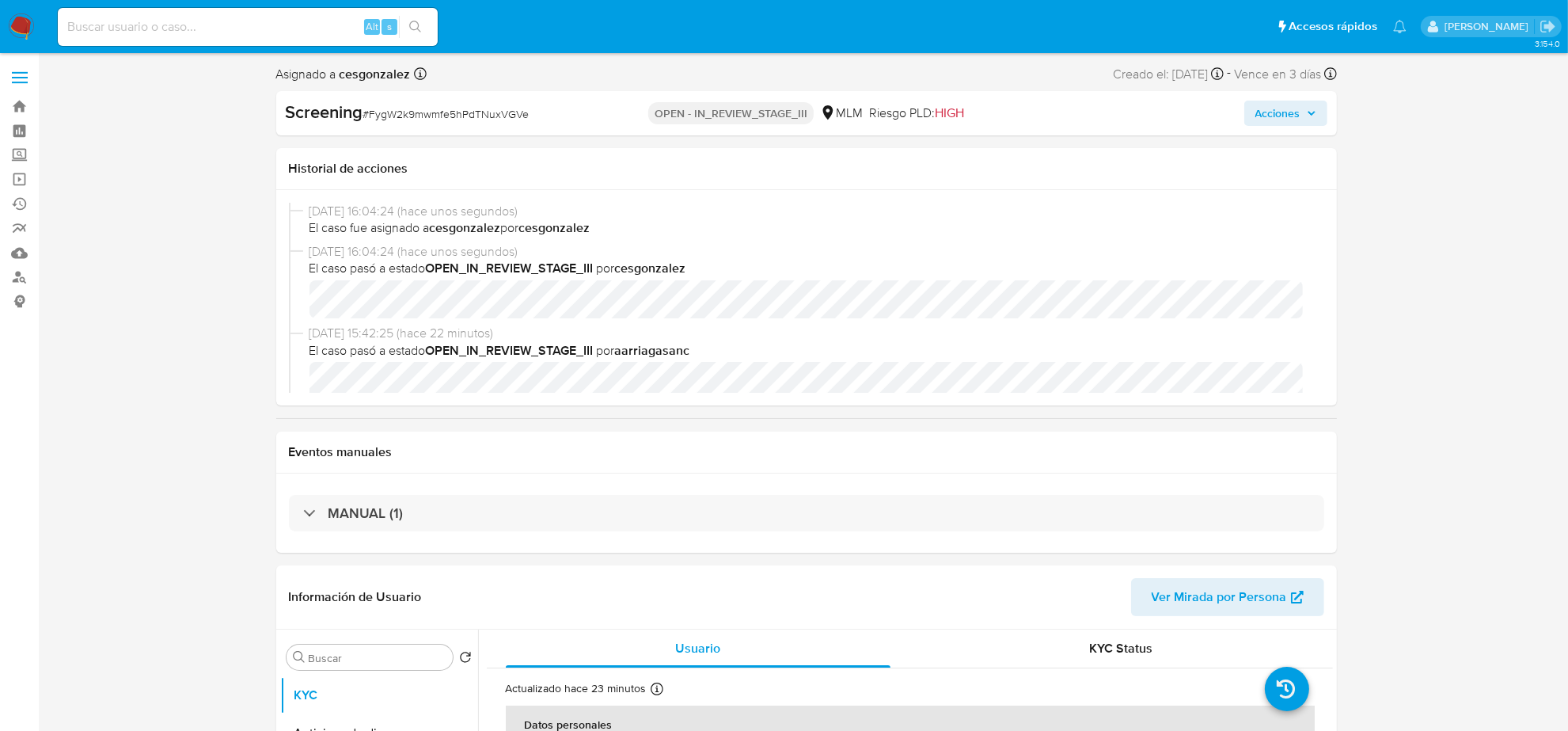
select select "10"
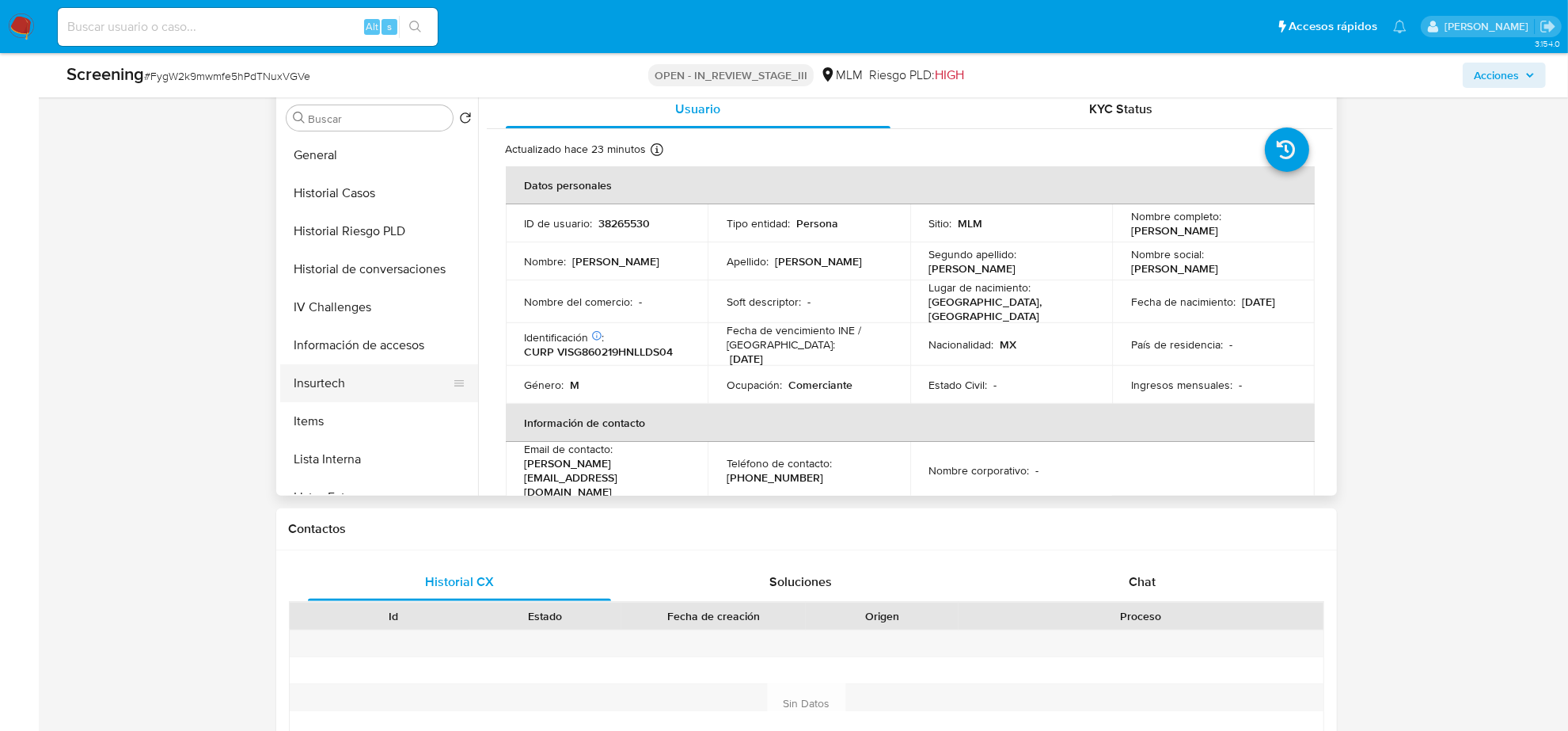
scroll to position [668, 0]
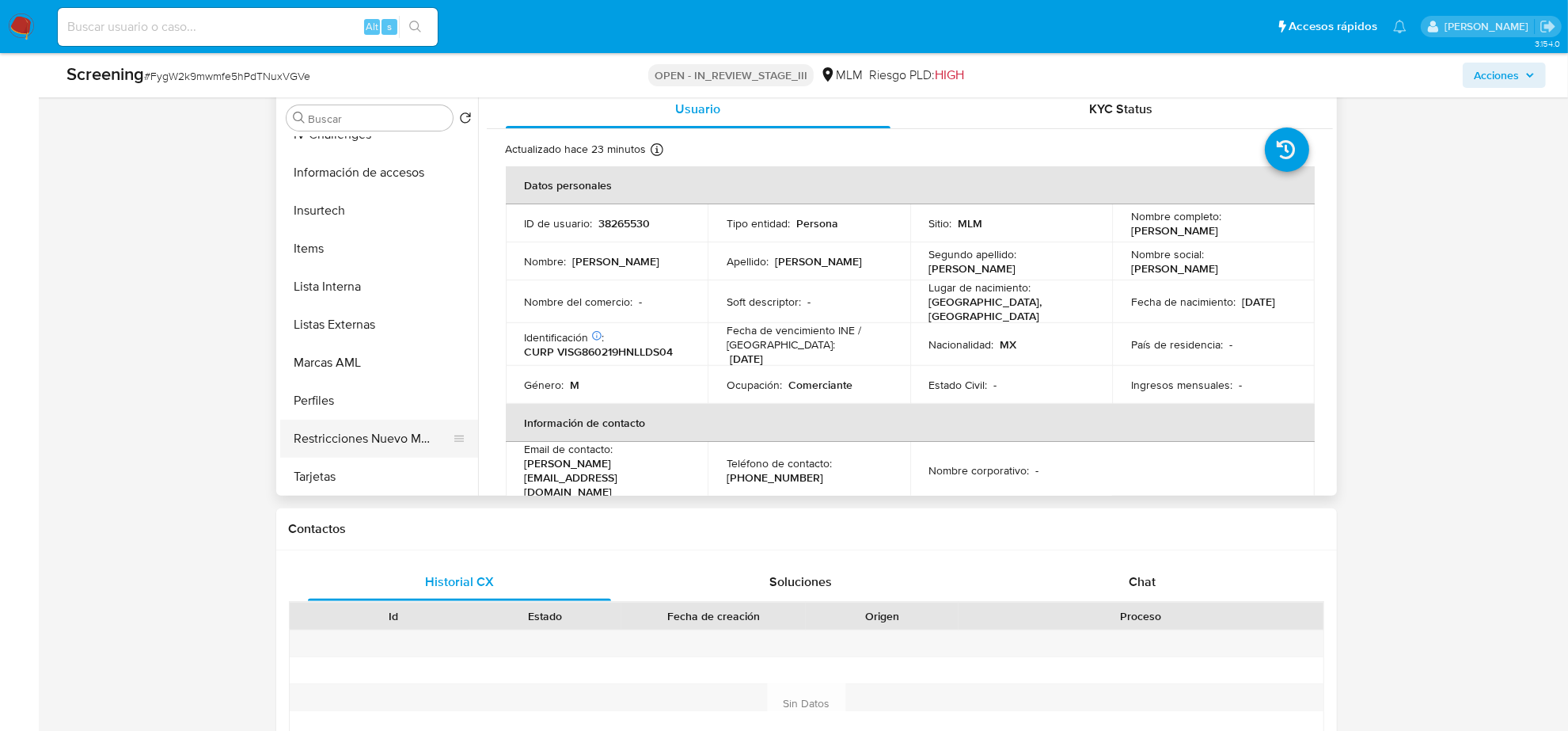
click at [376, 432] on button "Restricciones Nuevo Mundo" at bounding box center [373, 438] width 186 height 38
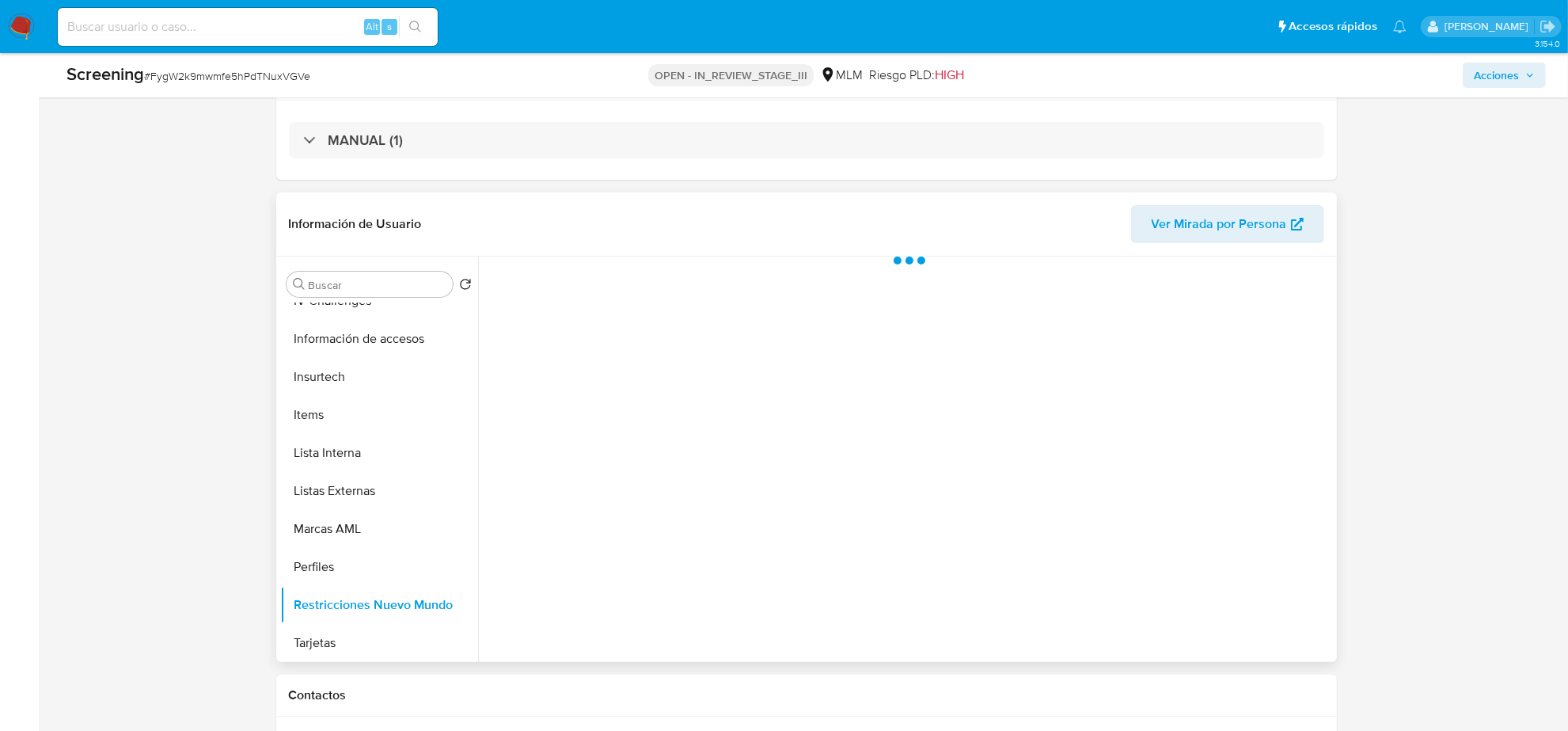
scroll to position [297, 0]
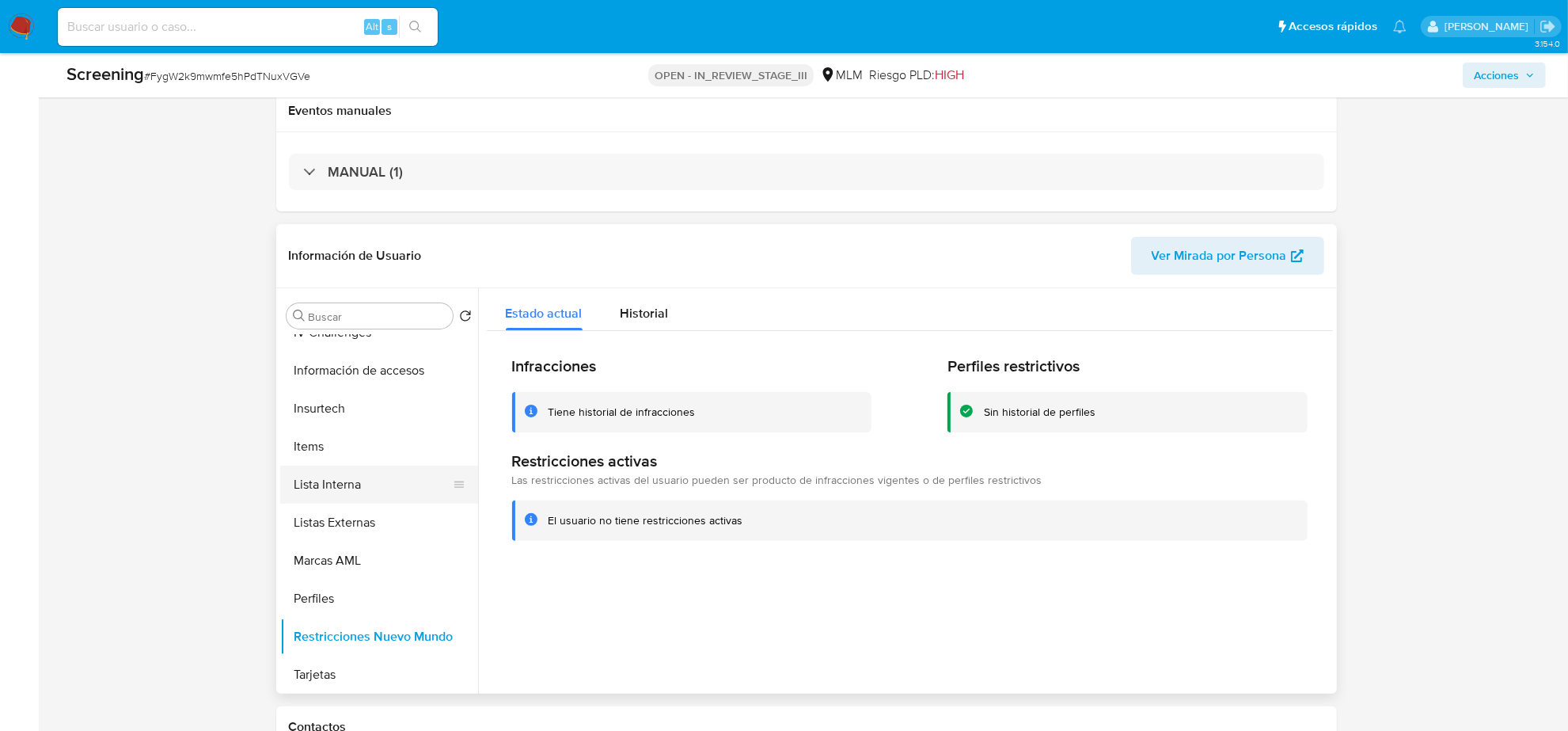
click at [354, 491] on button "Lista Interna" at bounding box center [373, 484] width 186 height 38
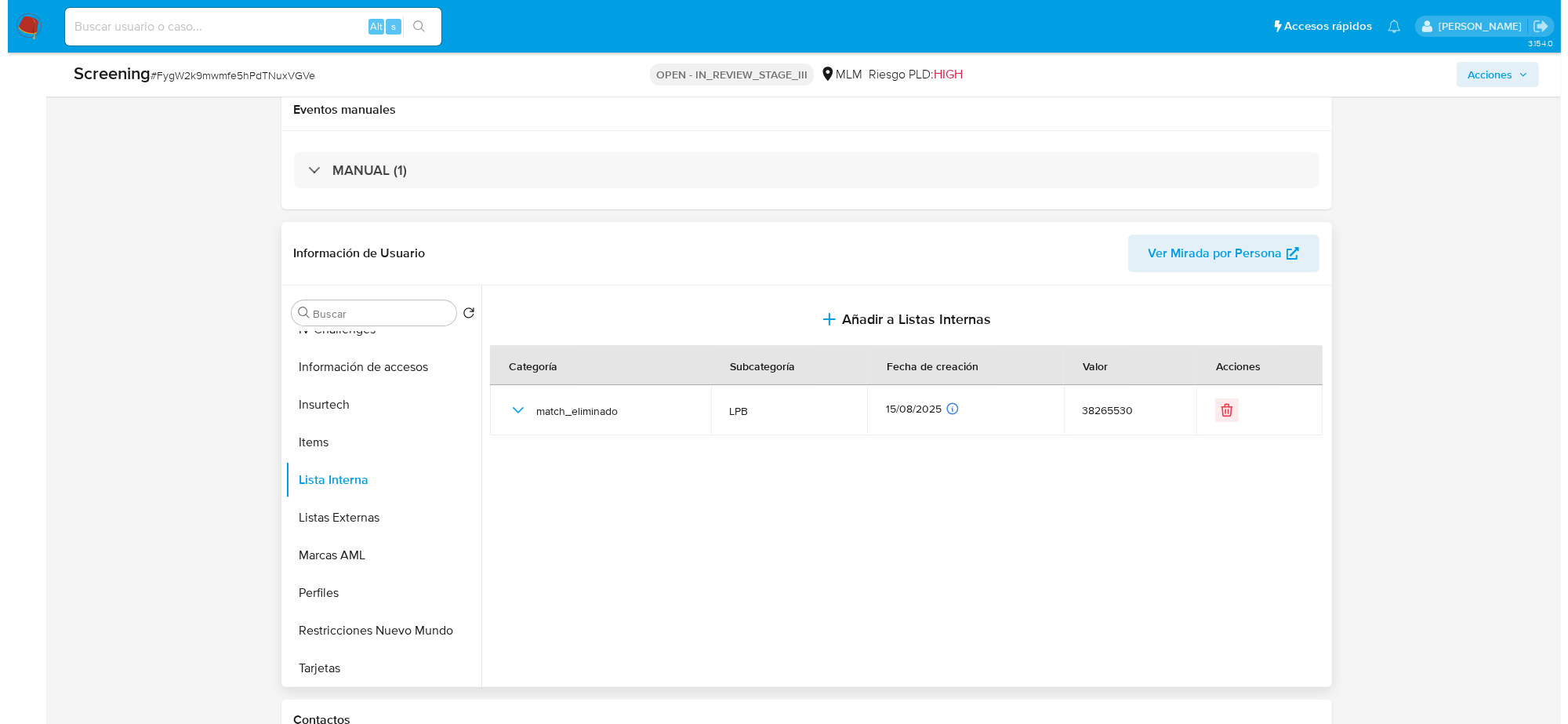
scroll to position [0, 0]
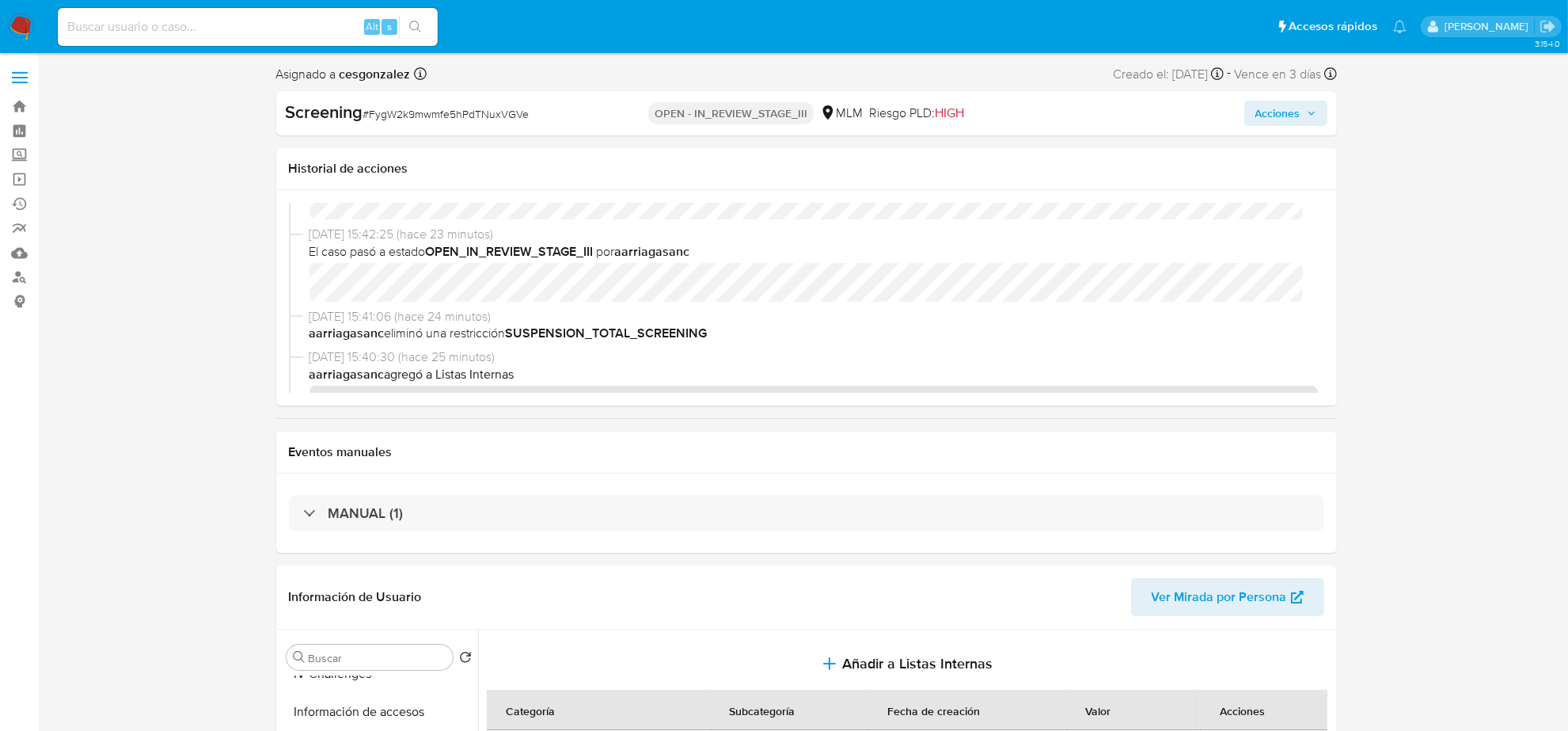
click at [1310, 117] on span "Acciones" at bounding box center [1286, 113] width 61 height 22
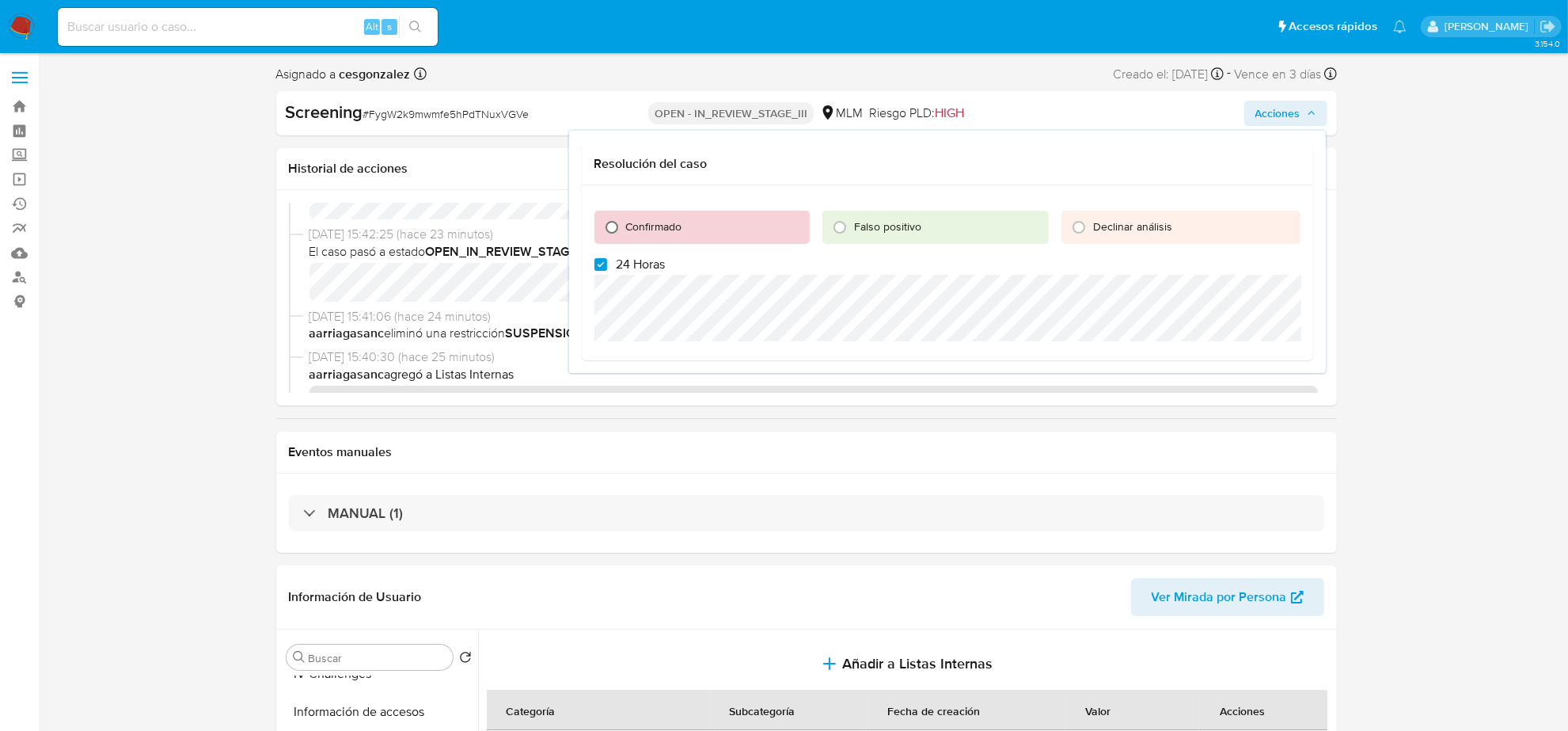
click at [612, 222] on input "Confirmado" at bounding box center [611, 227] width 25 height 25
radio input "true"
click at [606, 263] on label "24 Horas" at bounding box center [629, 264] width 71 height 16
click at [606, 263] on input "24 Horas" at bounding box center [601, 265] width 13 height 13
checkbox input "false"
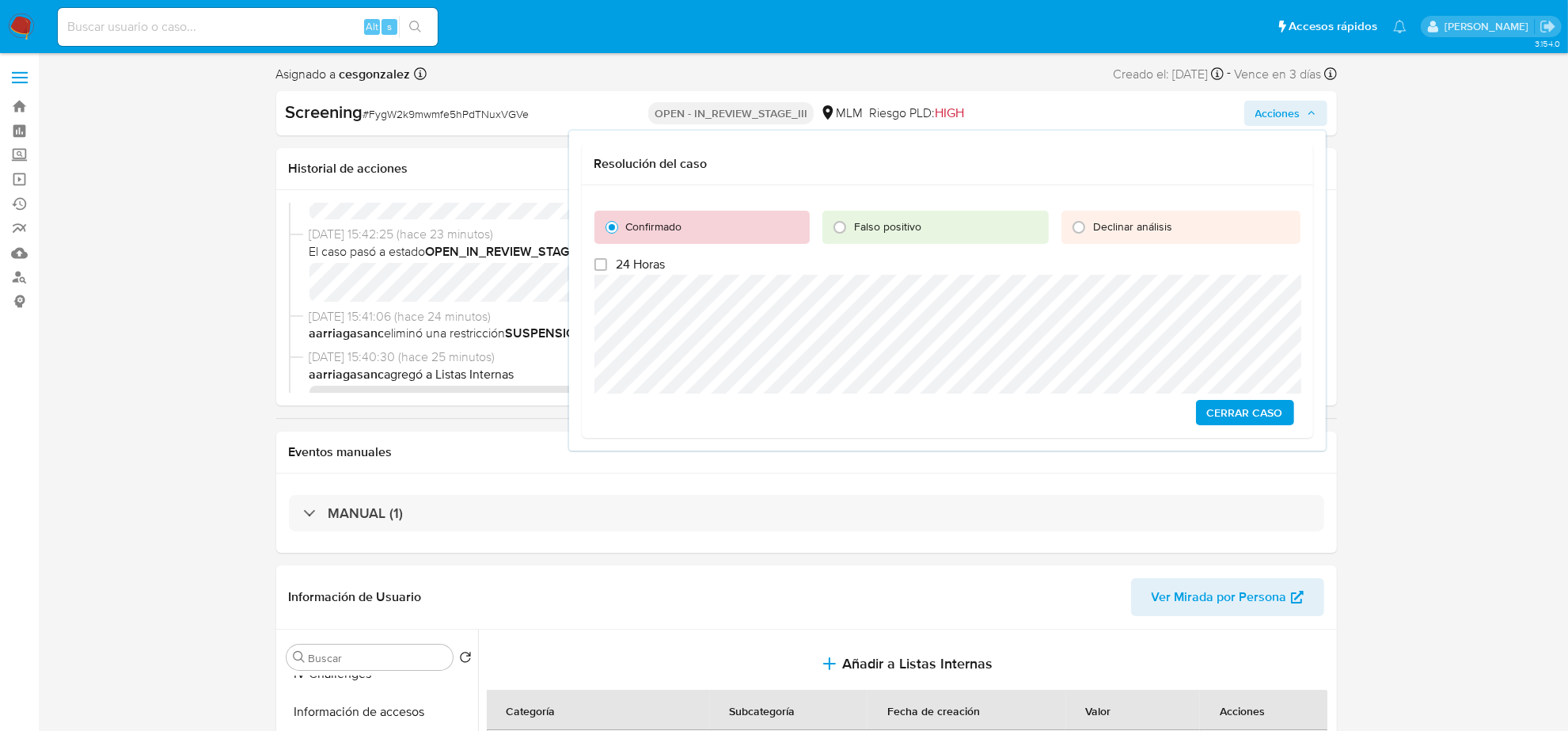
click at [1232, 414] on span "Cerrar Caso" at bounding box center [1245, 412] width 76 height 22
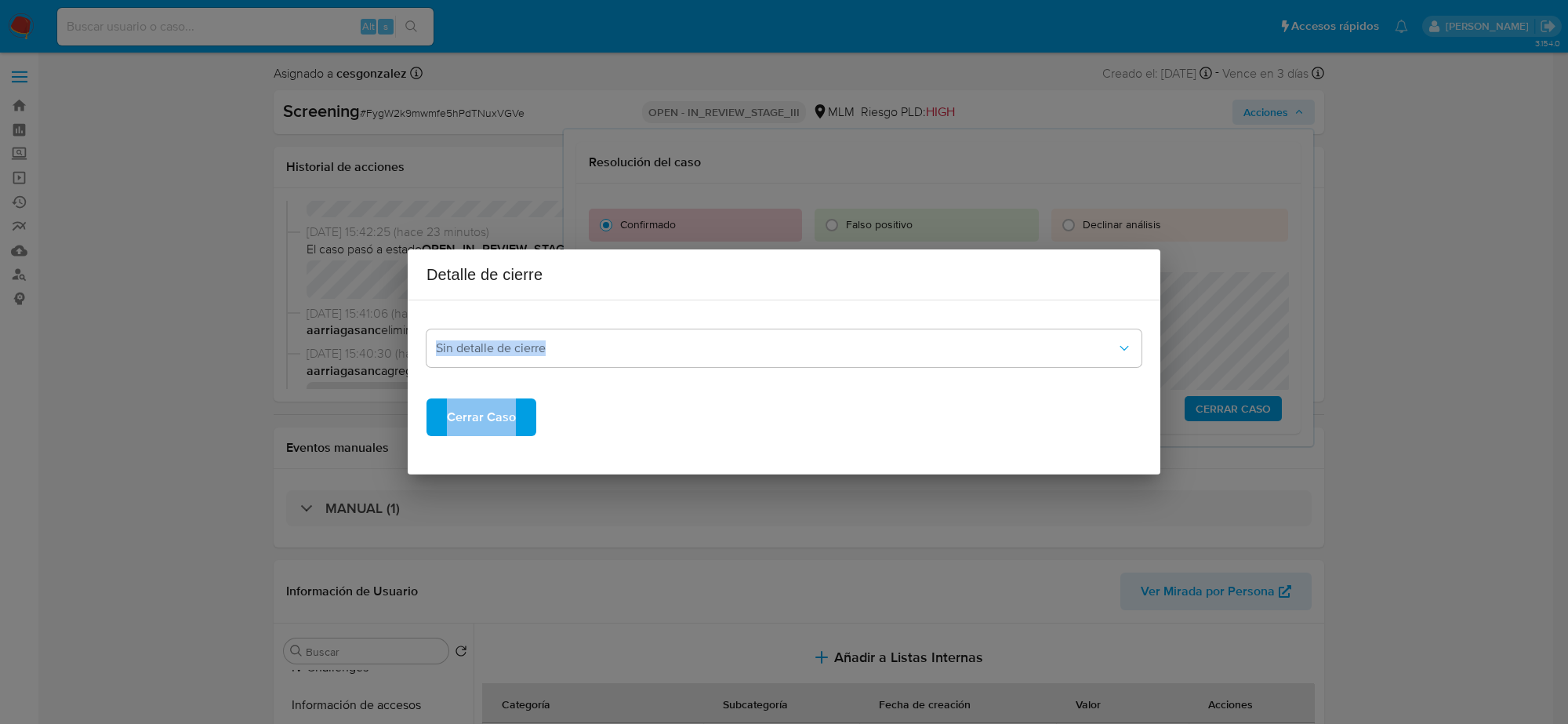
drag, startPoint x: 963, startPoint y: 283, endPoint x: 974, endPoint y: 389, distance: 106.6
click at [974, 389] on div "Detalle de cierre Sin detalle de cierre Cerrar Caso" at bounding box center [784, 362] width 753 height 225
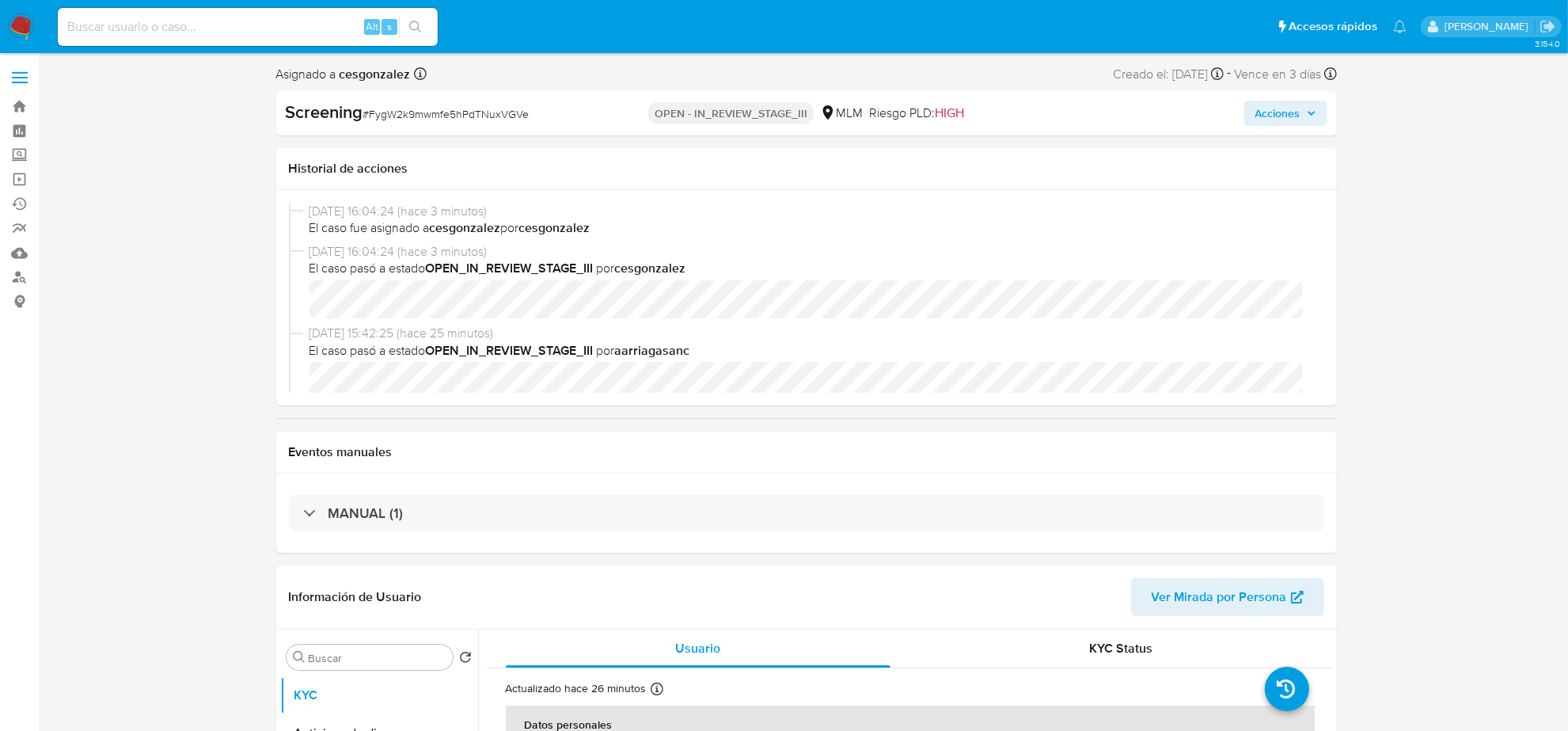
select select "10"
click at [1300, 125] on div "Screening # FygW2k9mwmfe5hPdTNuxVGVe OPEN - IN_REVIEW_STAGE_III MLM Riesgo PLD:…" at bounding box center [807, 113] width 1061 height 45
click at [1290, 113] on span "Acciones" at bounding box center [1277, 112] width 45 height 25
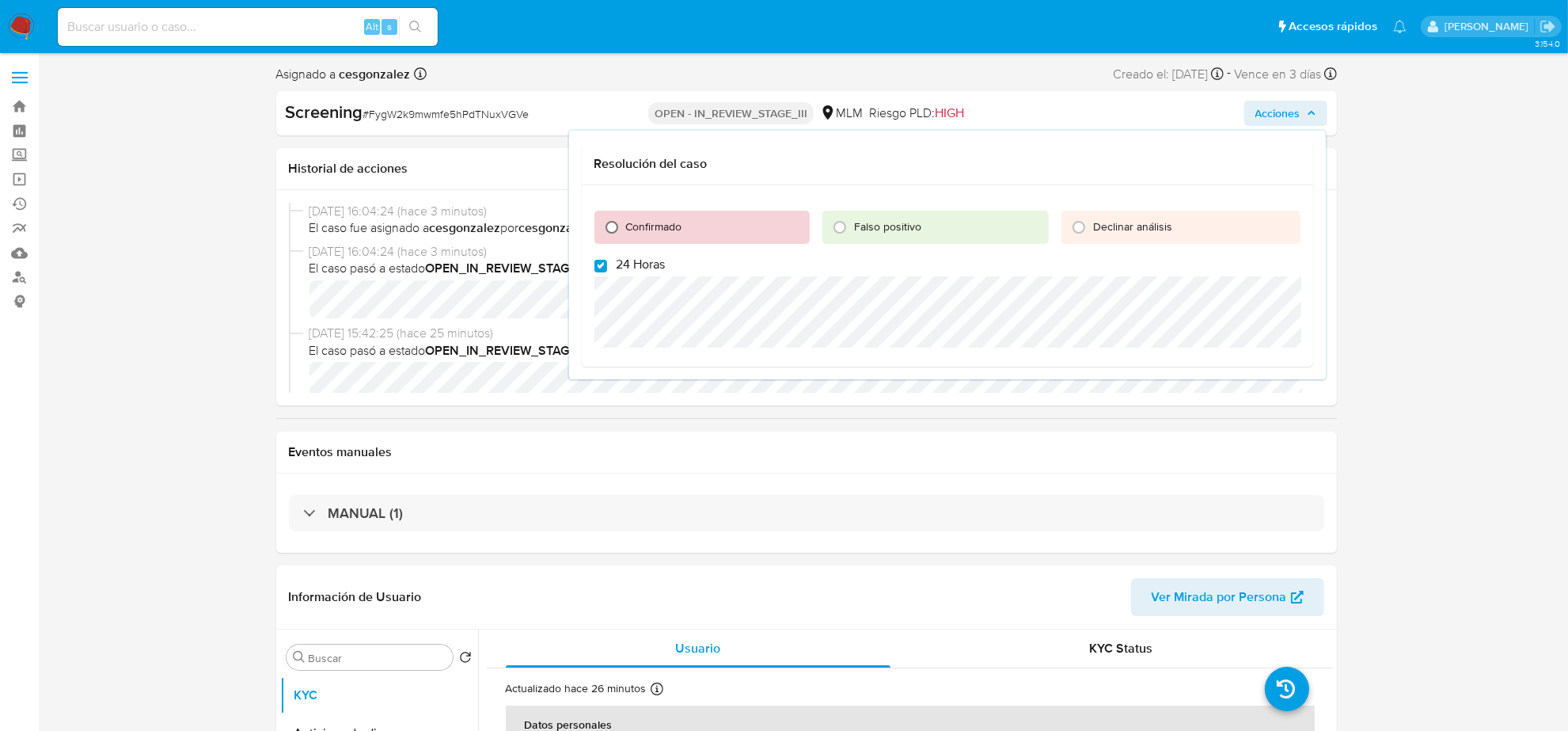
click at [603, 224] on input "Confirmado" at bounding box center [611, 227] width 25 height 25
radio input "true"
click at [599, 266] on input "24 Horas" at bounding box center [601, 267] width 13 height 13
checkbox input "false"
click at [1252, 385] on span "Cerrar Caso" at bounding box center [1245, 385] width 76 height 22
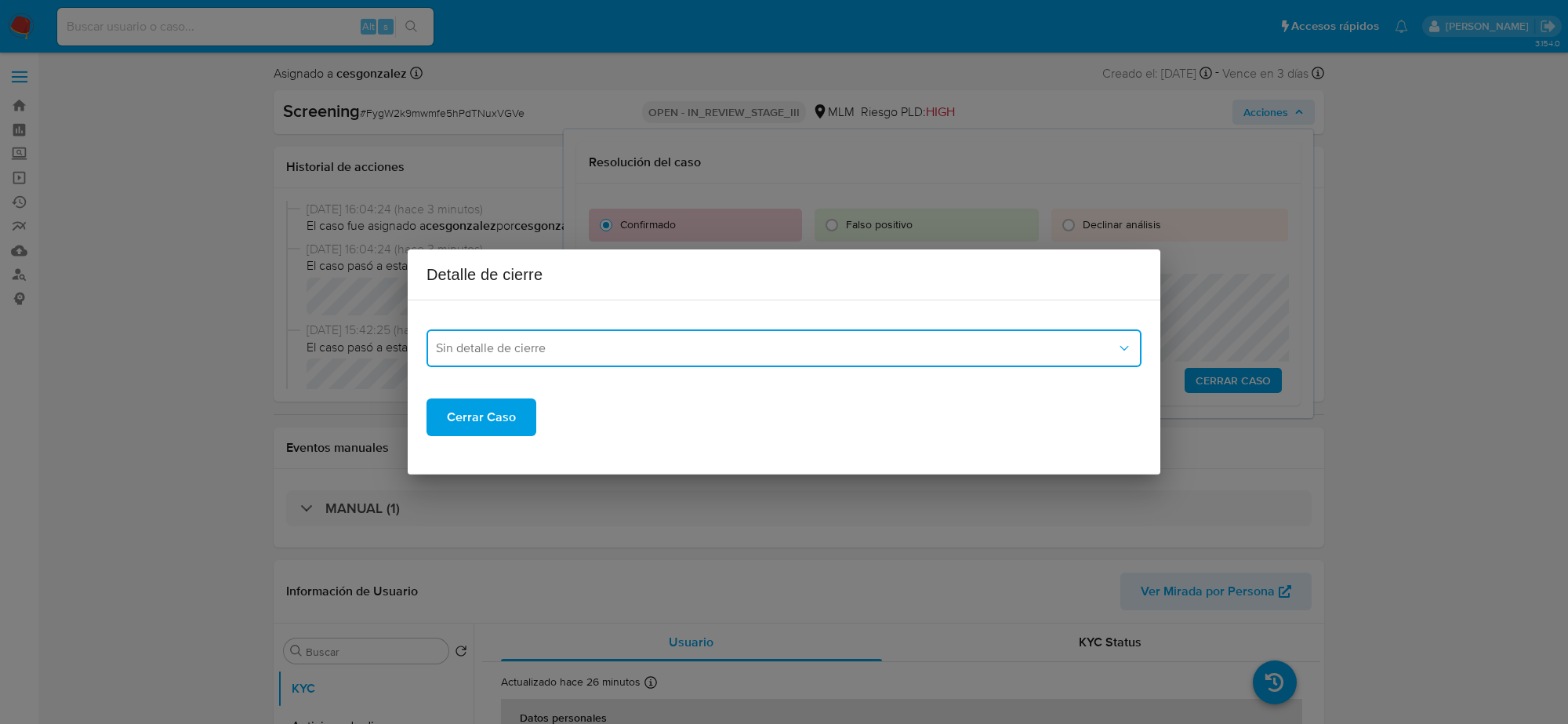
click at [616, 347] on span "Sin detalle de cierre" at bounding box center [776, 348] width 681 height 16
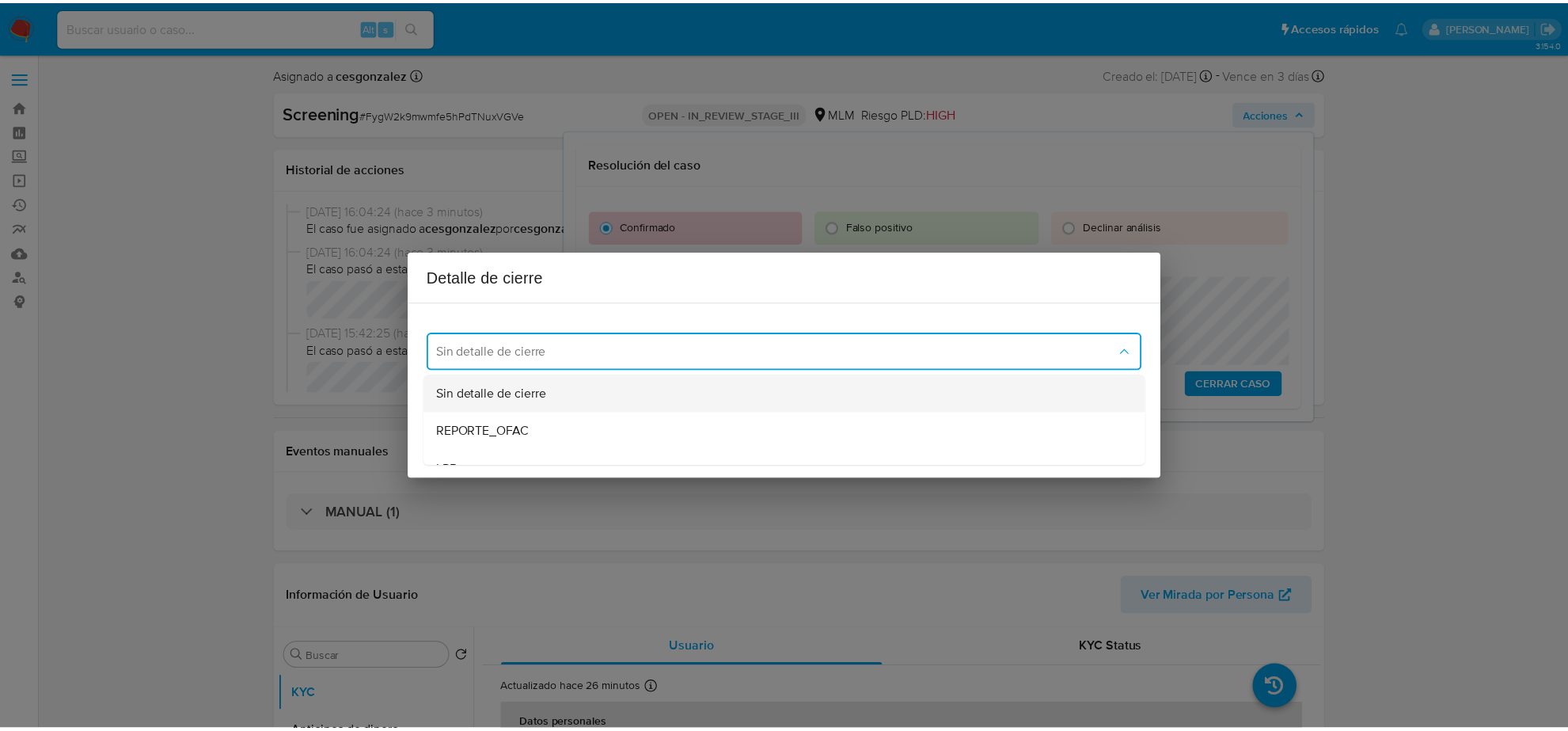
scroll to position [99, 0]
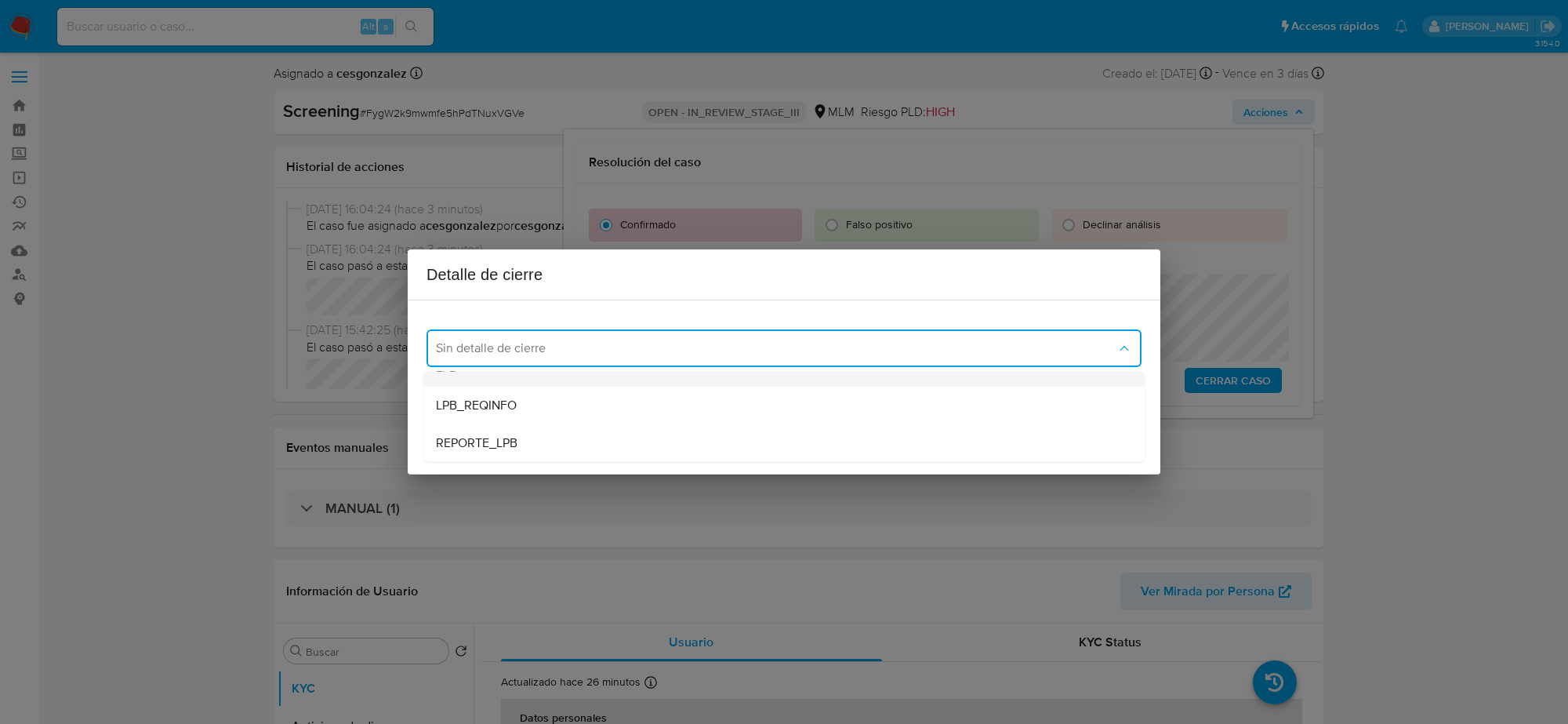
click at [519, 375] on div "LPB" at bounding box center [784, 367] width 696 height 38
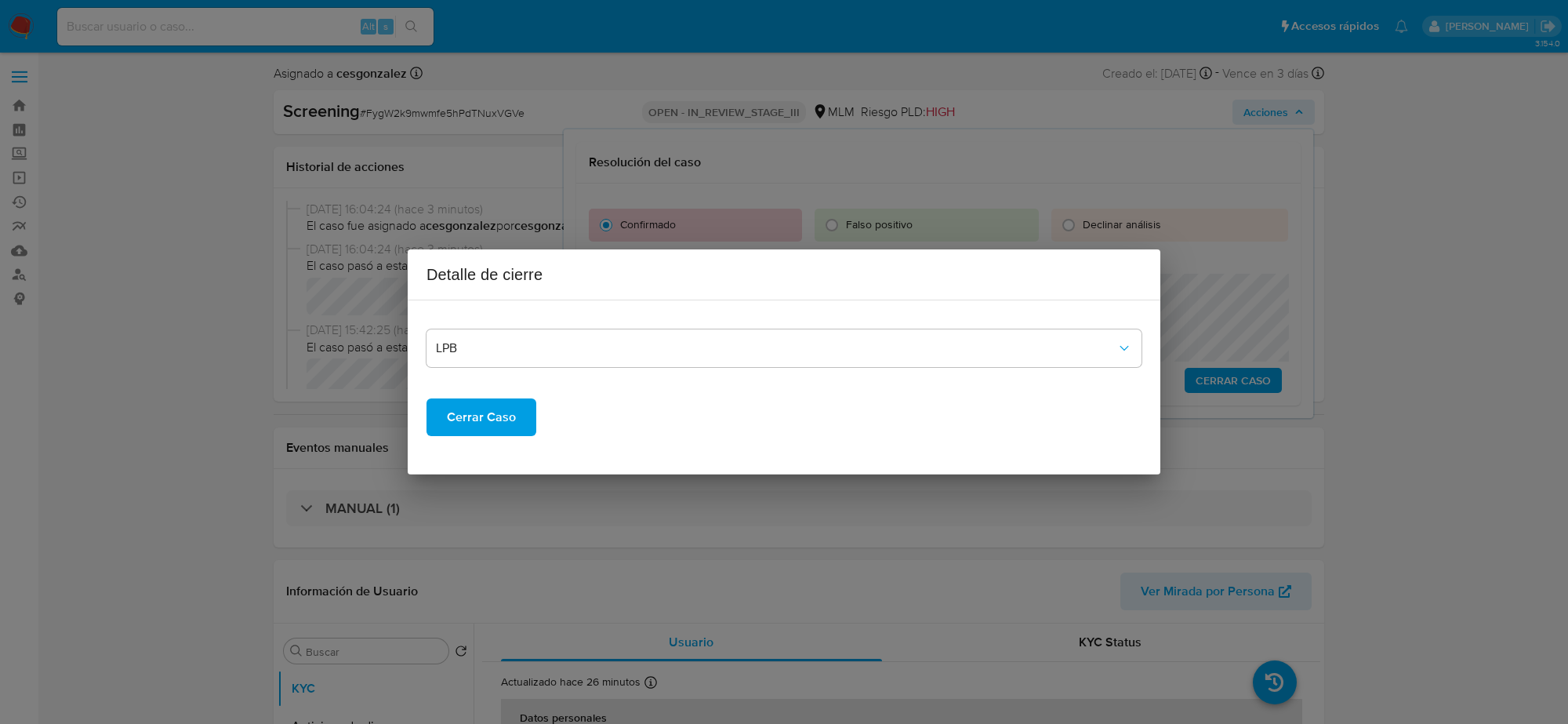
click at [495, 417] on span "Cerrar Caso" at bounding box center [481, 418] width 69 height 35
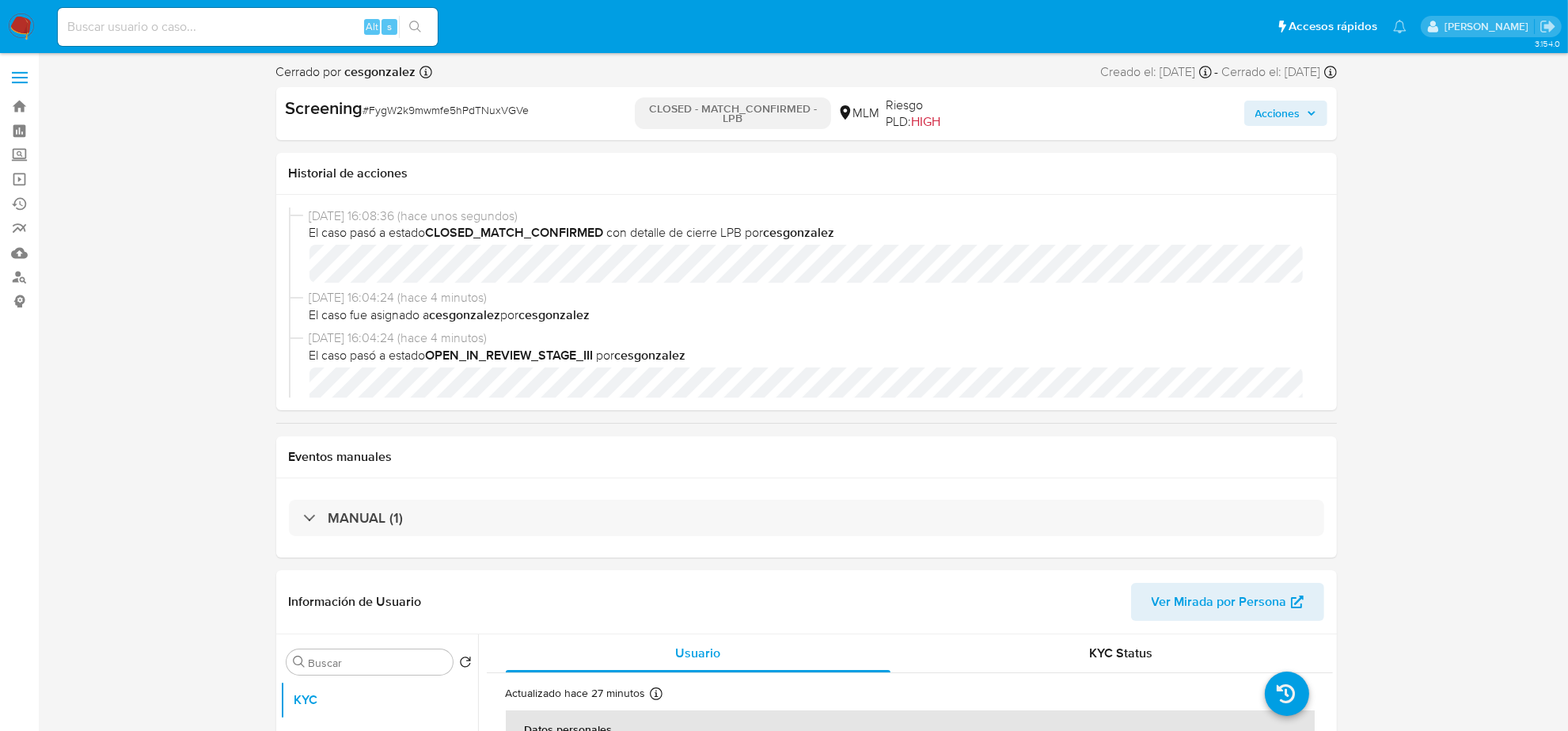
select select "10"
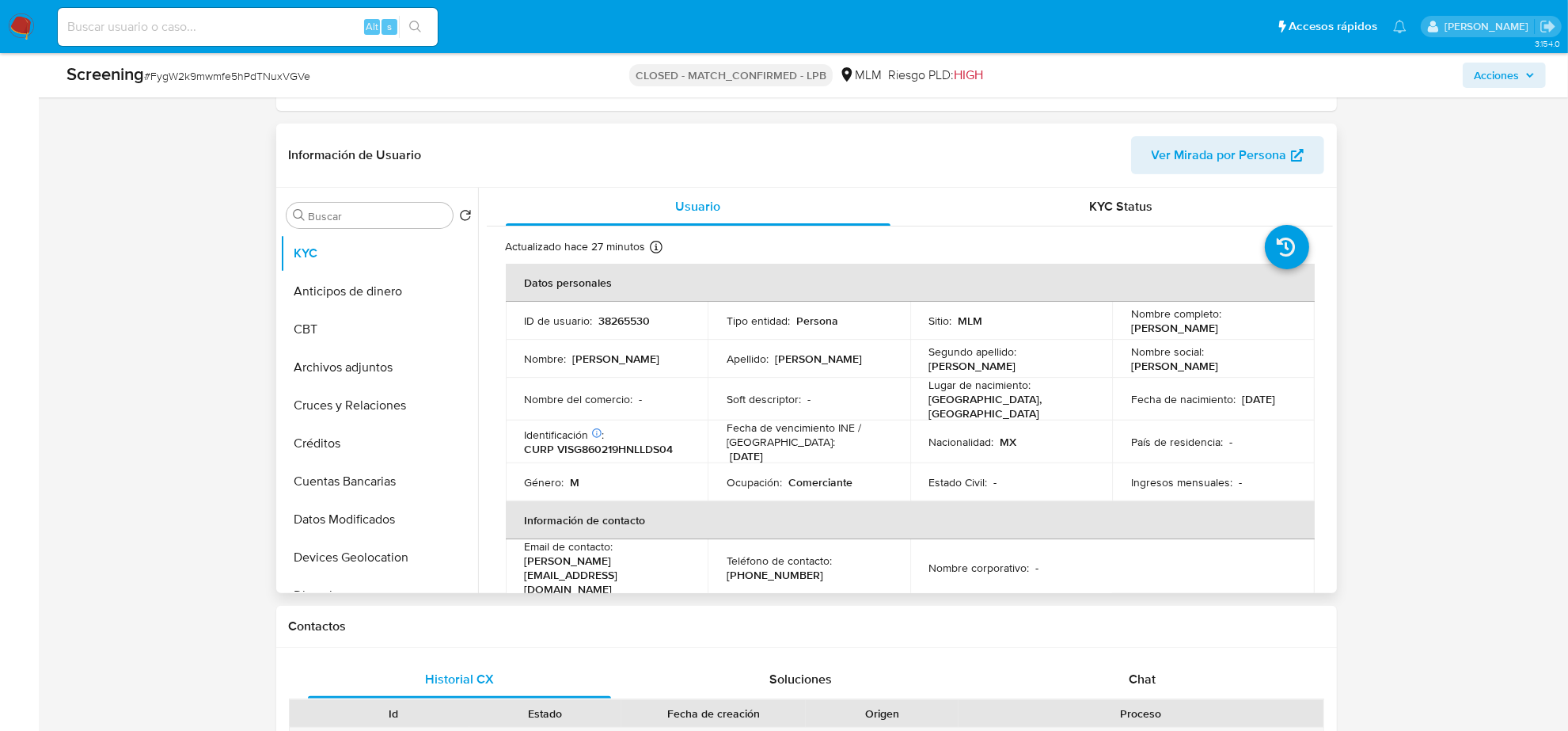
scroll to position [396, 0]
